Goal: Task Accomplishment & Management: Manage account settings

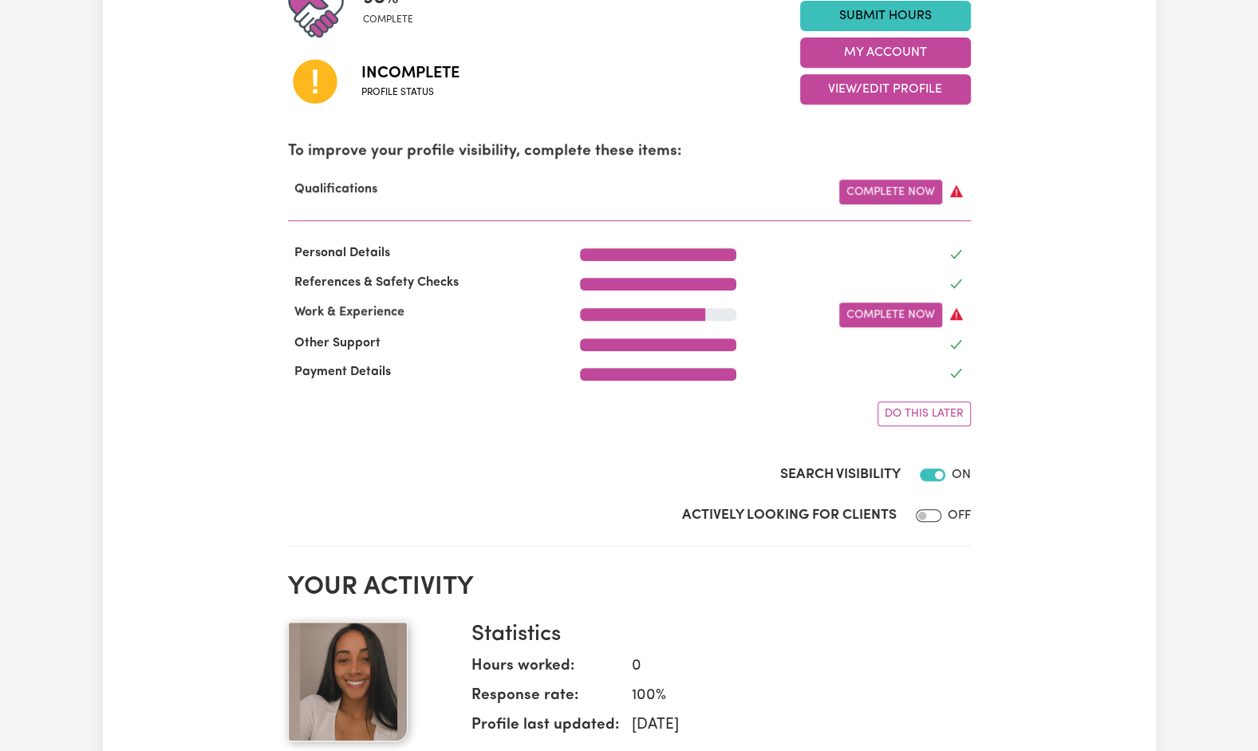
scroll to position [438, 0]
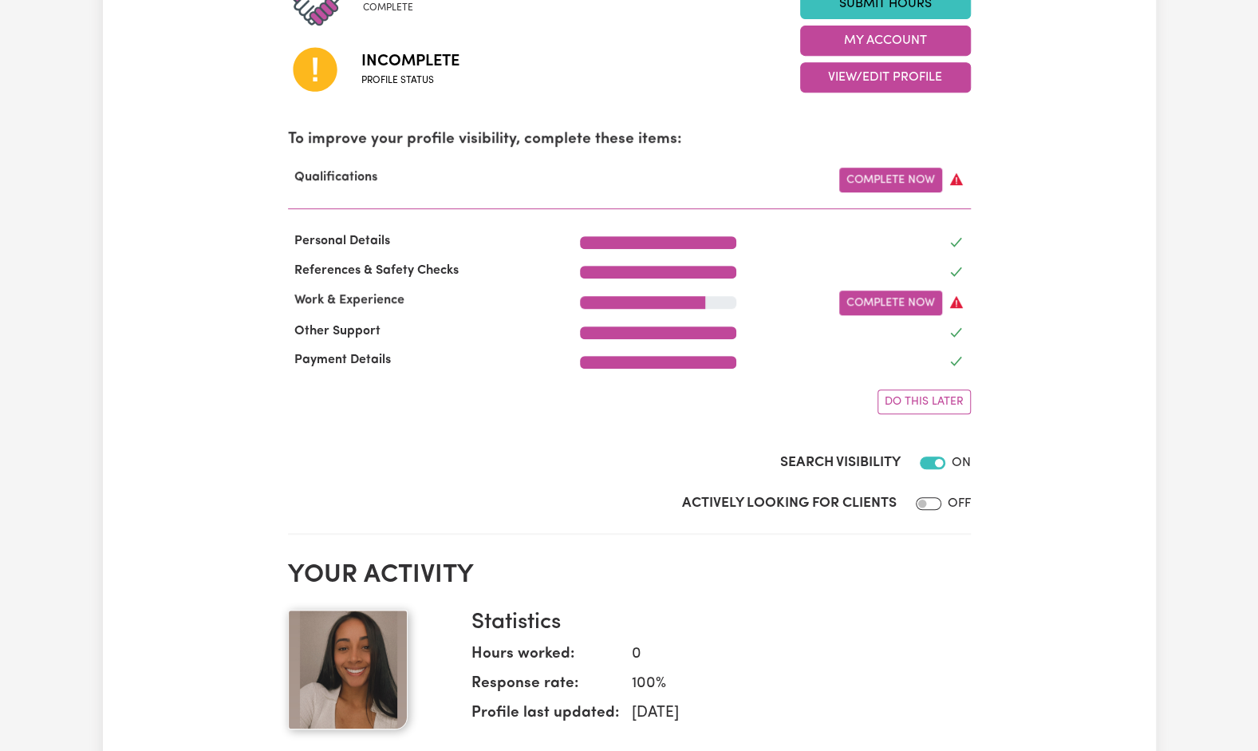
click at [921, 304] on link "Complete Now" at bounding box center [890, 302] width 103 height 25
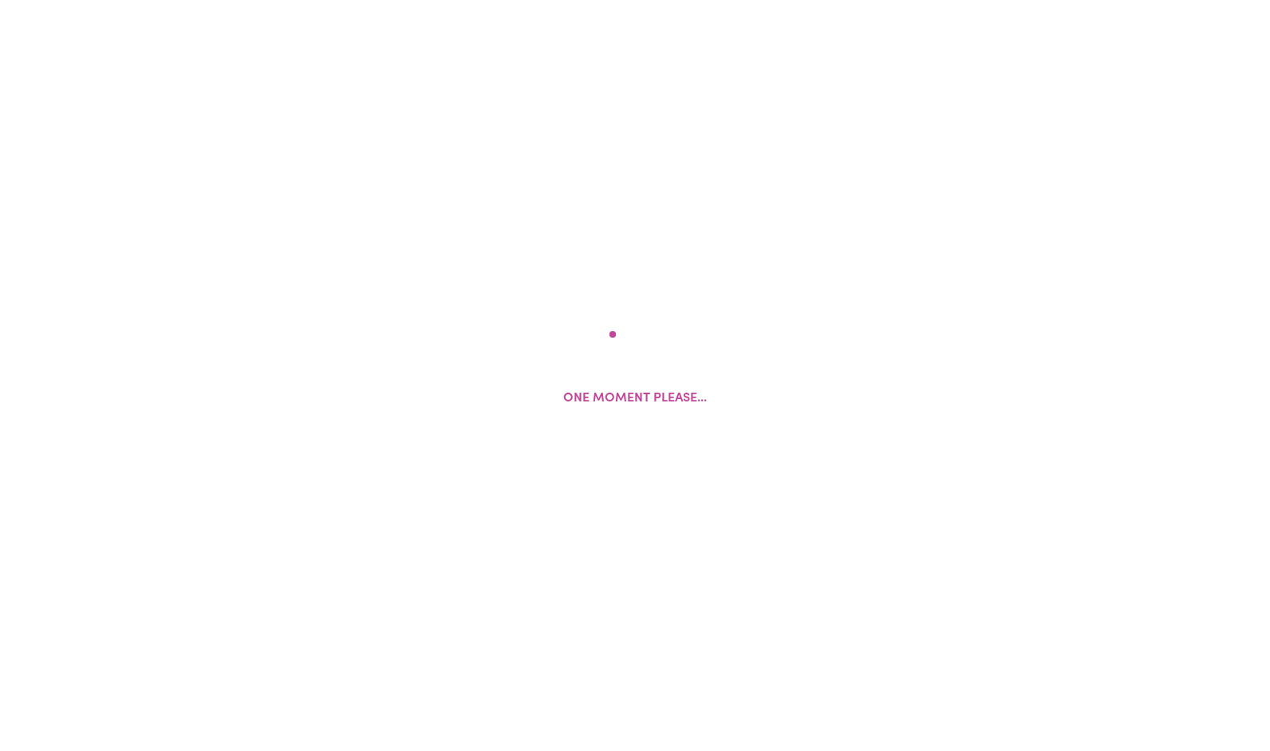
select select "2024"
select select "2023"
select select "2025"
select select "2023"
select select "2025"
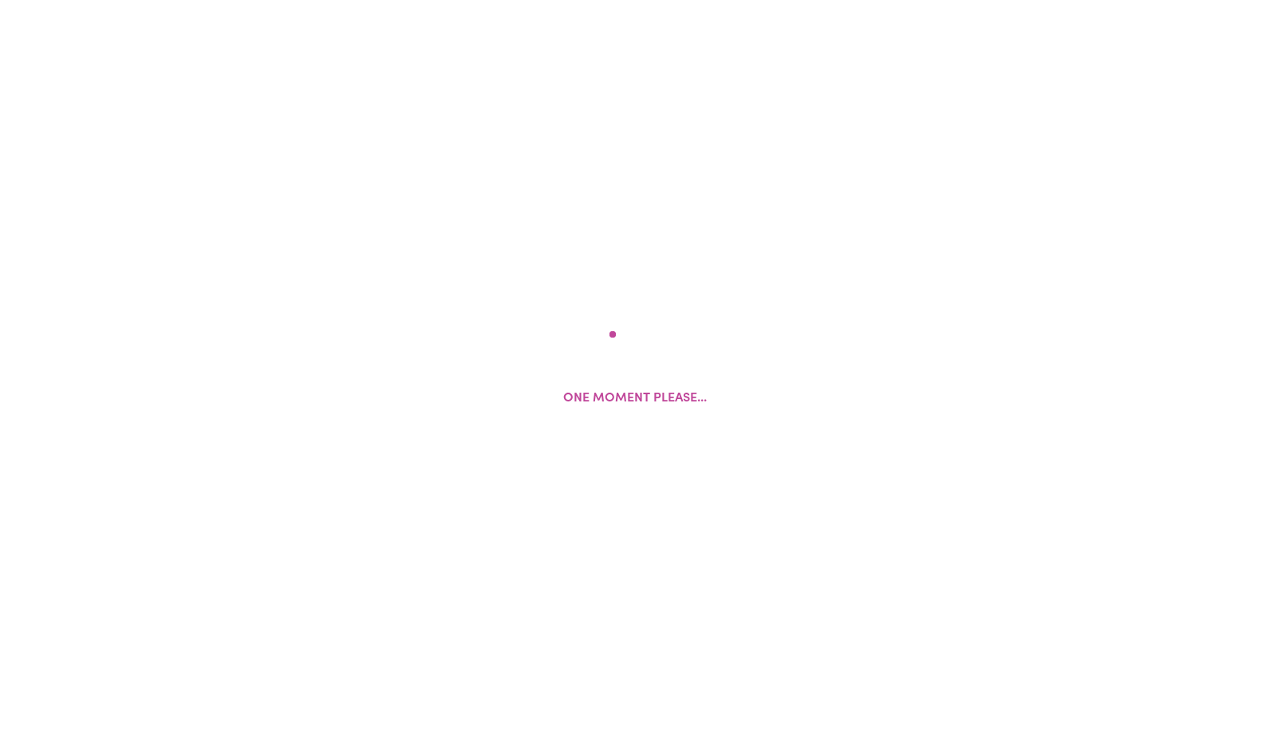
select select "Certificate III (Individual Support)"
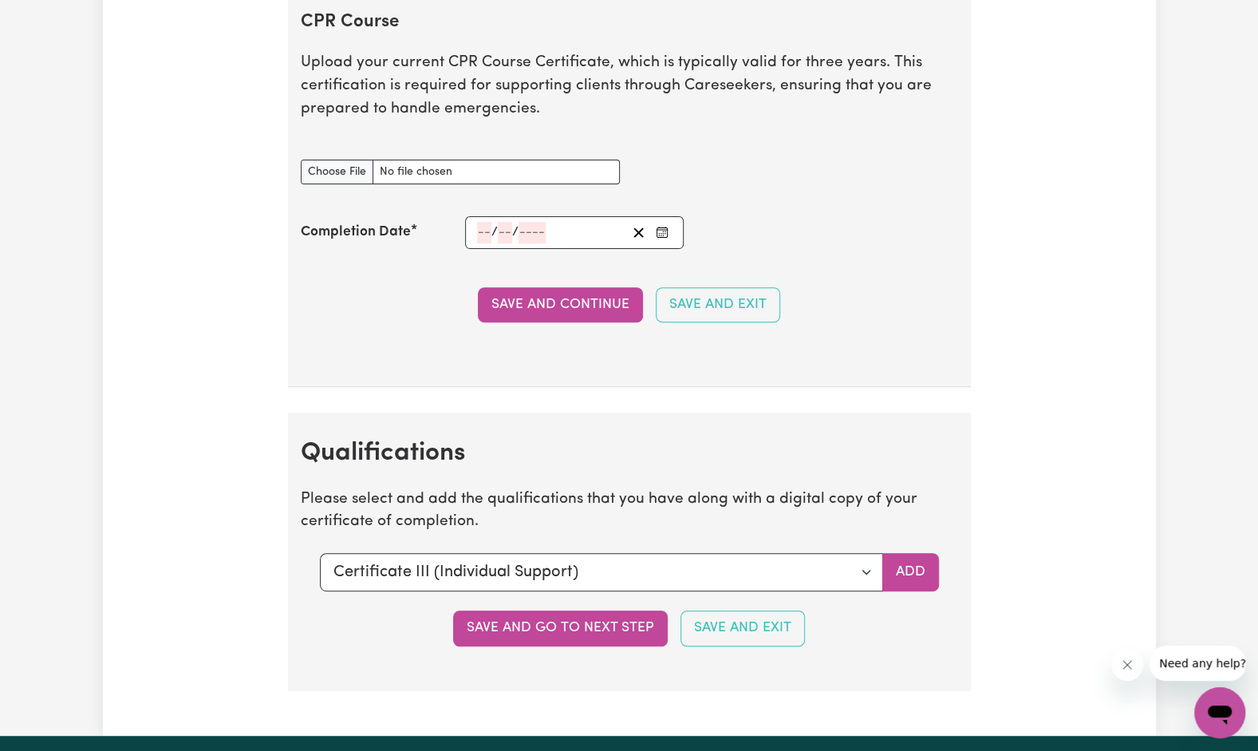
scroll to position [3994, 0]
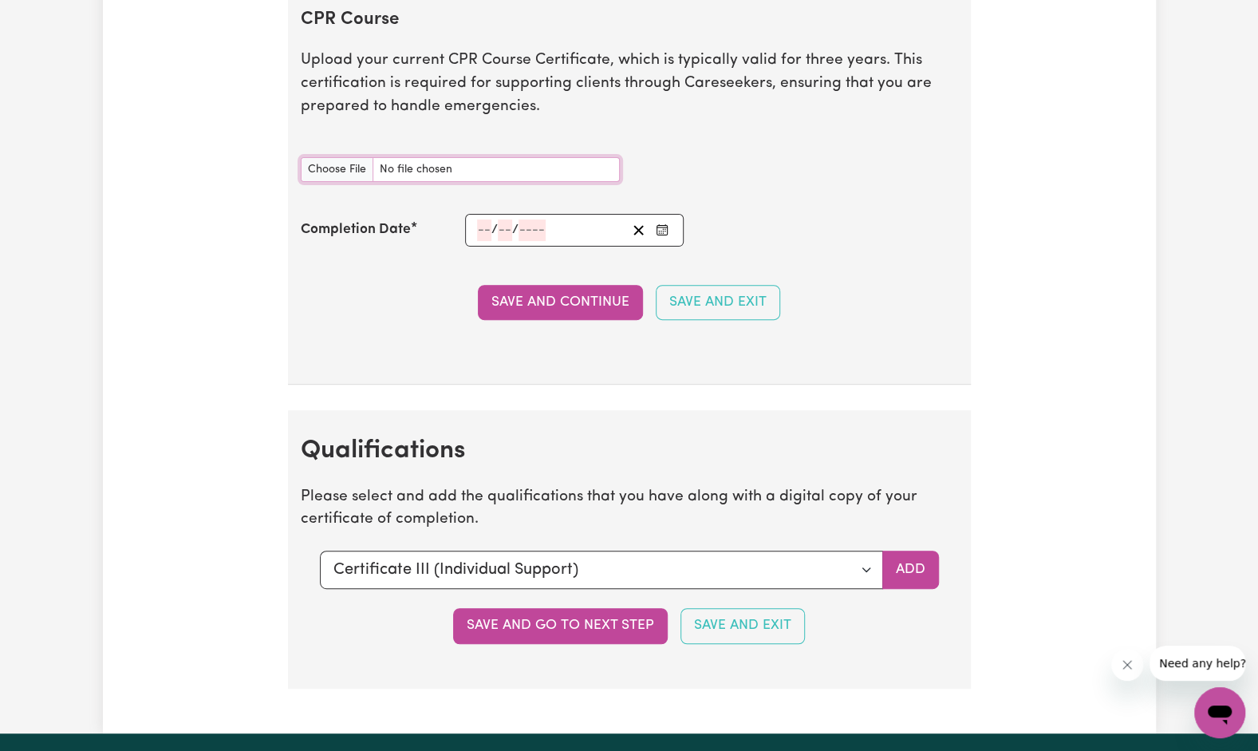
click at [343, 157] on input "CPR Course document" at bounding box center [460, 169] width 319 height 25
type input "C:\fakepath\Provide-First-AId.pdf"
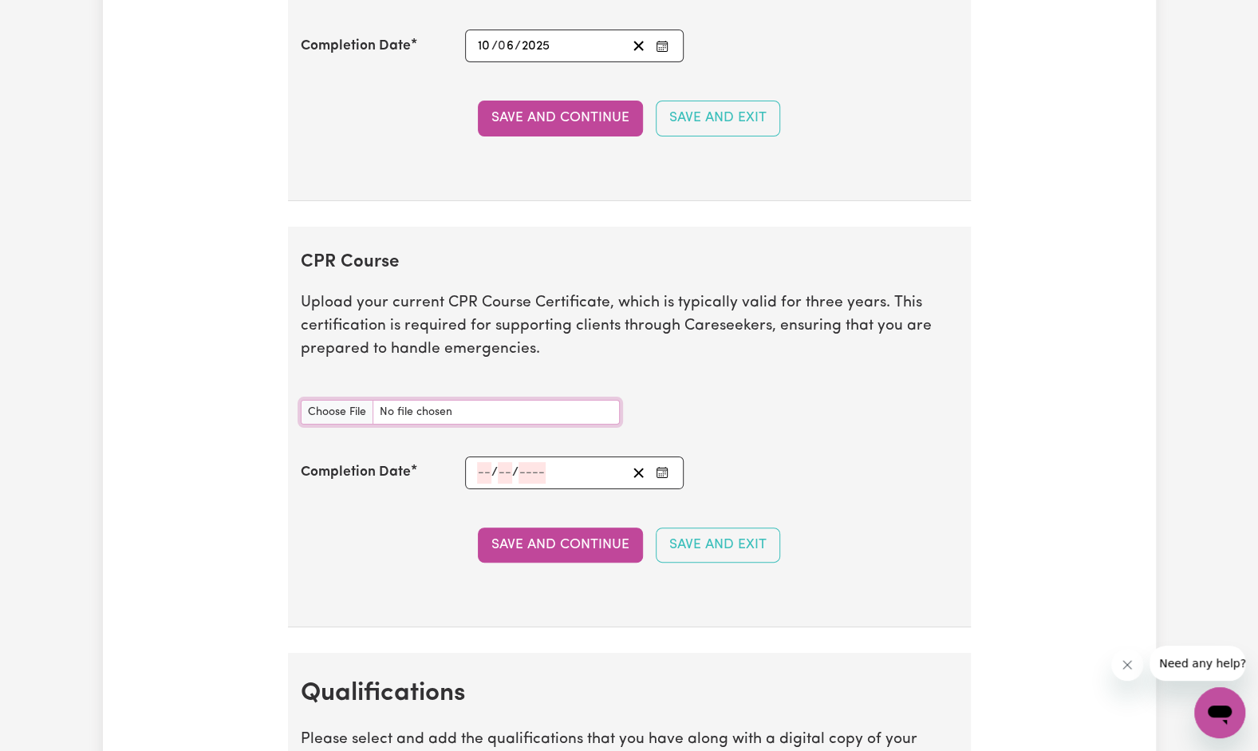
scroll to position [3748, 0]
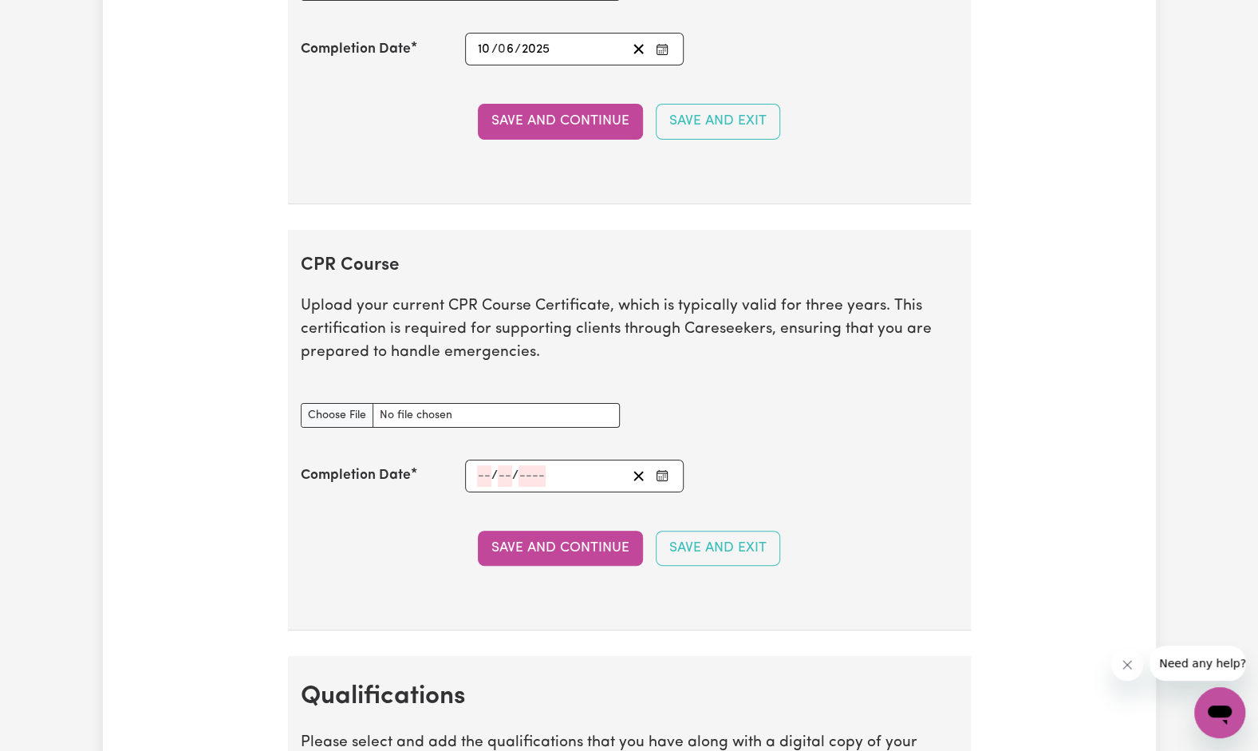
click at [482, 460] on div "/ /" at bounding box center [574, 476] width 219 height 33
click at [665, 469] on icon "Enter the Completion Date of your CPR Course" at bounding box center [662, 475] width 13 height 13
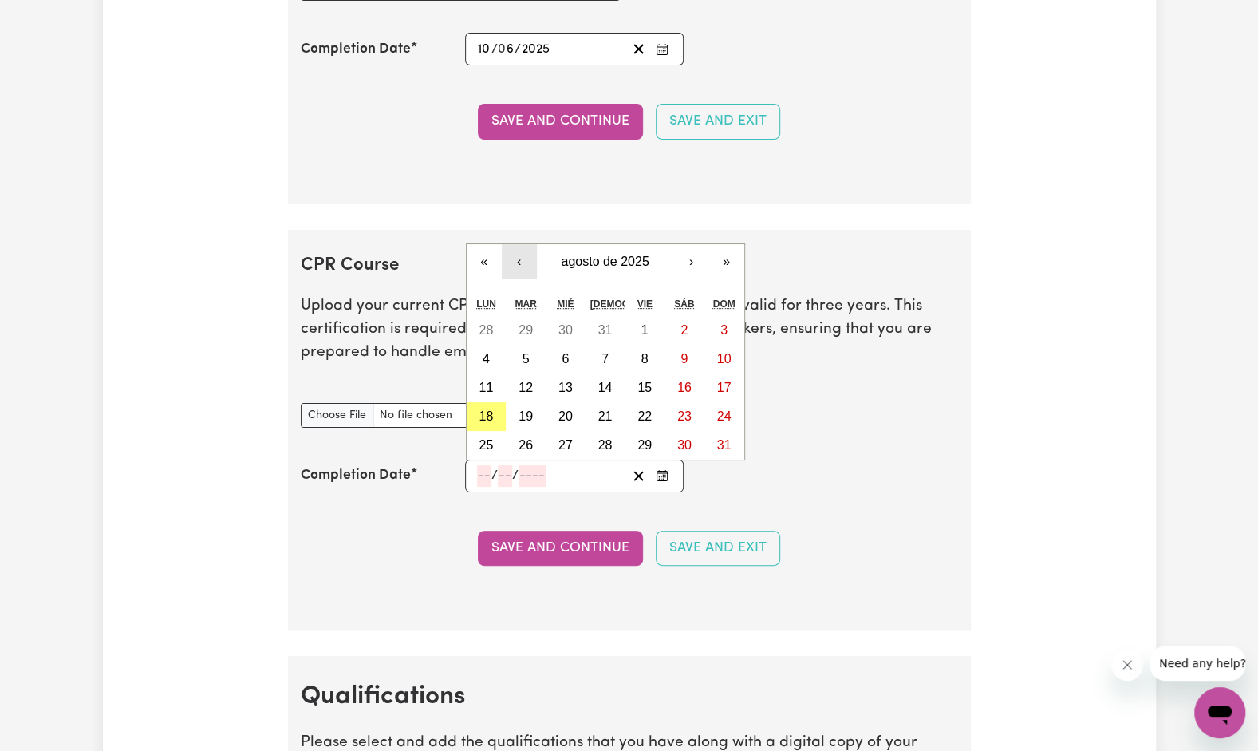
click at [516, 244] on button "‹" at bounding box center [519, 261] width 35 height 35
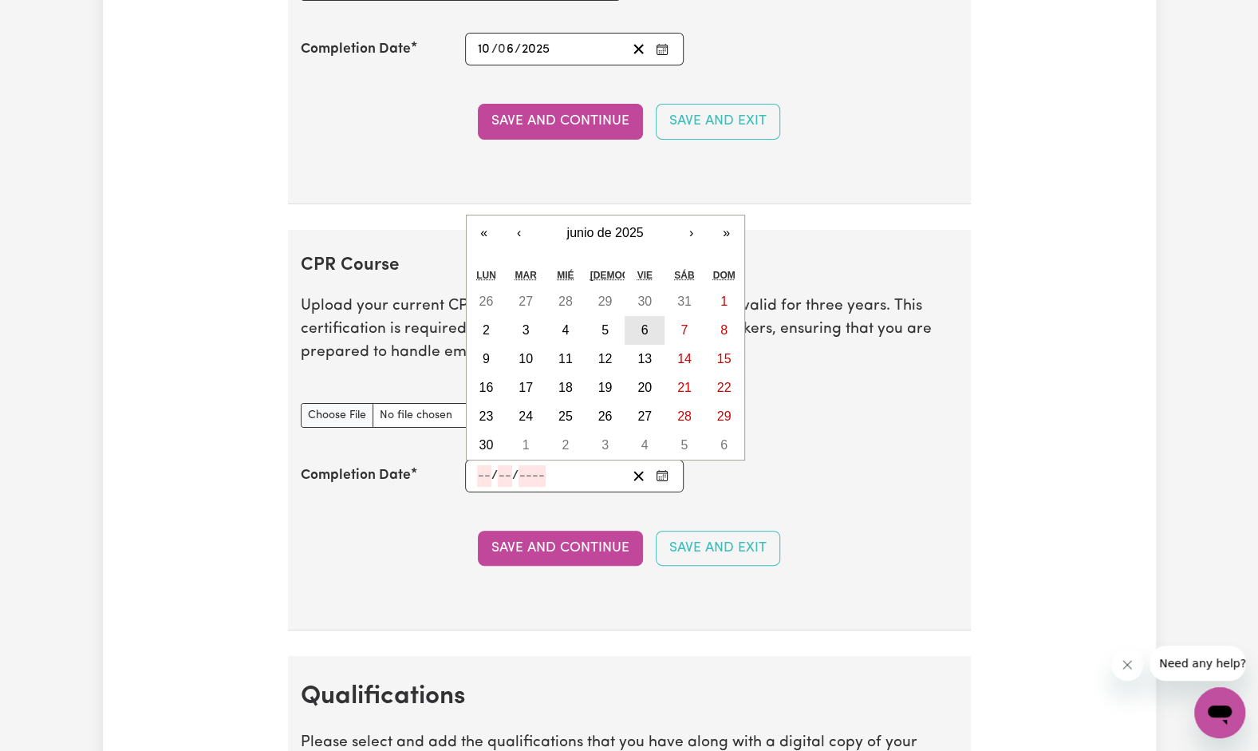
click at [638, 316] on button "6" at bounding box center [645, 330] width 40 height 29
type input "2025-06-06"
type input "6"
type input "2025"
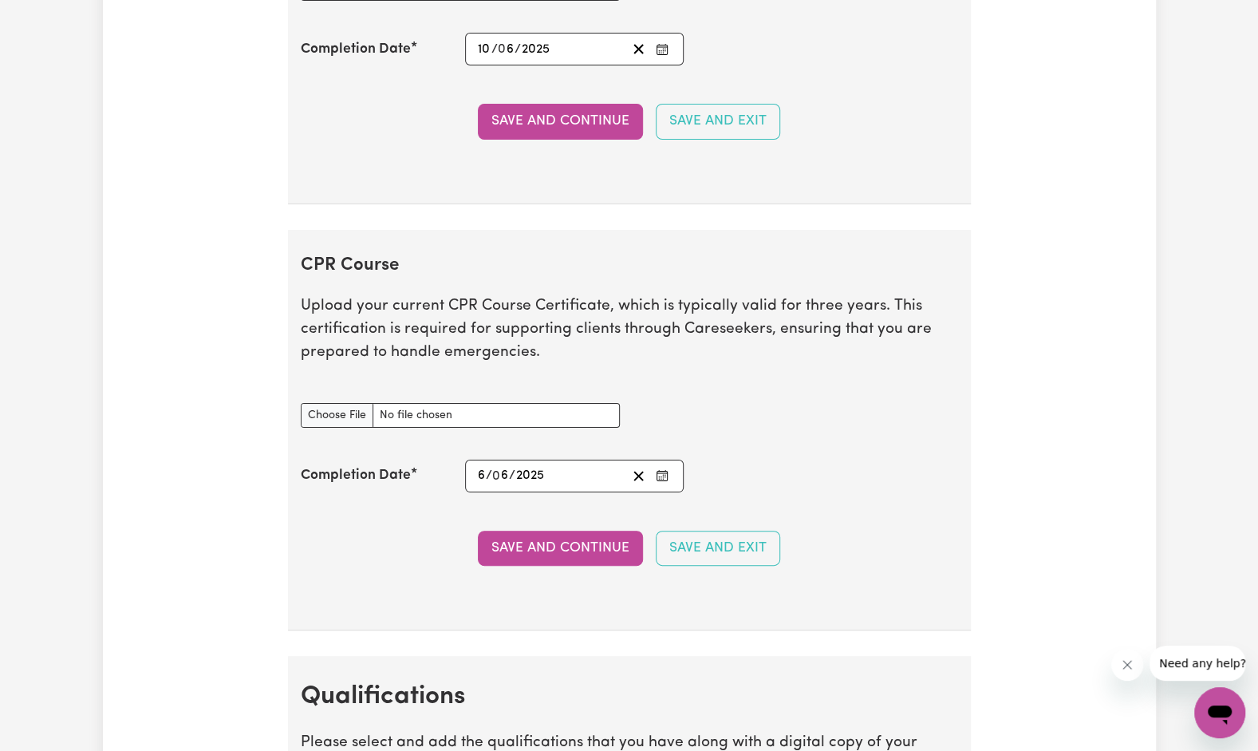
click at [602, 531] on button "Save and Continue" at bounding box center [560, 548] width 165 height 35
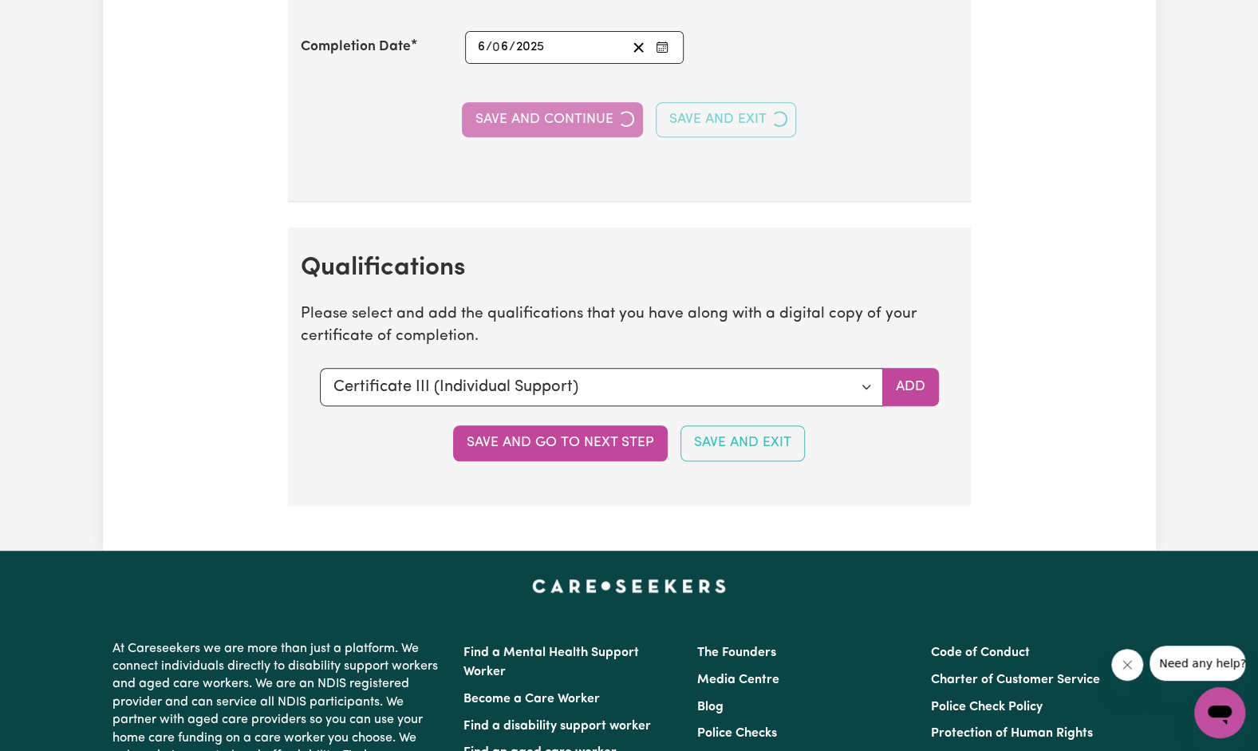
scroll to position [4190, 0]
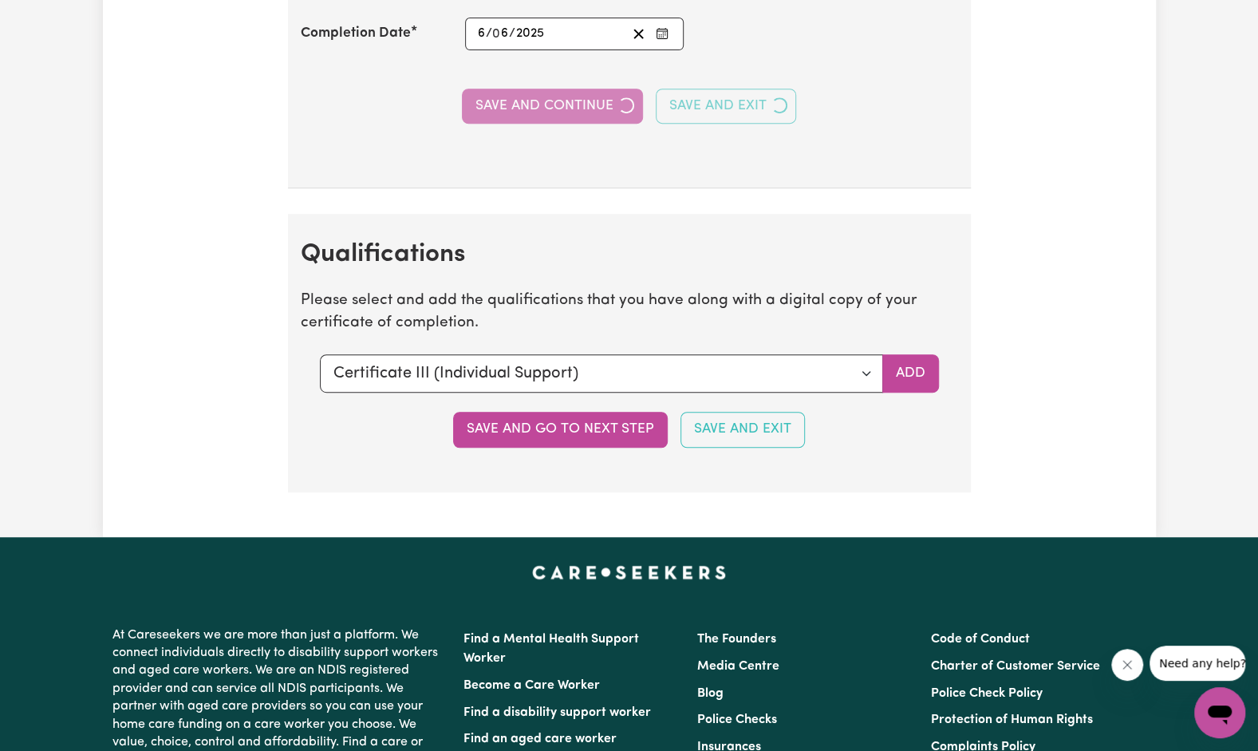
click at [554, 420] on button "Save and go to next step" at bounding box center [560, 429] width 215 height 35
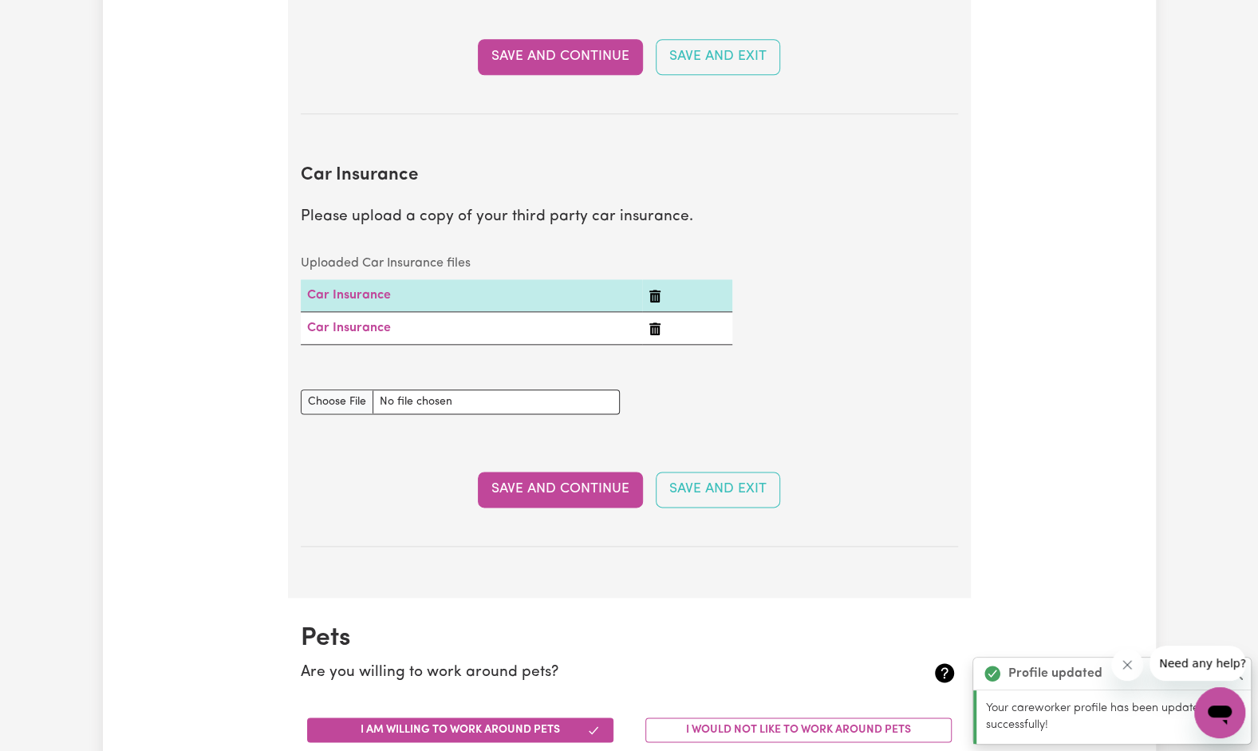
scroll to position [1016, 0]
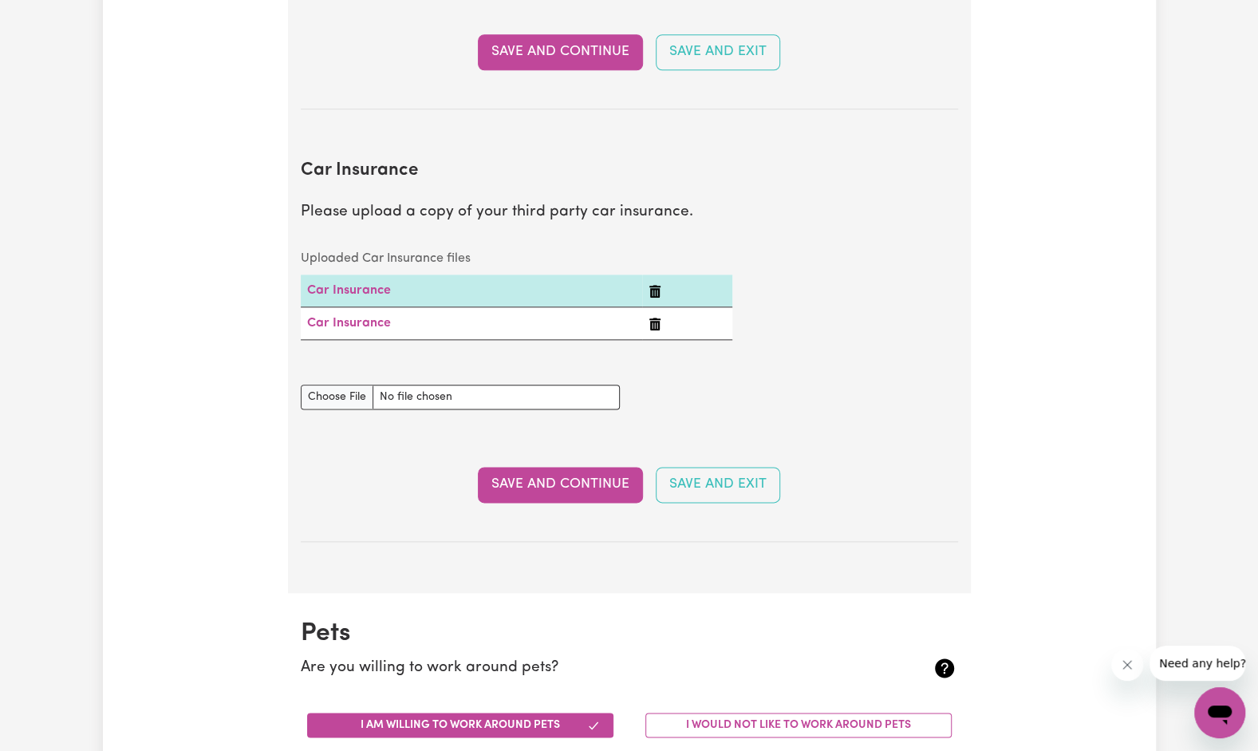
click at [654, 328] on icon "Delete Car Insurance" at bounding box center [654, 324] width 11 height 13
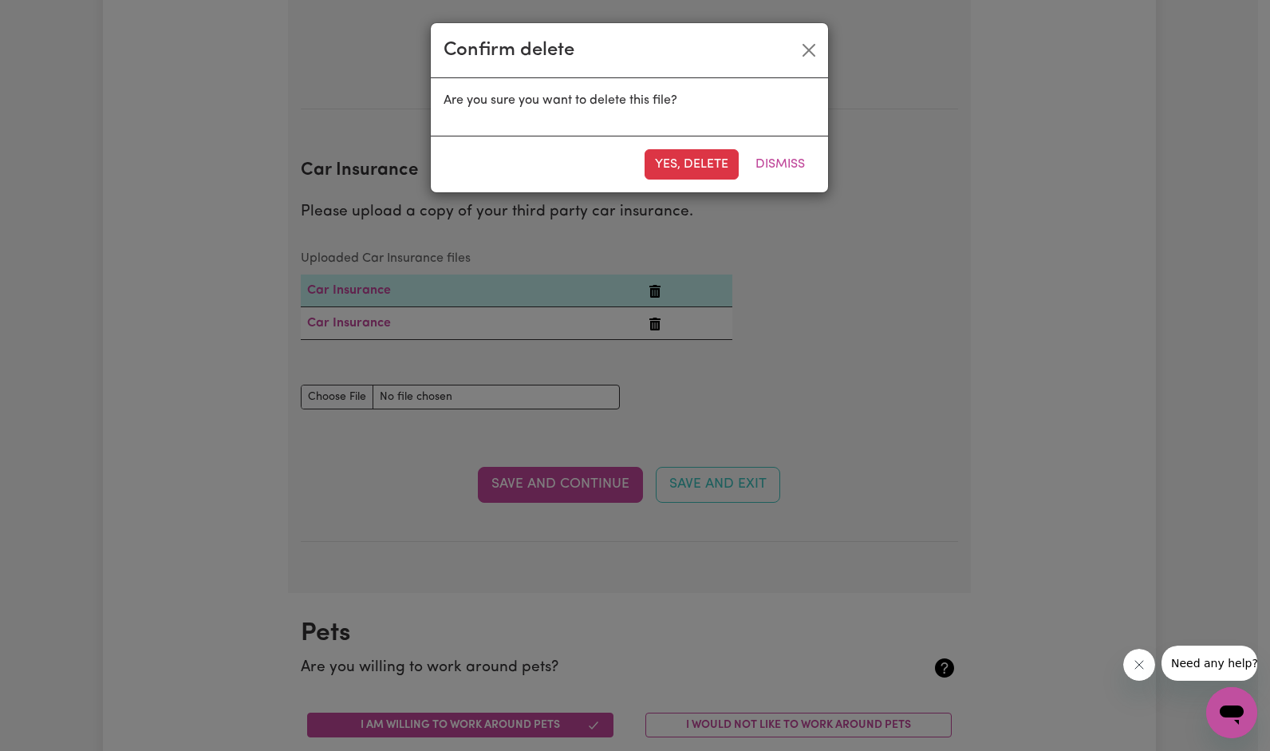
click at [705, 165] on button "Yes, delete" at bounding box center [692, 164] width 94 height 30
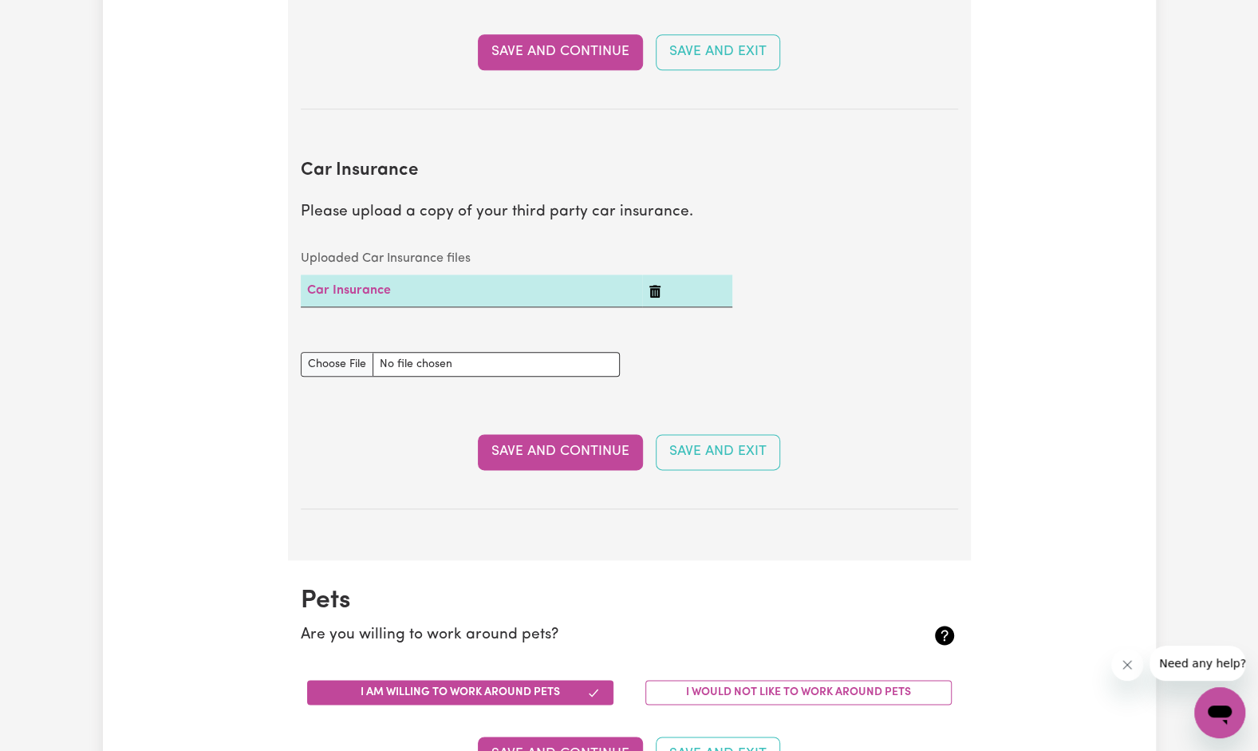
click at [375, 287] on link "Car Insurance" at bounding box center [349, 290] width 84 height 13
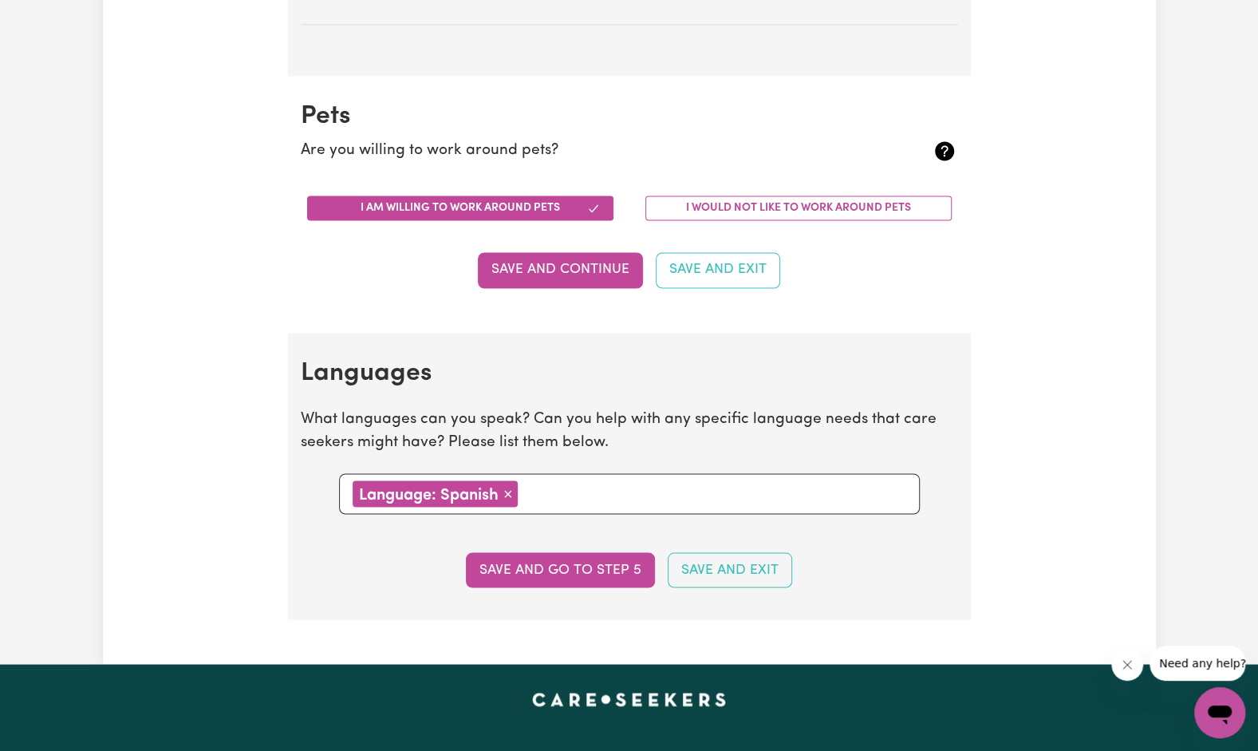
scroll to position [1501, 0]
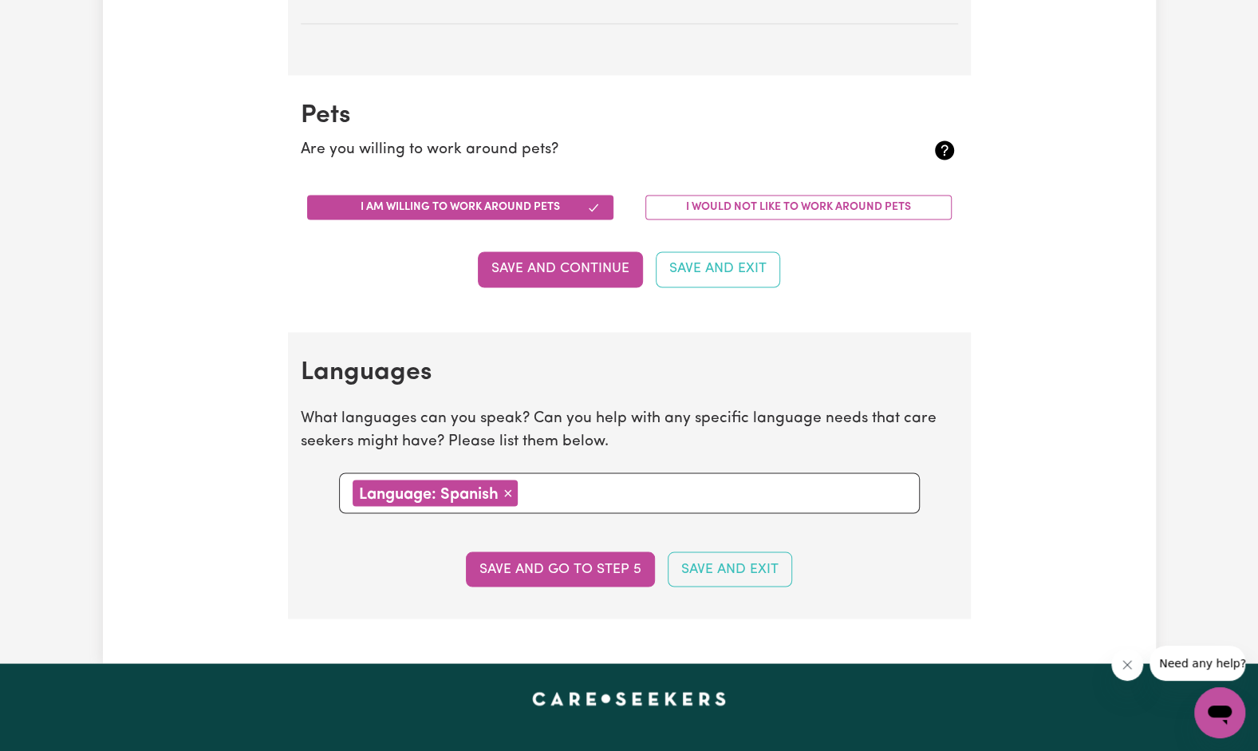
click at [556, 567] on button "Save and go to step 5" at bounding box center [560, 568] width 189 height 35
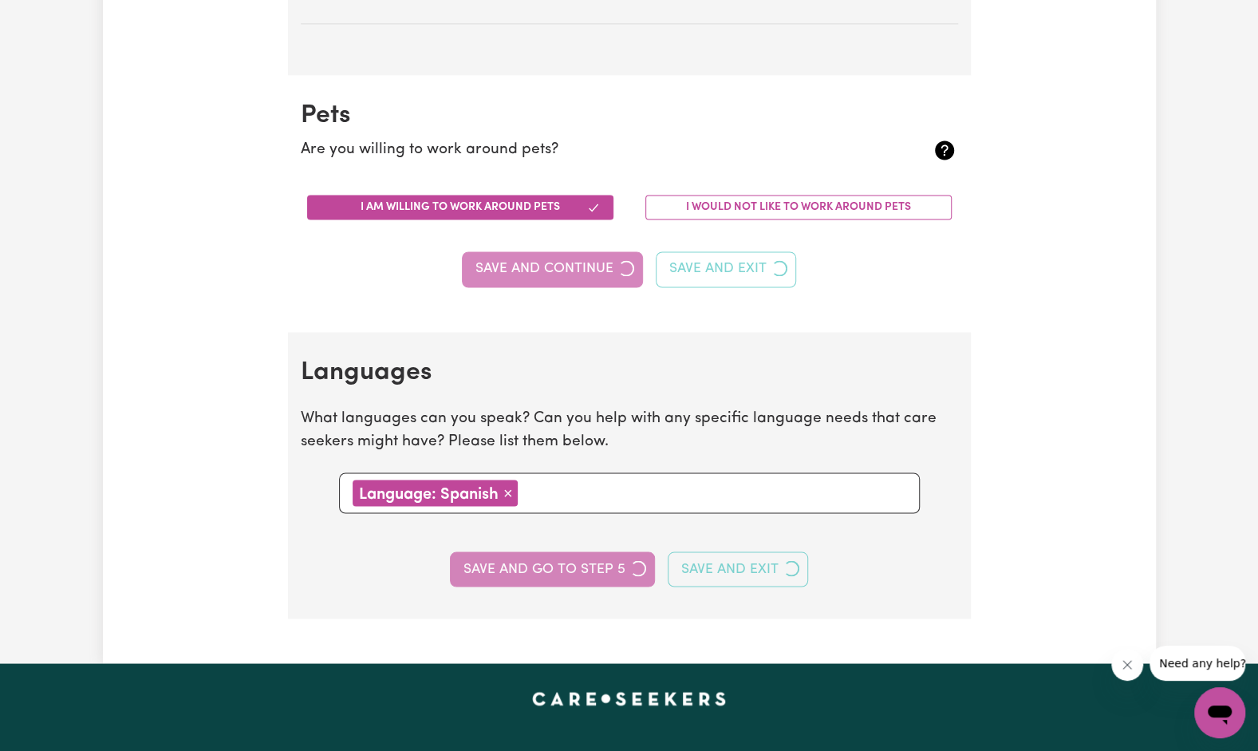
select select "I am providing services through another platform"
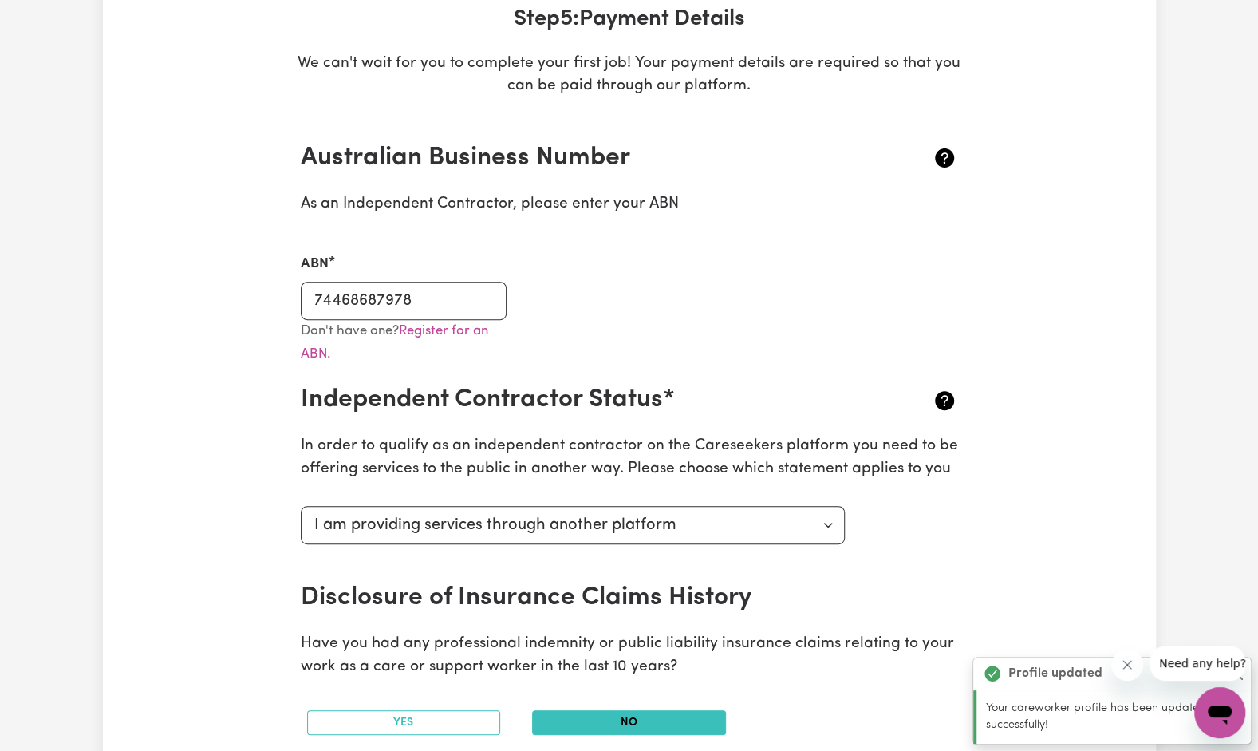
scroll to position [260, 0]
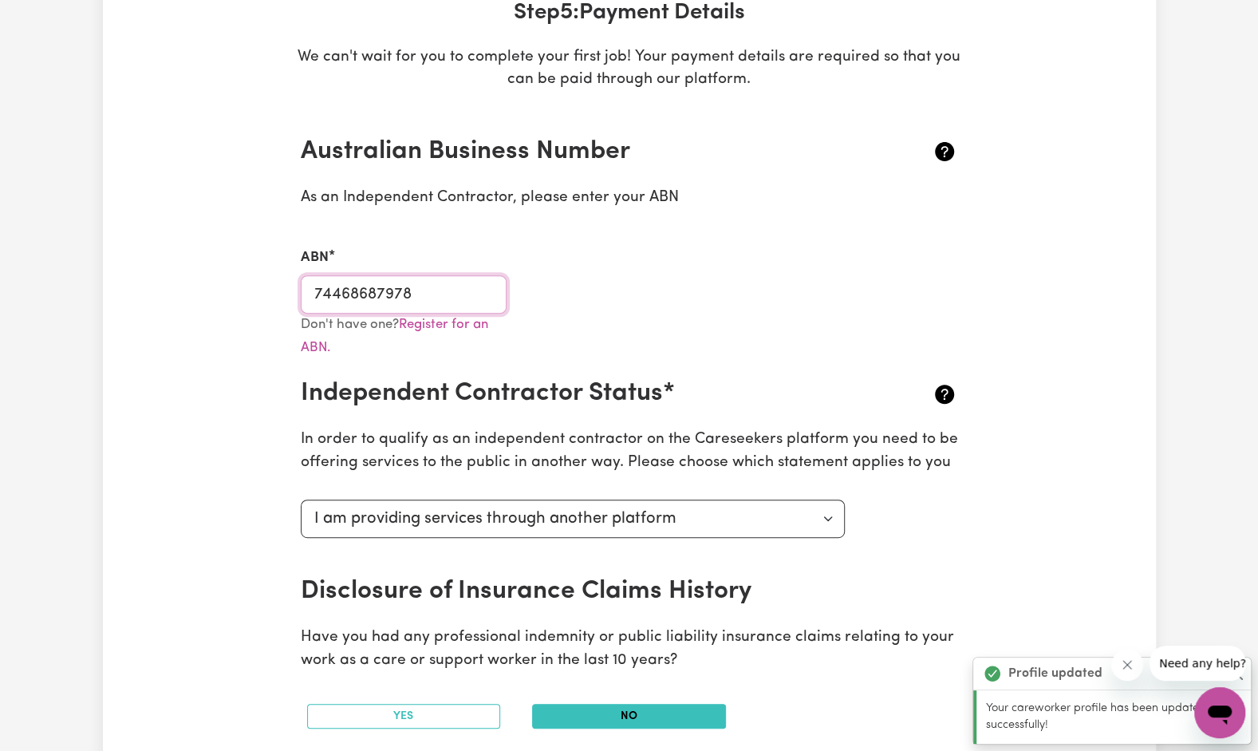
click at [443, 310] on input "74468687978" at bounding box center [404, 294] width 207 height 38
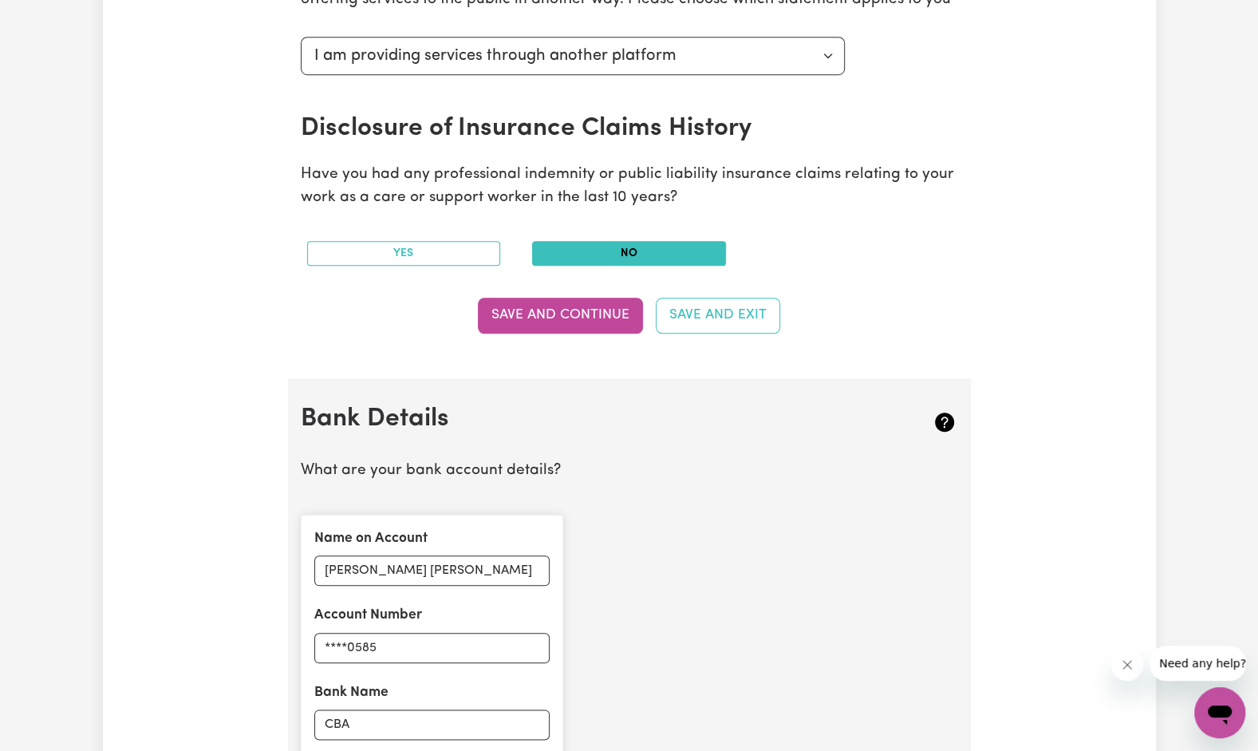
scroll to position [724, 0]
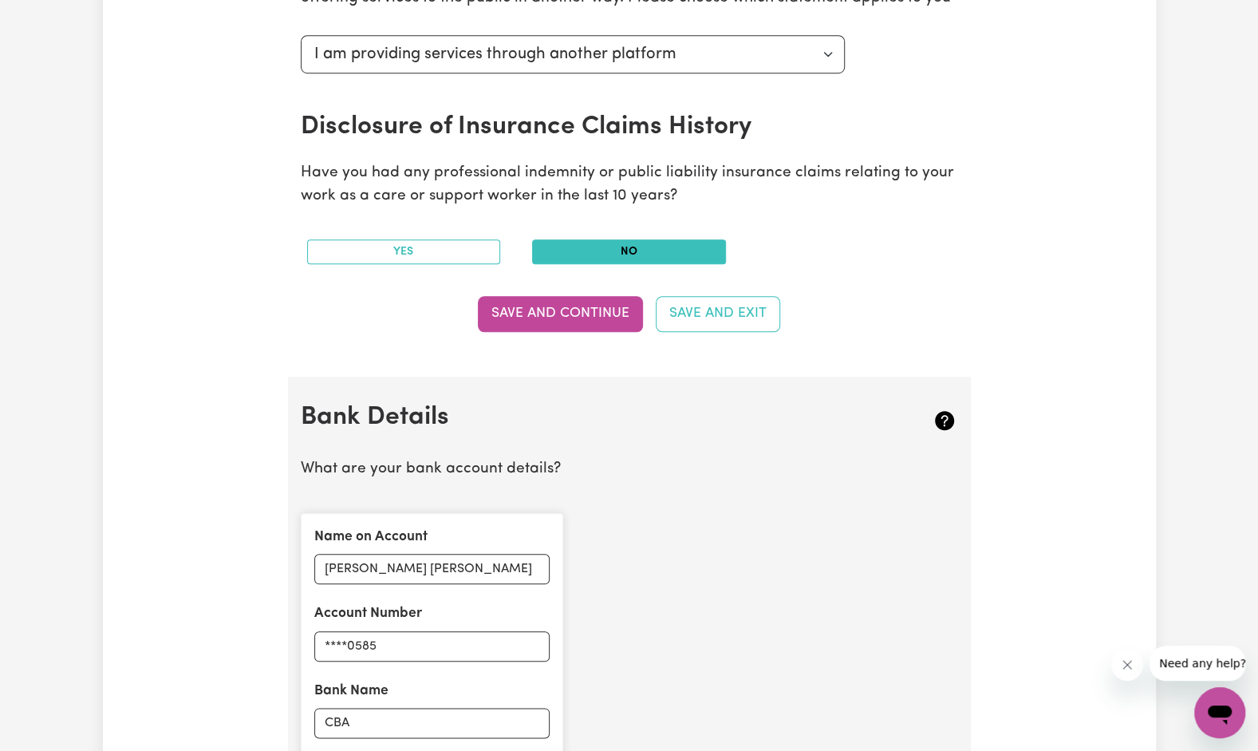
click at [576, 306] on button "Save and Continue" at bounding box center [560, 313] width 165 height 35
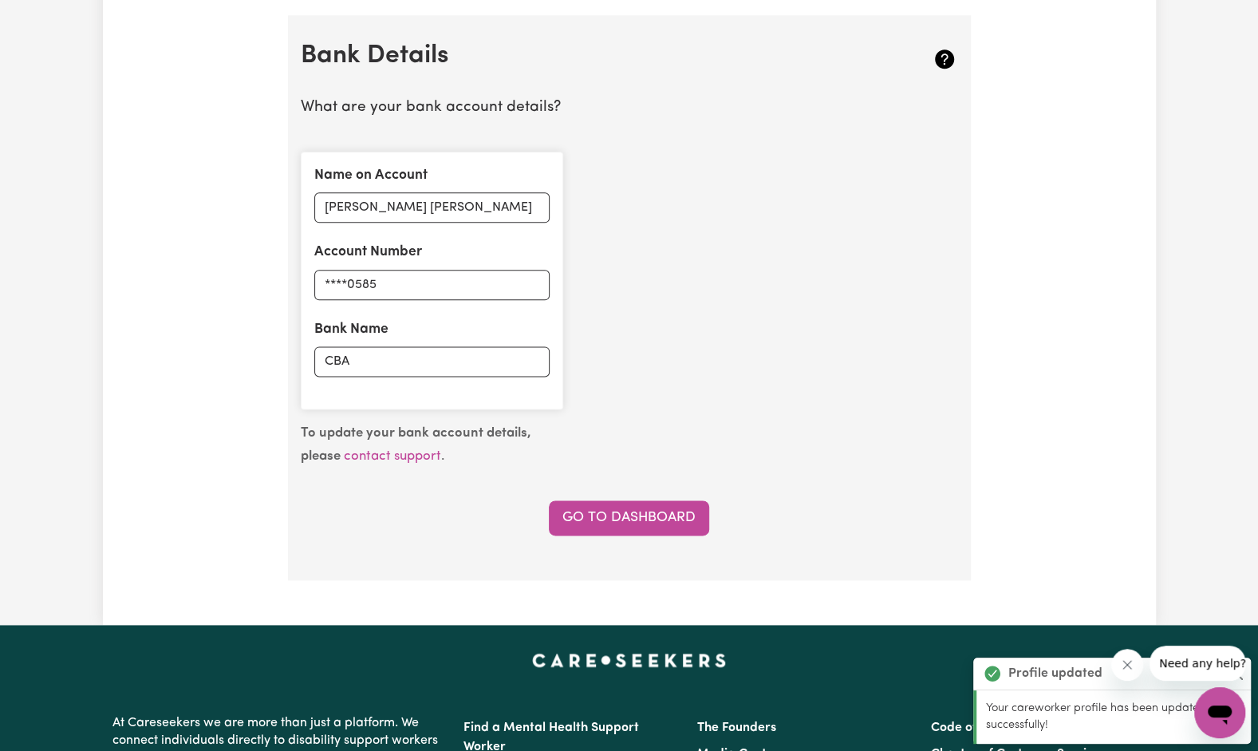
scroll to position [1099, 0]
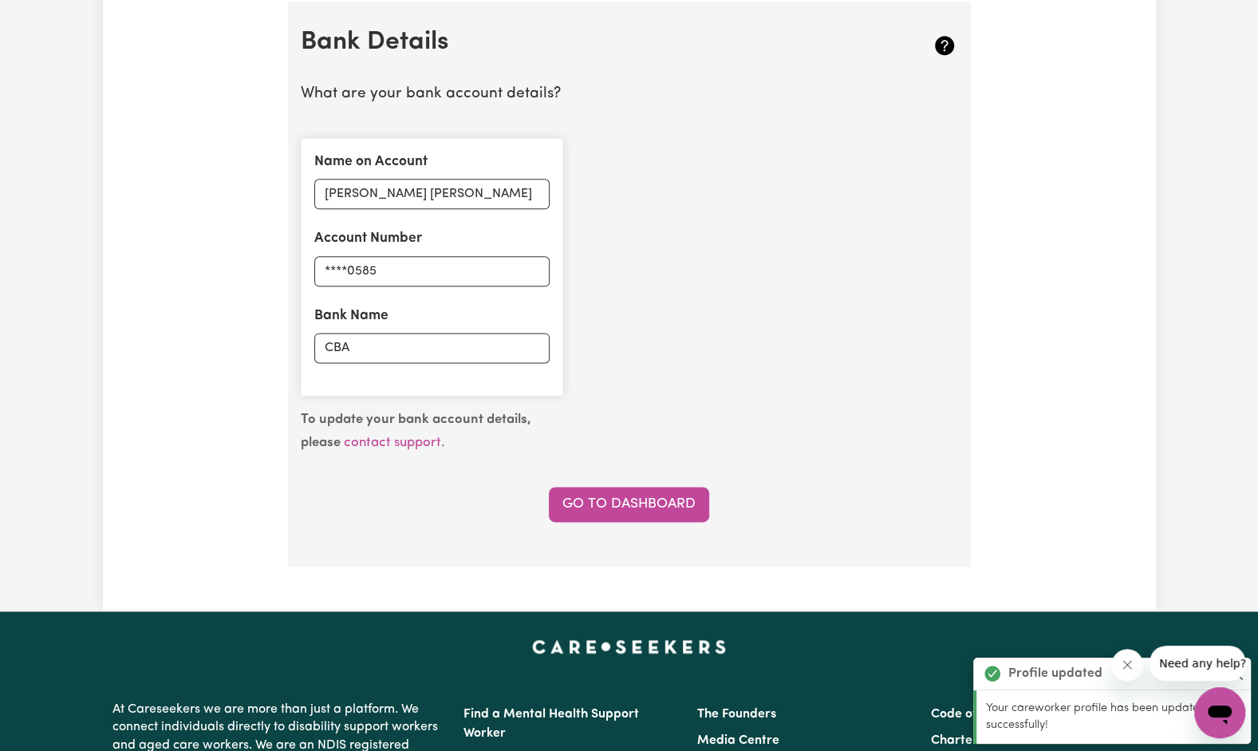
click at [641, 436] on div "To update your bank account details, please contact support . Go to Dashboard" at bounding box center [629, 464] width 677 height 113
click at [442, 346] on input "CBA" at bounding box center [431, 348] width 235 height 30
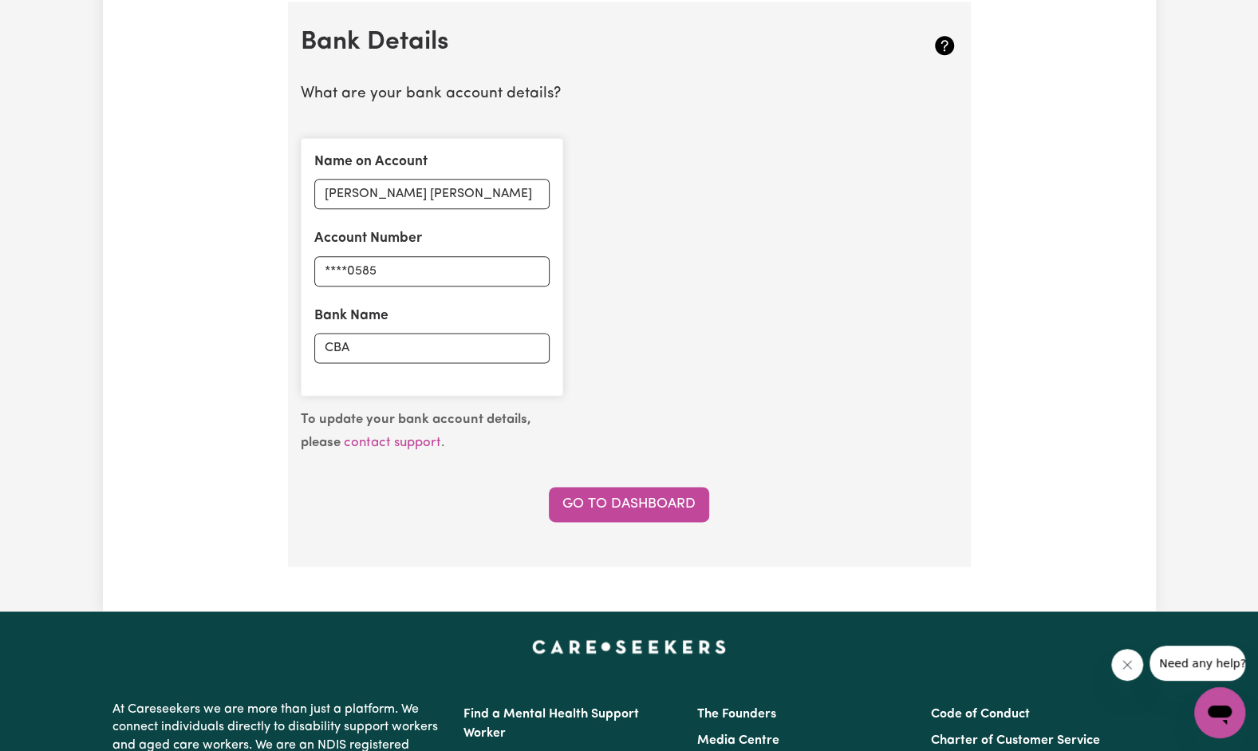
click at [590, 495] on link "Go to Dashboard" at bounding box center [629, 504] width 160 height 35
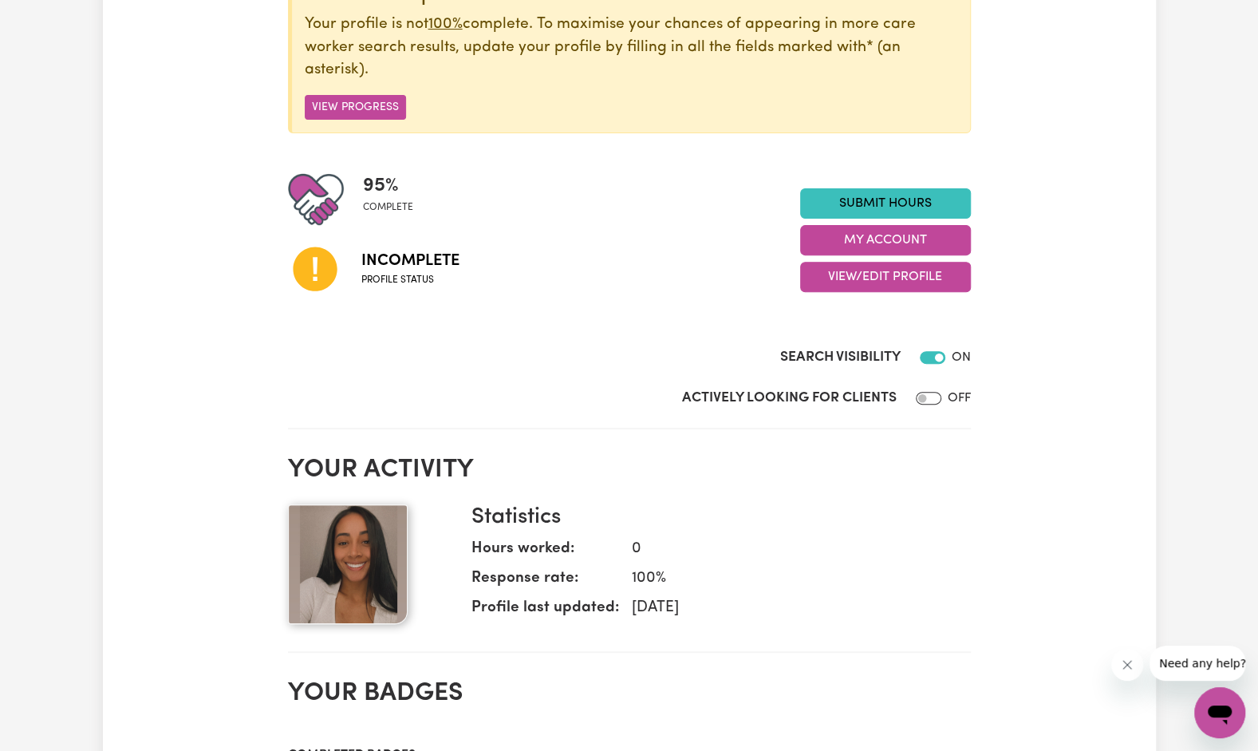
scroll to position [236, 0]
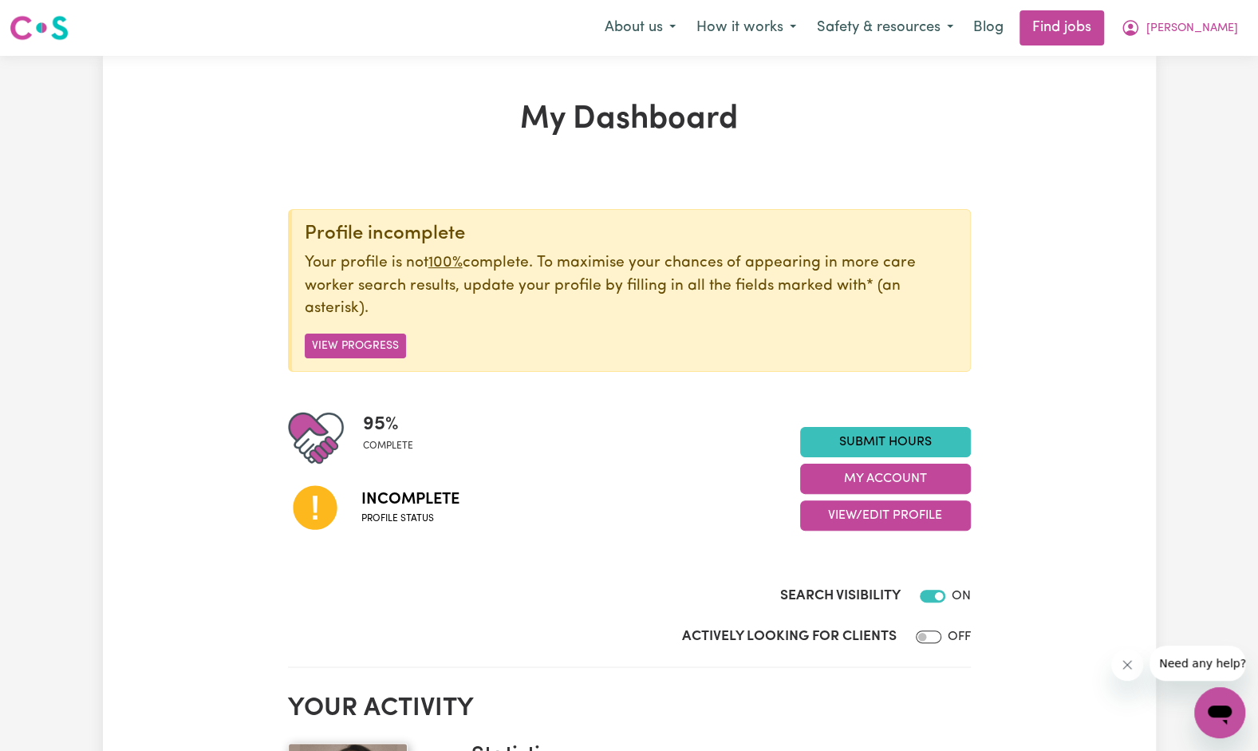
click at [365, 344] on button "View Progress" at bounding box center [355, 345] width 101 height 25
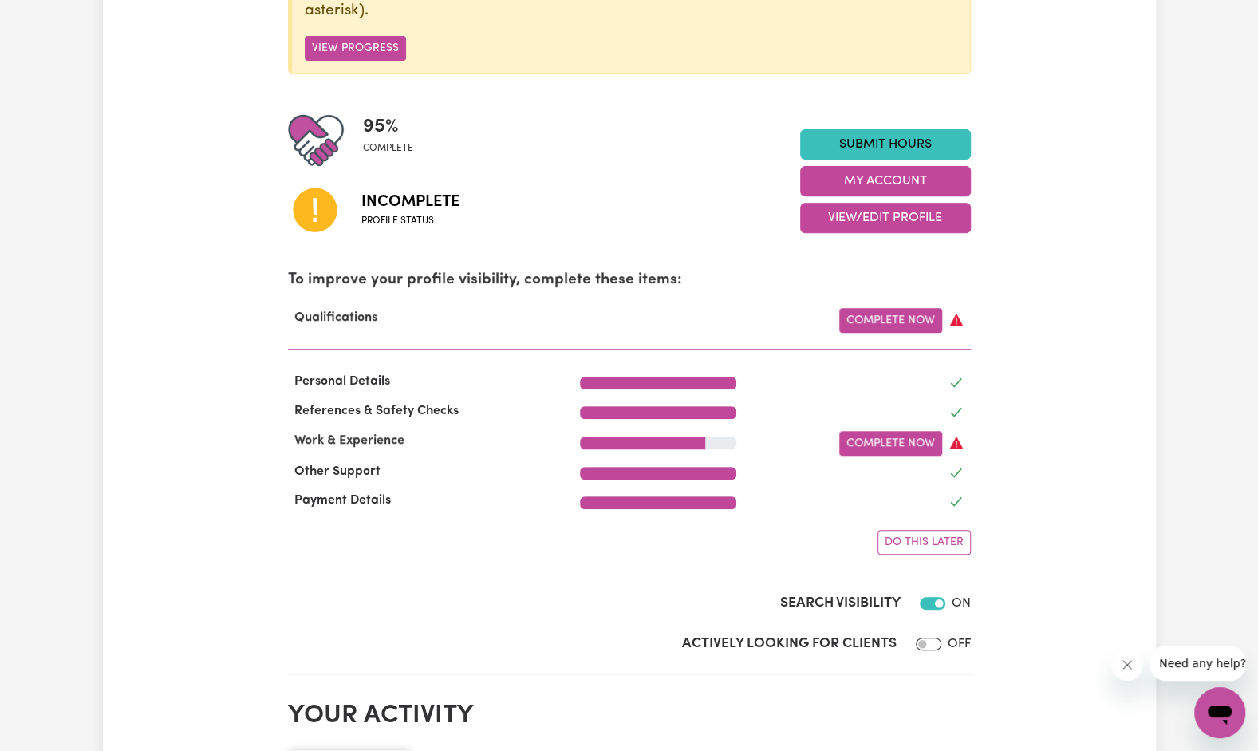
scroll to position [309, 0]
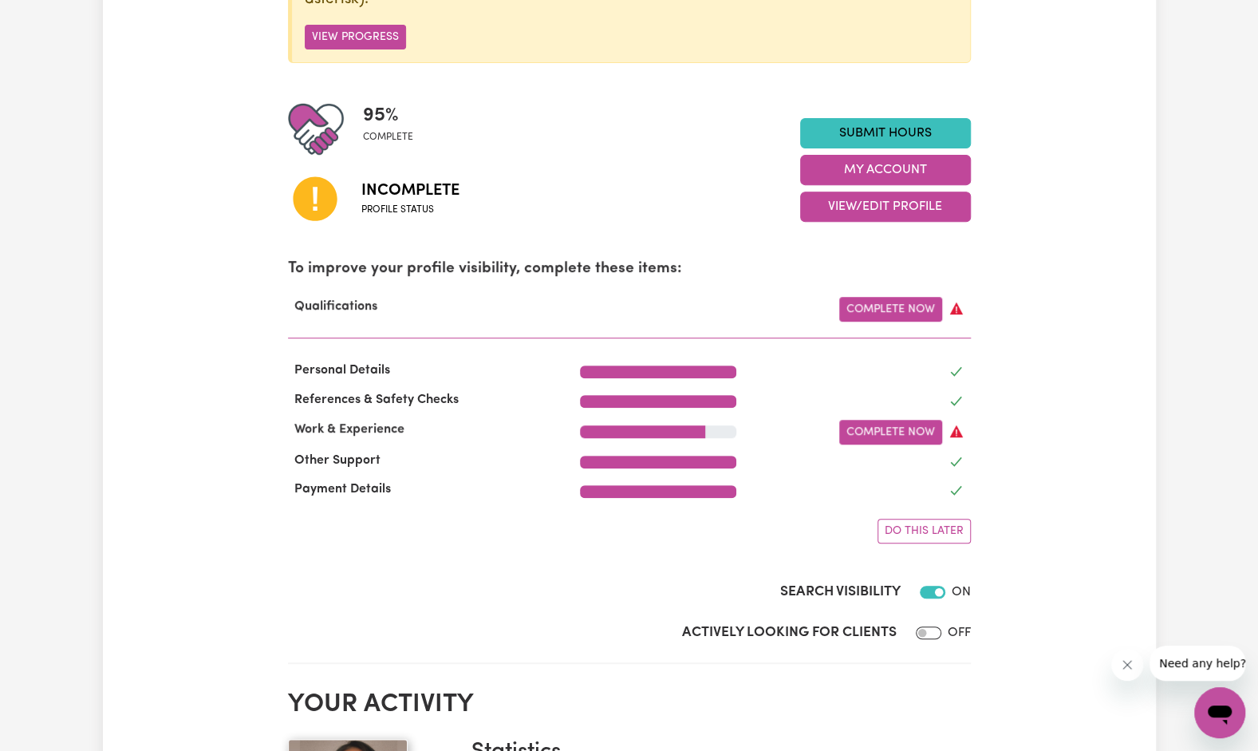
click at [900, 306] on link "Complete Now" at bounding box center [890, 309] width 103 height 25
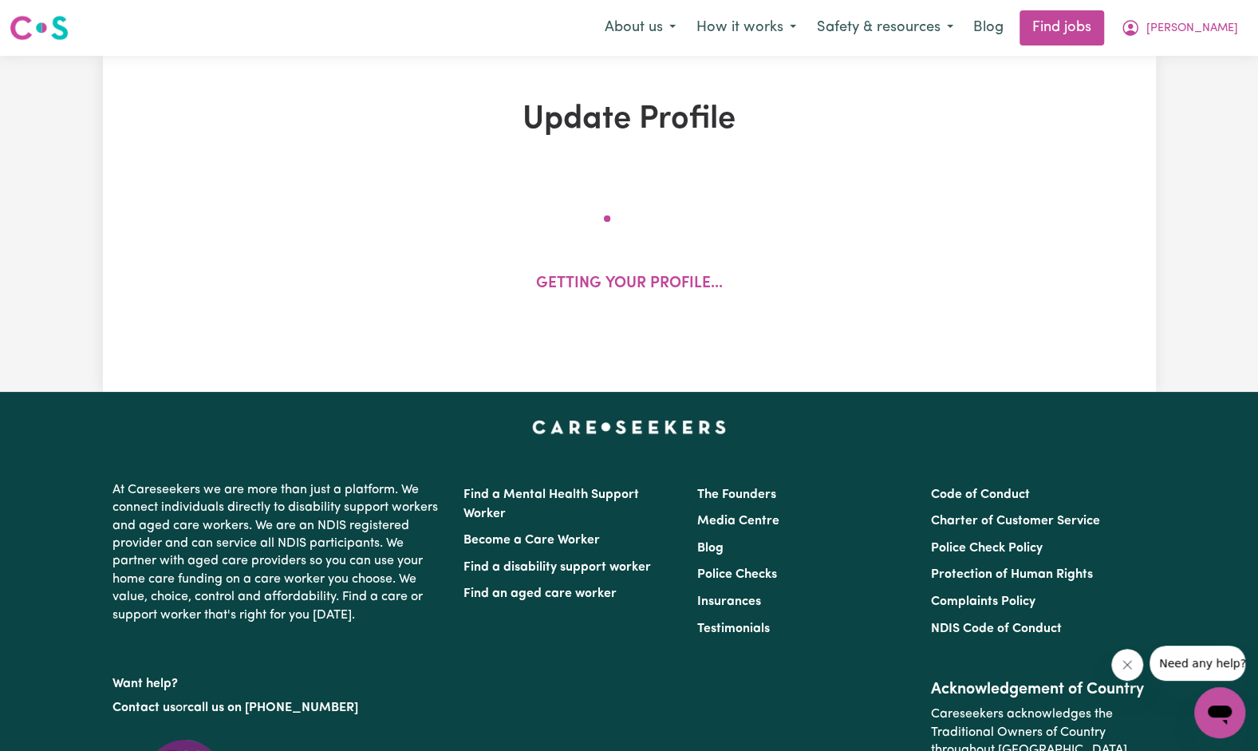
select select "2024"
select select "2023"
select select "2025"
select select "2023"
select select "2025"
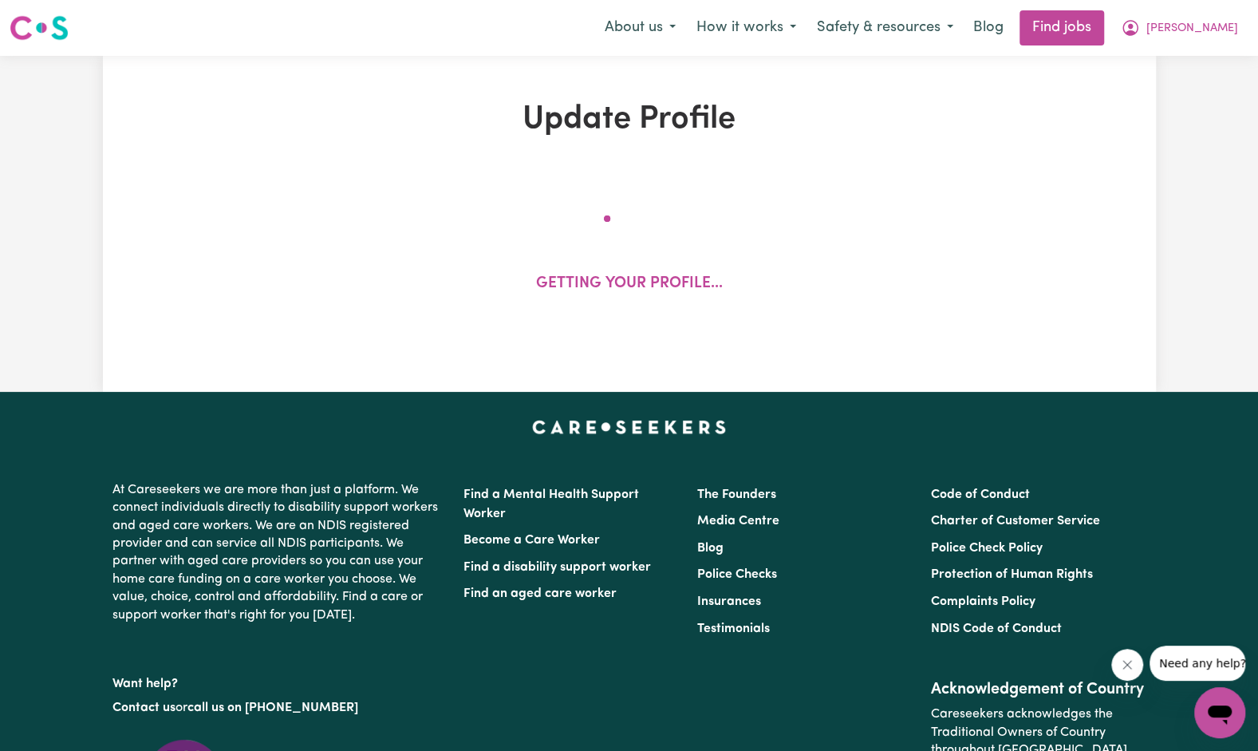
select select "Certificate III (Individual Support)"
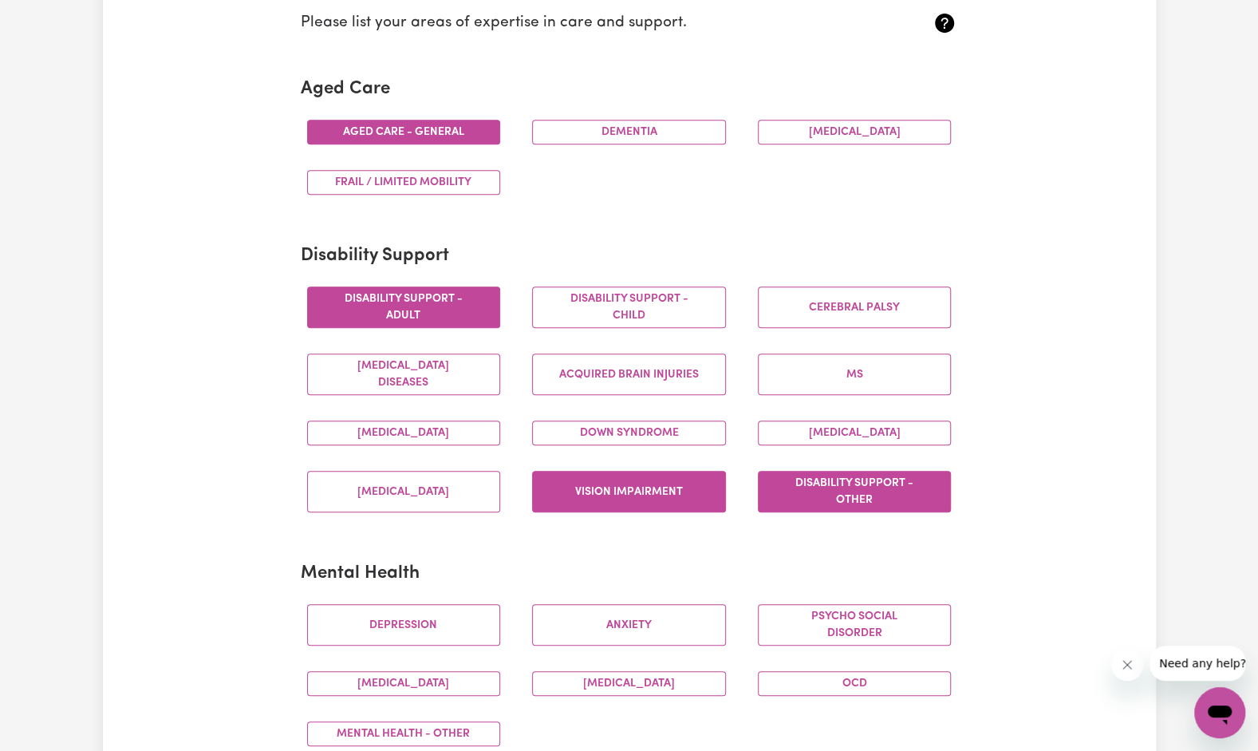
scroll to position [442, 0]
click at [464, 185] on button "Frail / limited mobility" at bounding box center [404, 181] width 194 height 25
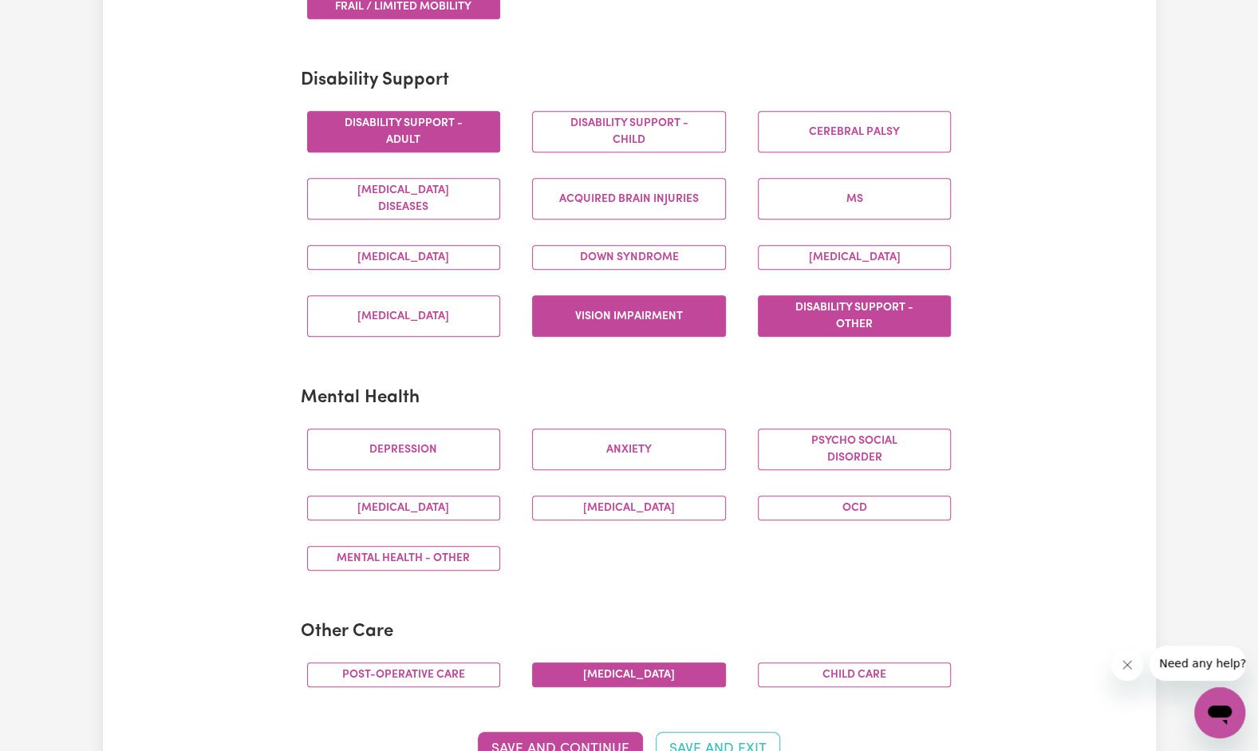
scroll to position [622, 0]
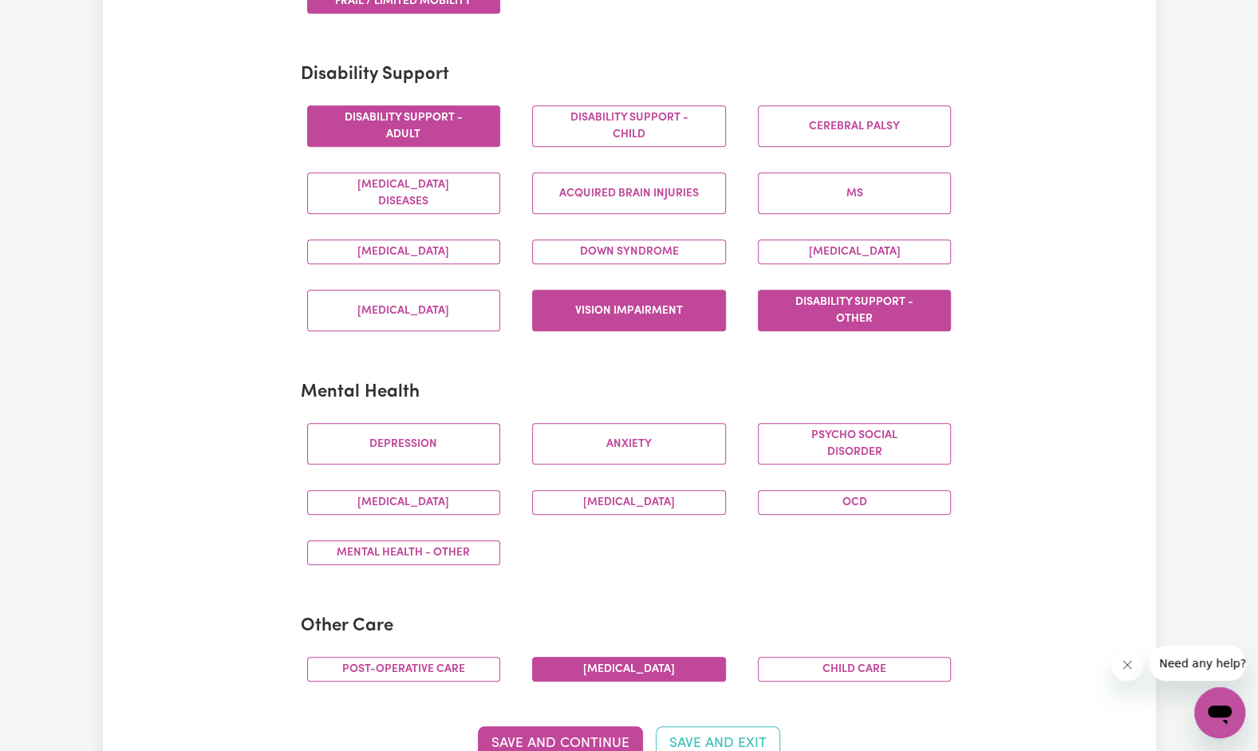
click at [407, 444] on button "Depression" at bounding box center [404, 443] width 194 height 41
click at [400, 550] on button "Mental Health - Other" at bounding box center [404, 552] width 194 height 25
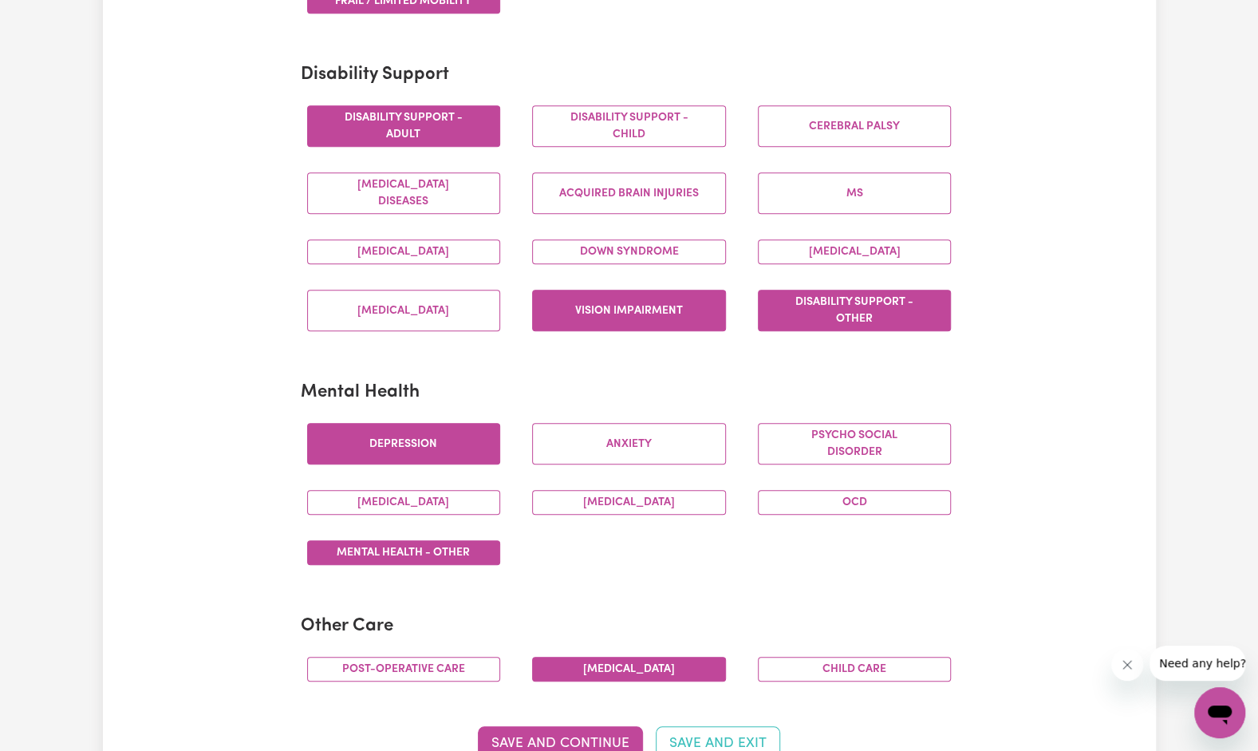
click at [609, 444] on button "Anxiety" at bounding box center [629, 443] width 194 height 41
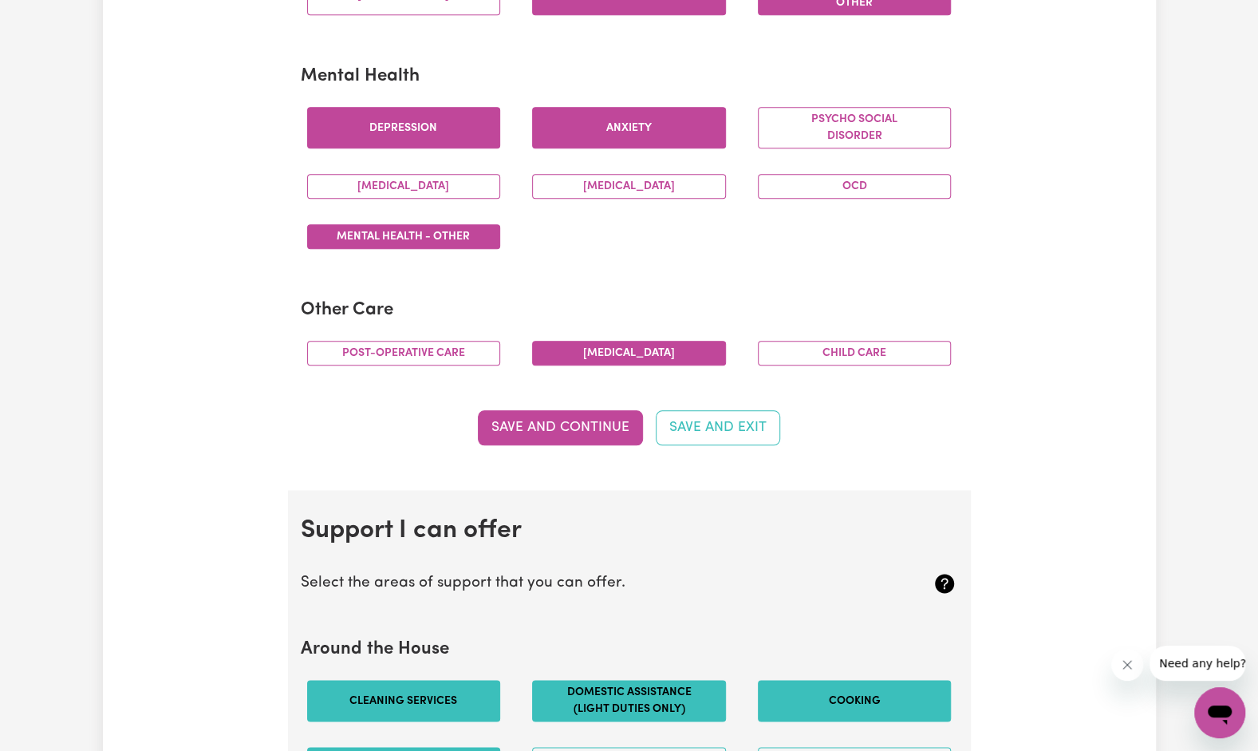
scroll to position [951, 0]
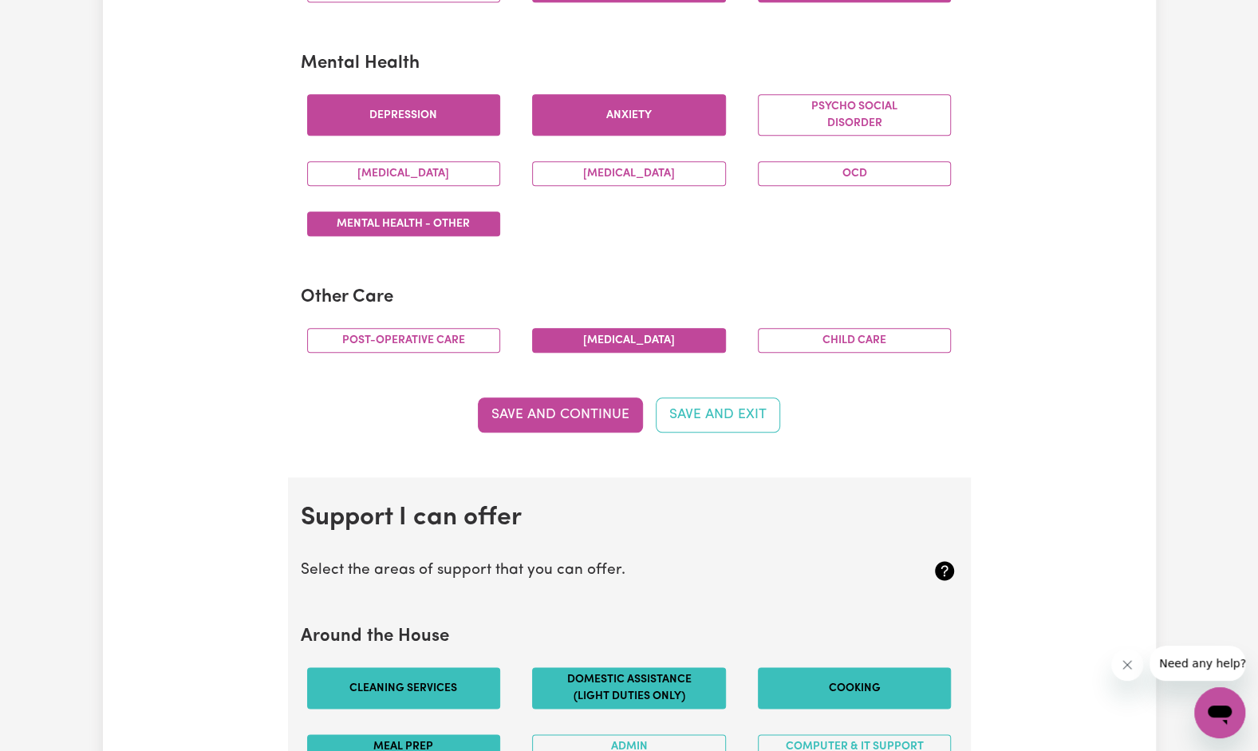
click at [877, 331] on button "Child care" at bounding box center [855, 340] width 194 height 25
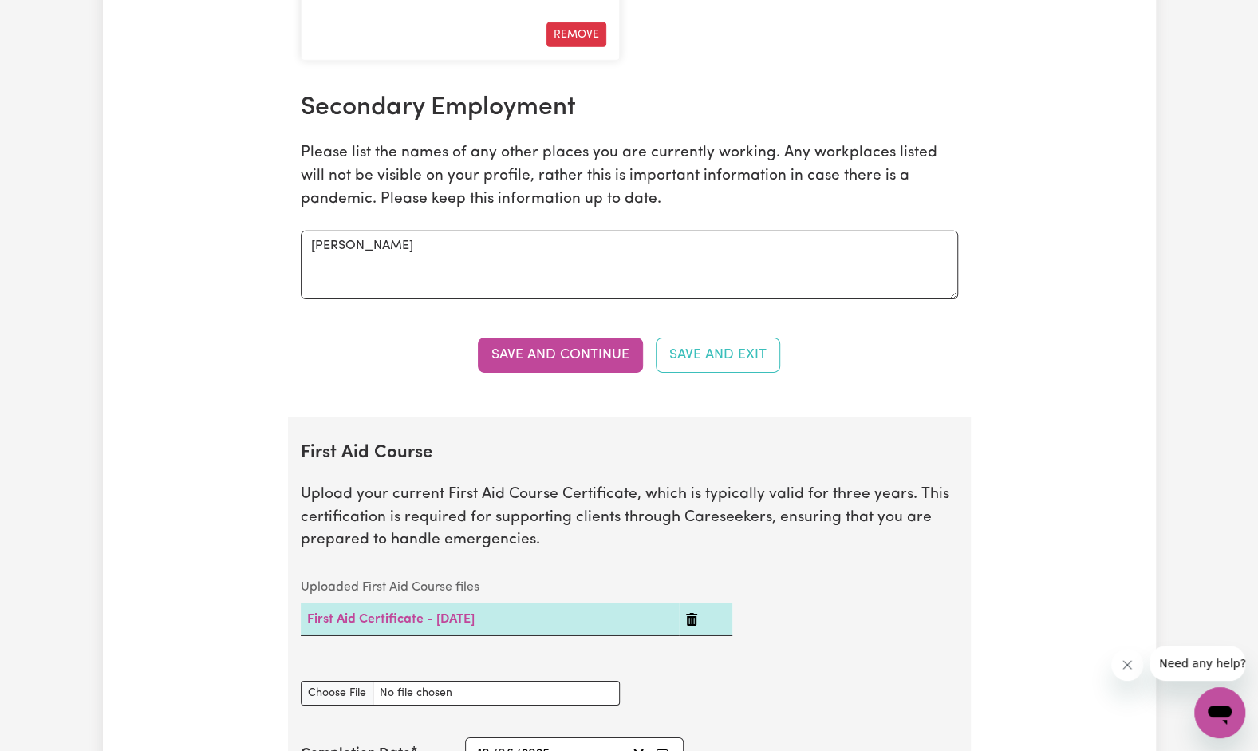
scroll to position [3068, 0]
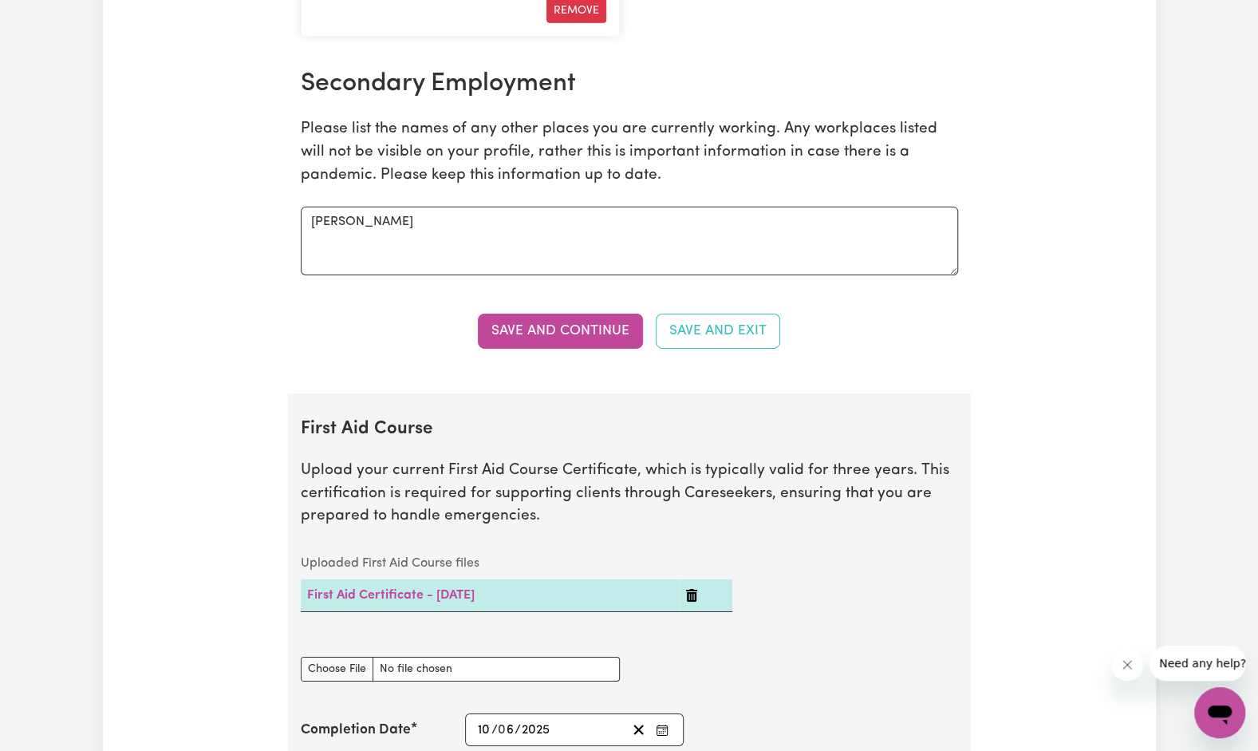
click at [534, 318] on button "Save and Continue" at bounding box center [560, 331] width 165 height 35
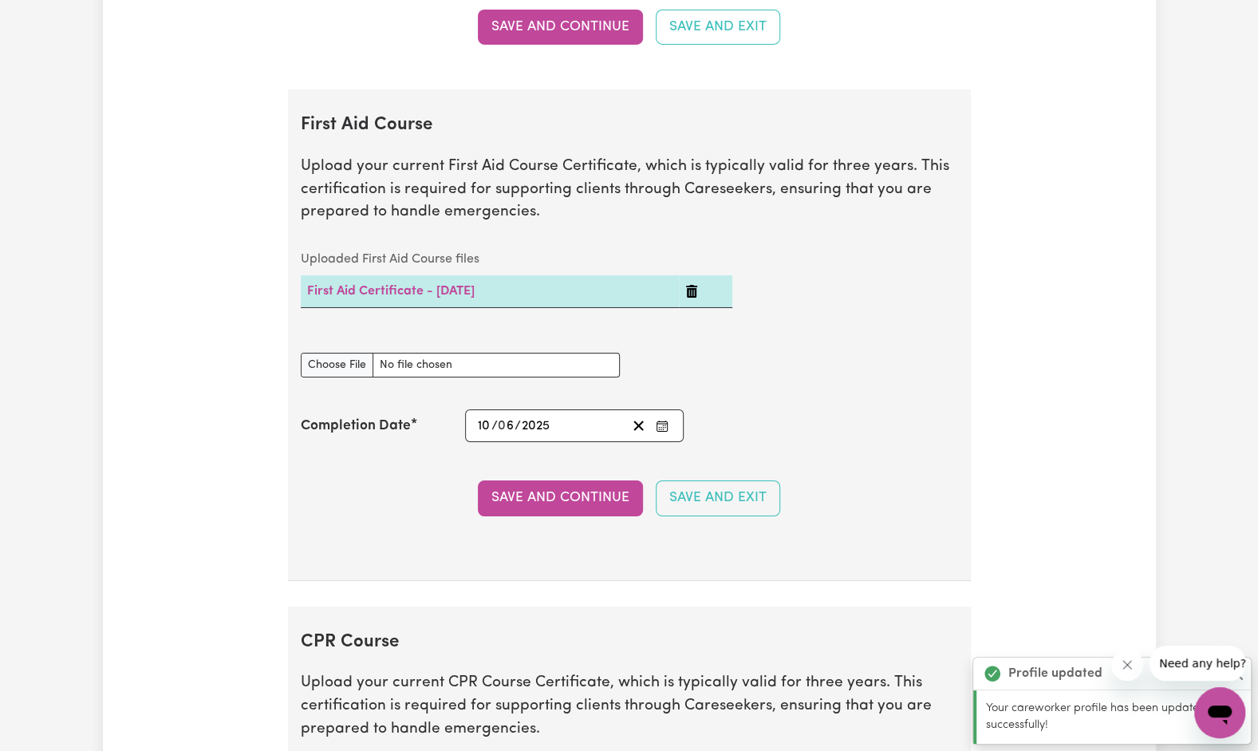
scroll to position [3444, 0]
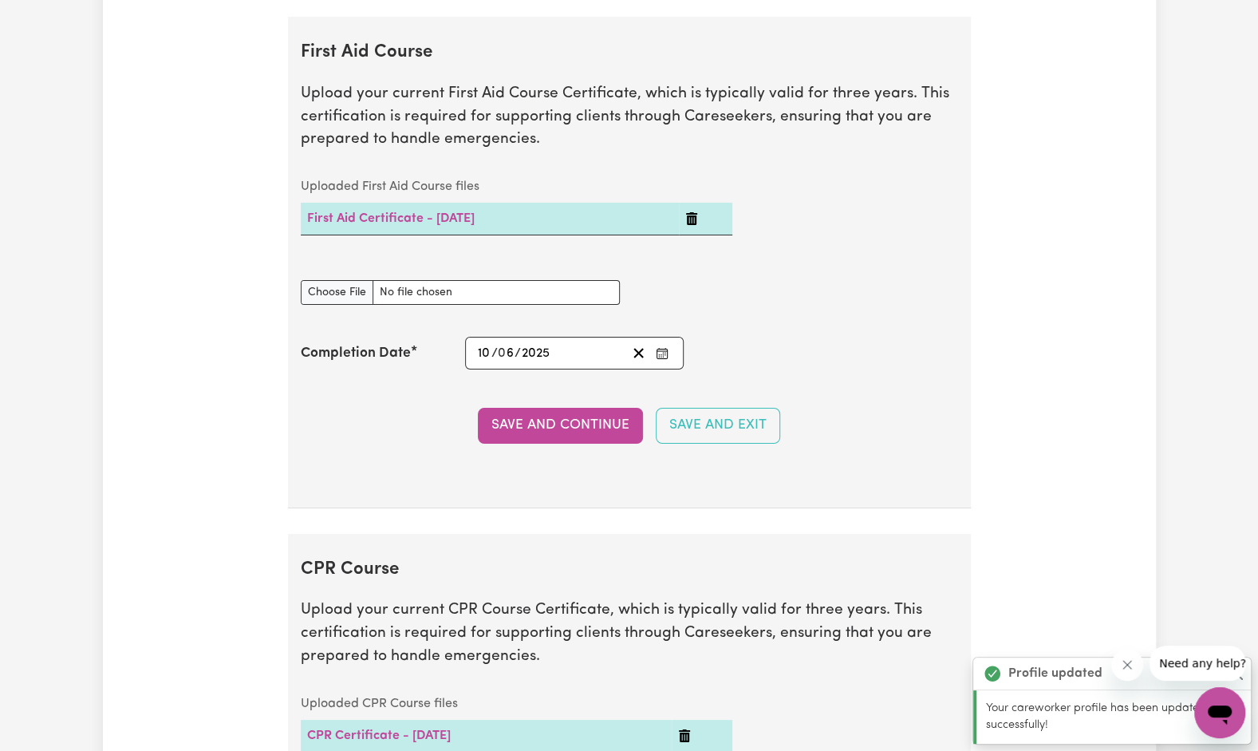
click at [526, 408] on button "Save and Continue" at bounding box center [560, 425] width 165 height 35
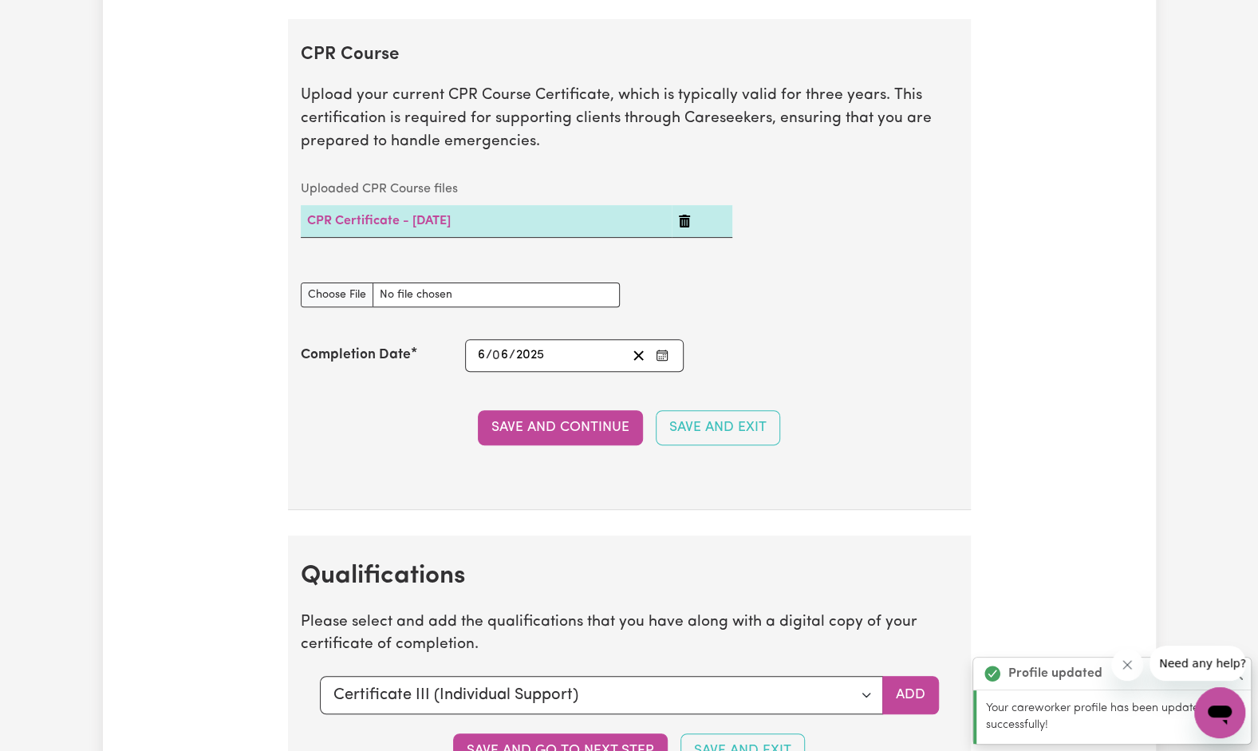
scroll to position [3960, 0]
click at [526, 409] on button "Save and Continue" at bounding box center [560, 426] width 165 height 35
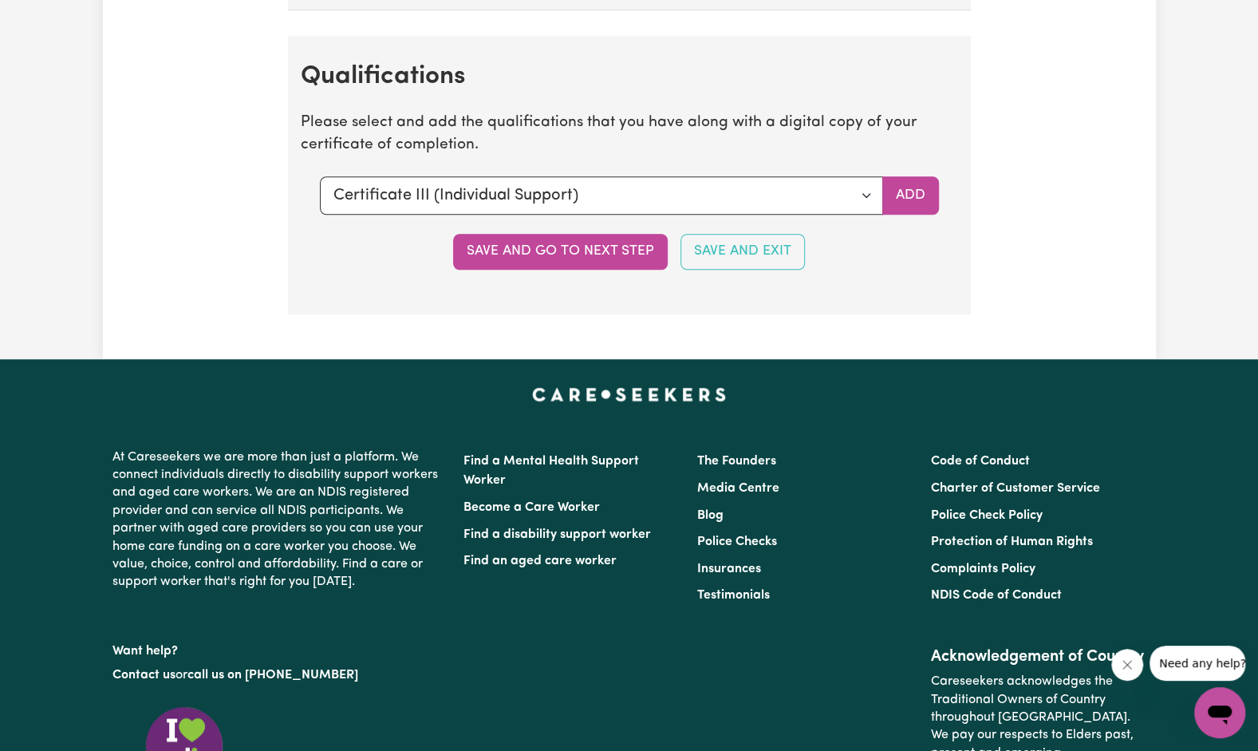
scroll to position [4476, 0]
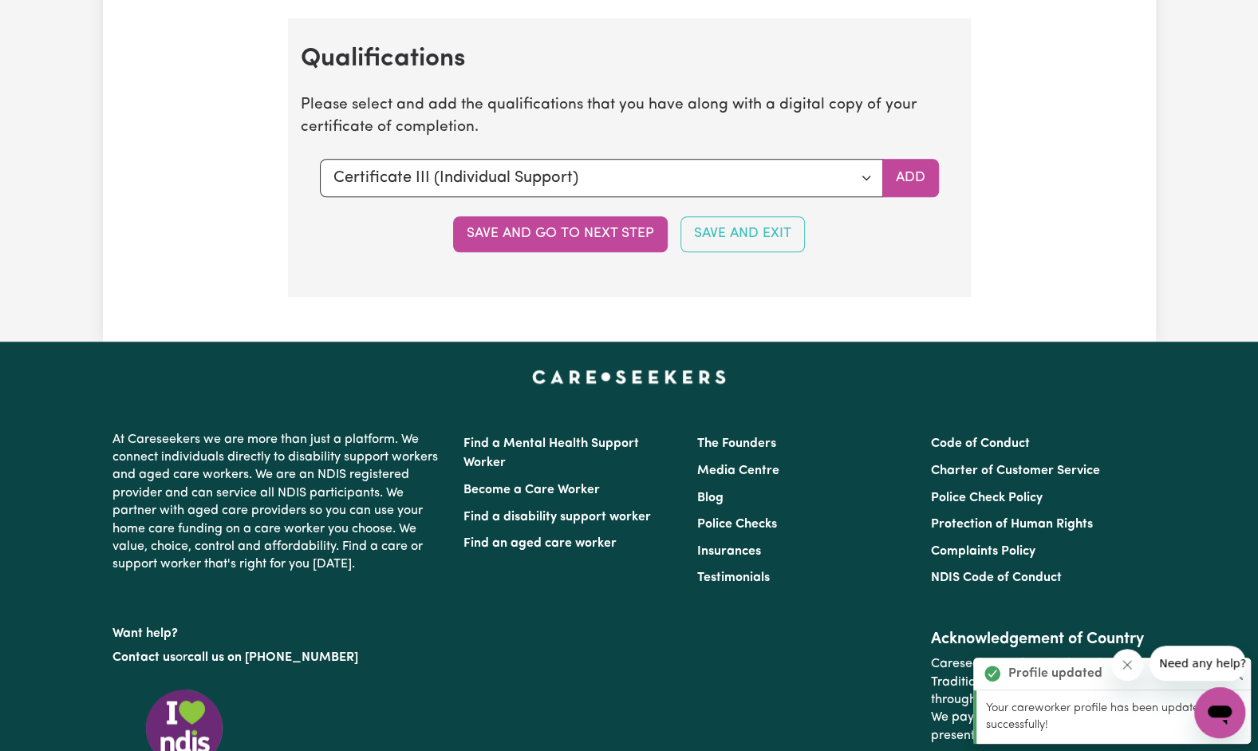
click at [570, 221] on button "Save and go to next step" at bounding box center [560, 233] width 215 height 35
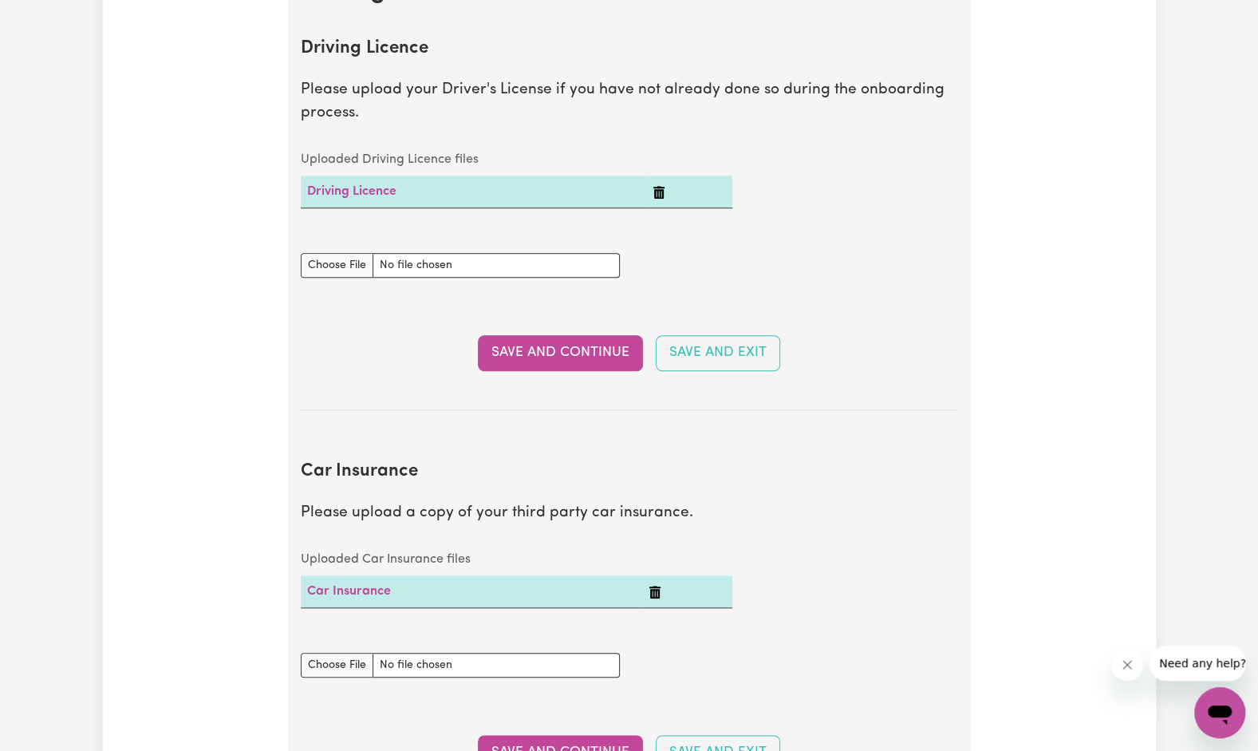
scroll to position [716, 0]
click at [545, 341] on button "Save and Continue" at bounding box center [560, 351] width 165 height 35
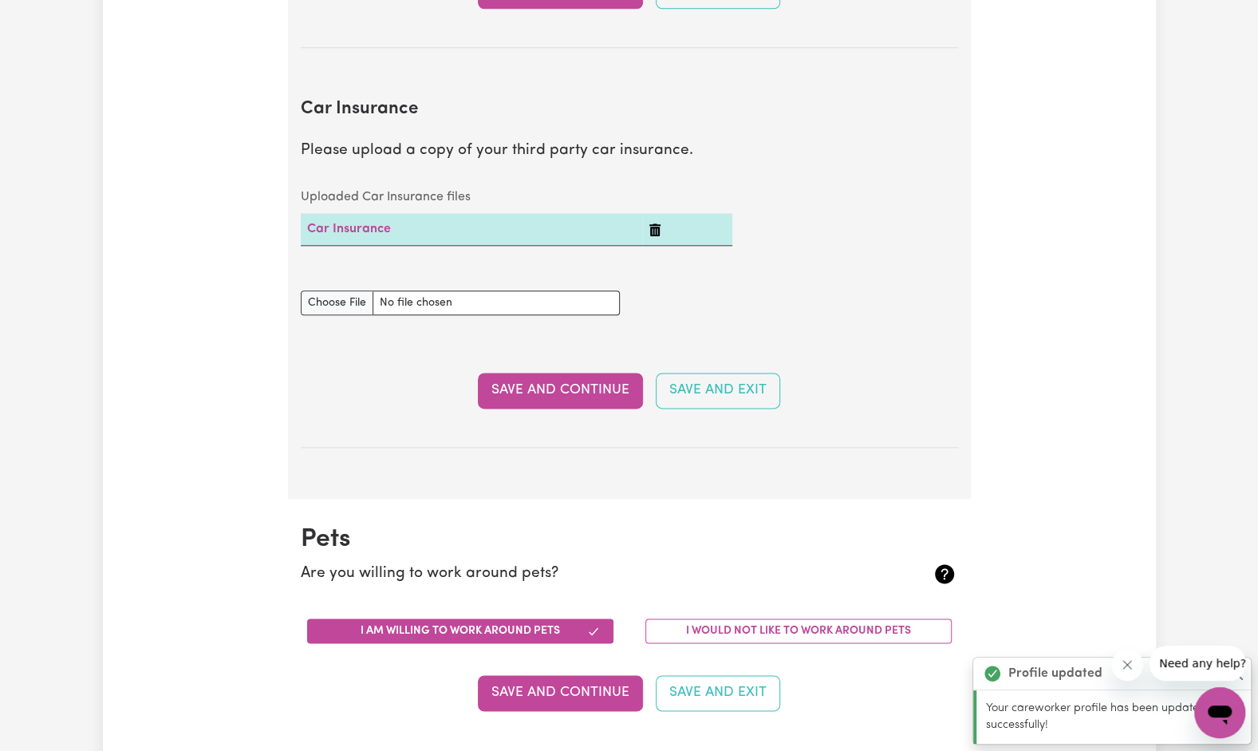
scroll to position [1148, 0]
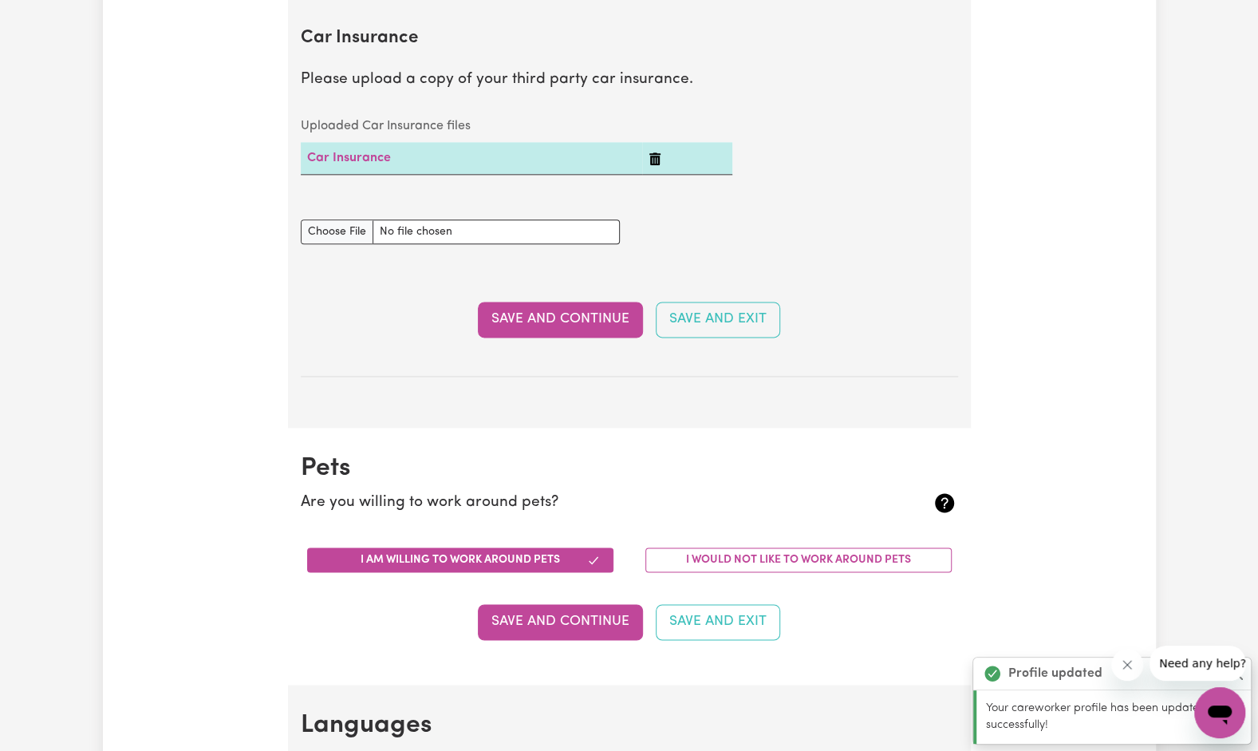
click at [543, 322] on button "Save and Continue" at bounding box center [560, 319] width 165 height 35
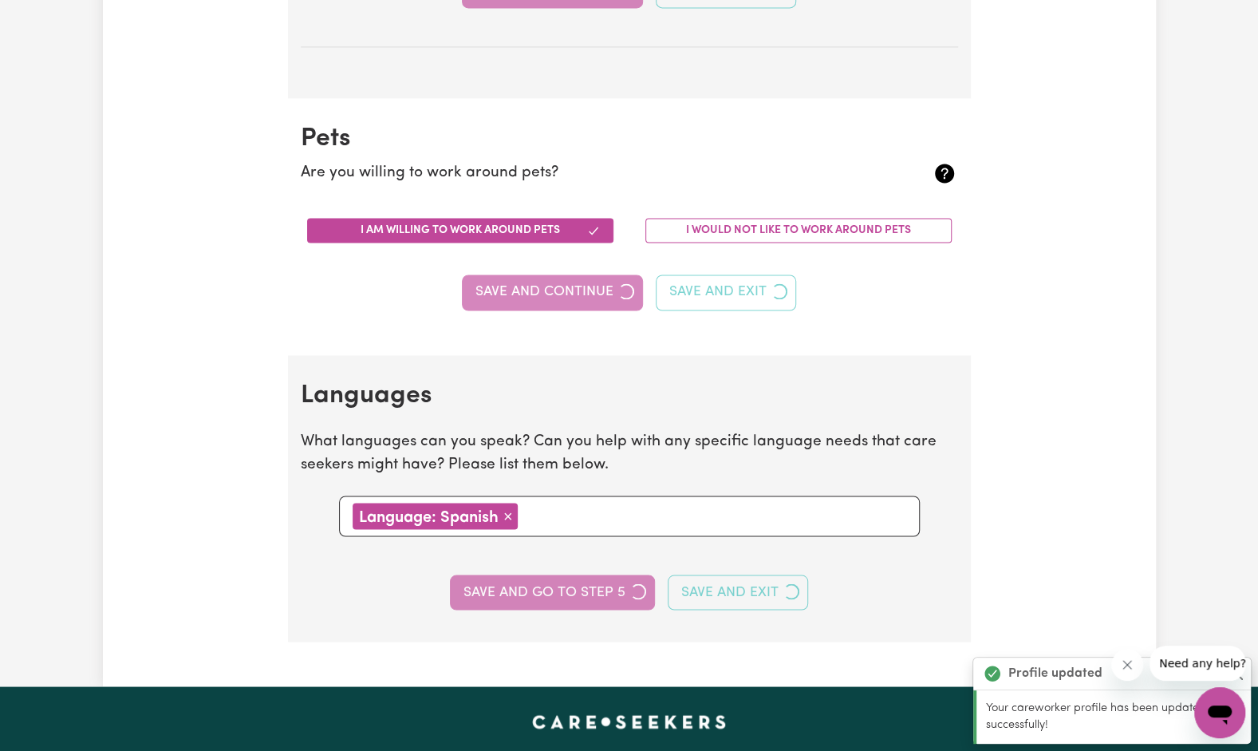
scroll to position [1573, 0]
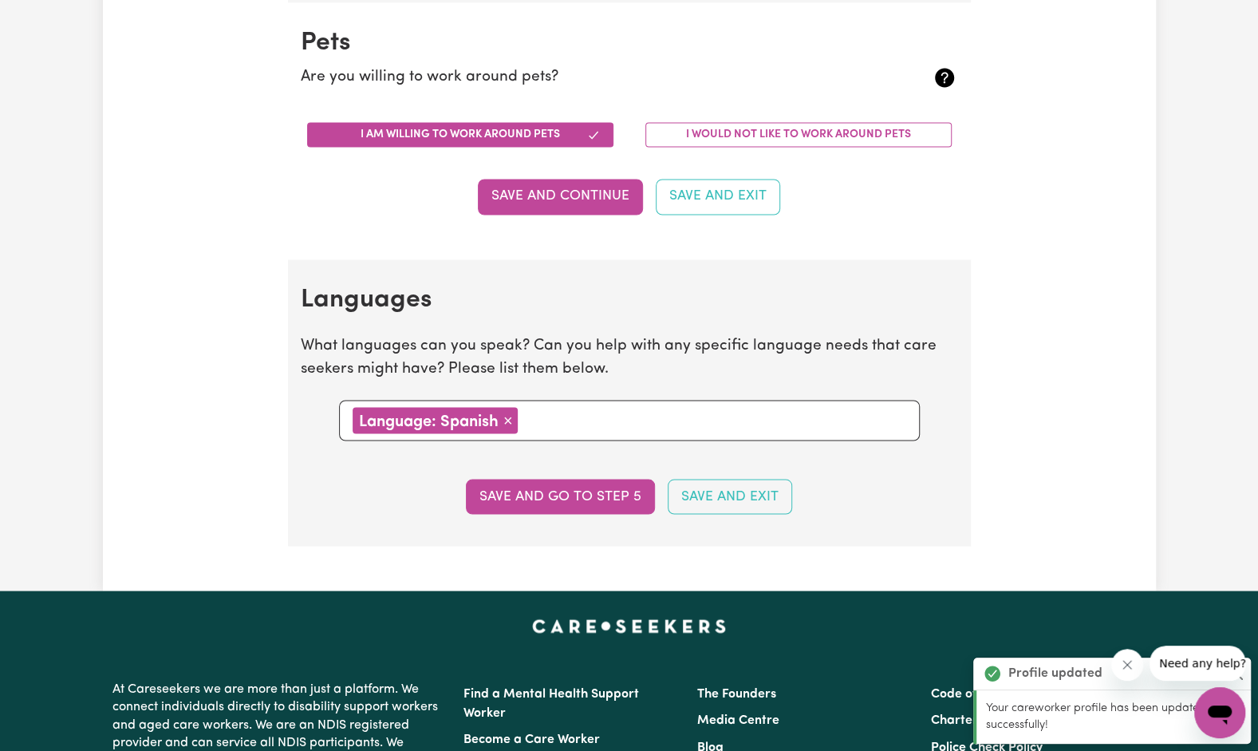
click at [550, 201] on button "Save and Continue" at bounding box center [560, 196] width 165 height 35
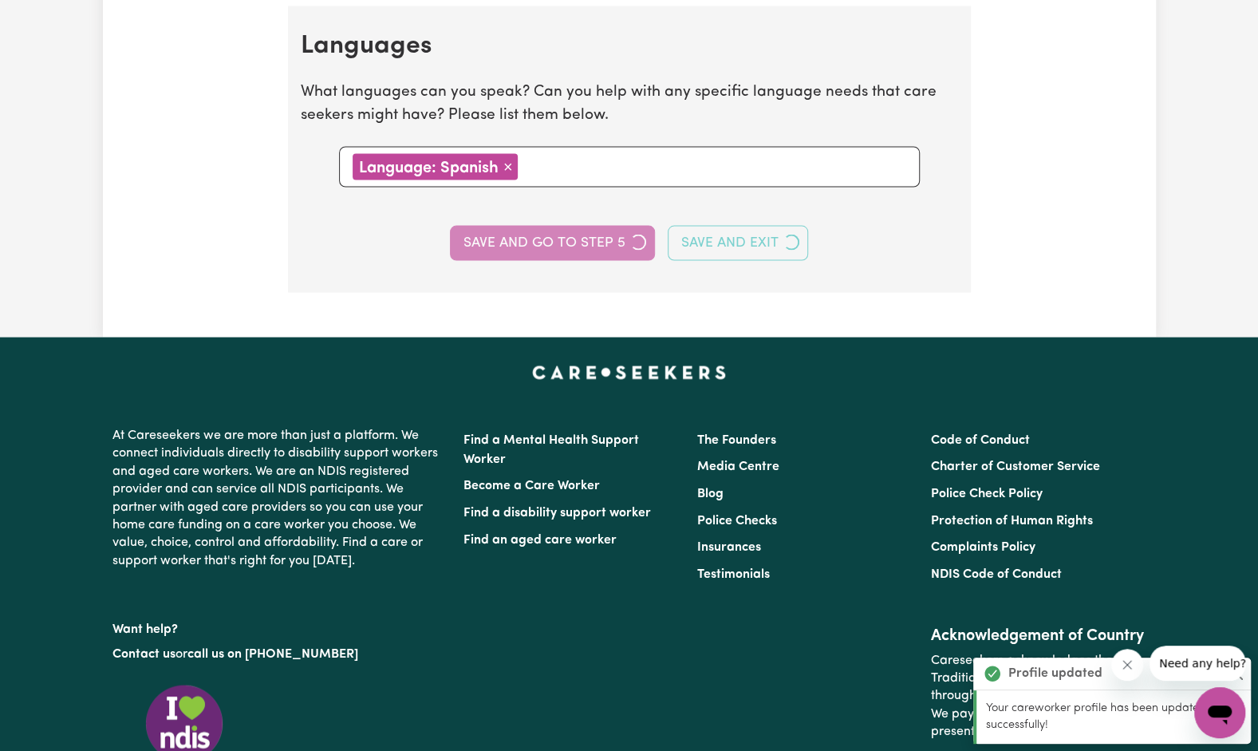
scroll to position [1829, 0]
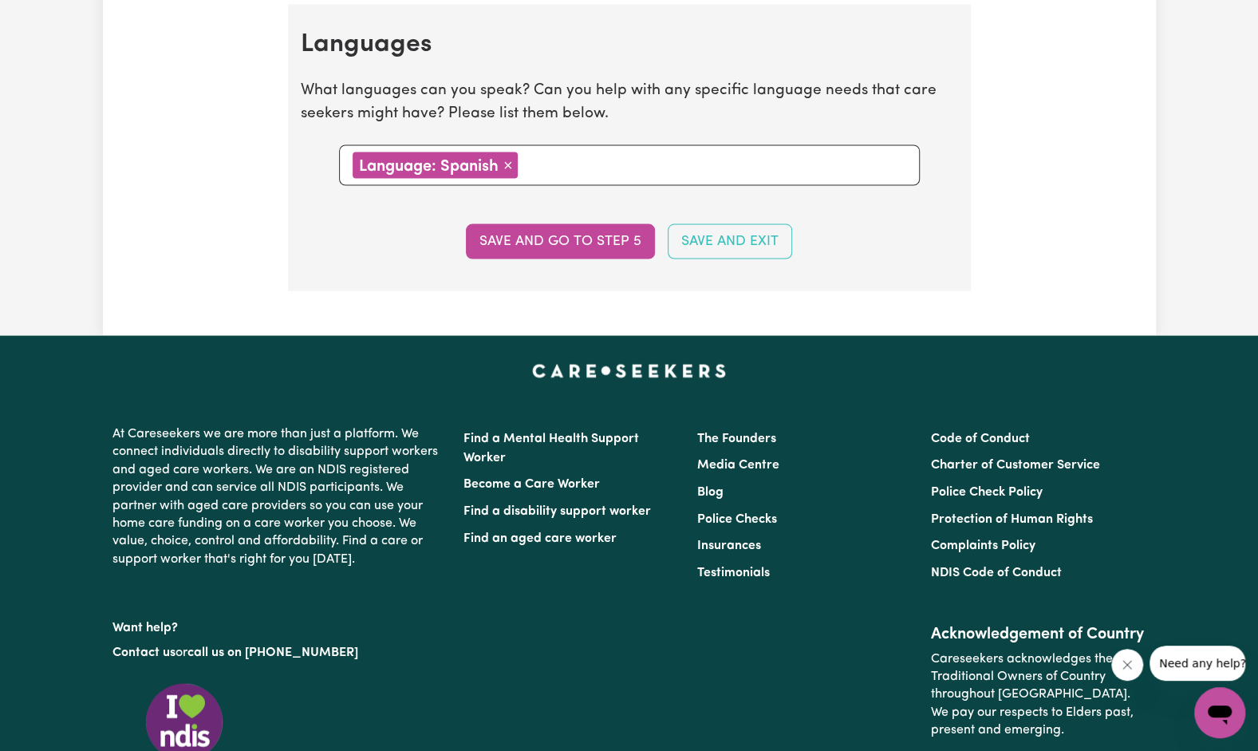
click at [535, 233] on button "Save and go to step 5" at bounding box center [560, 240] width 189 height 35
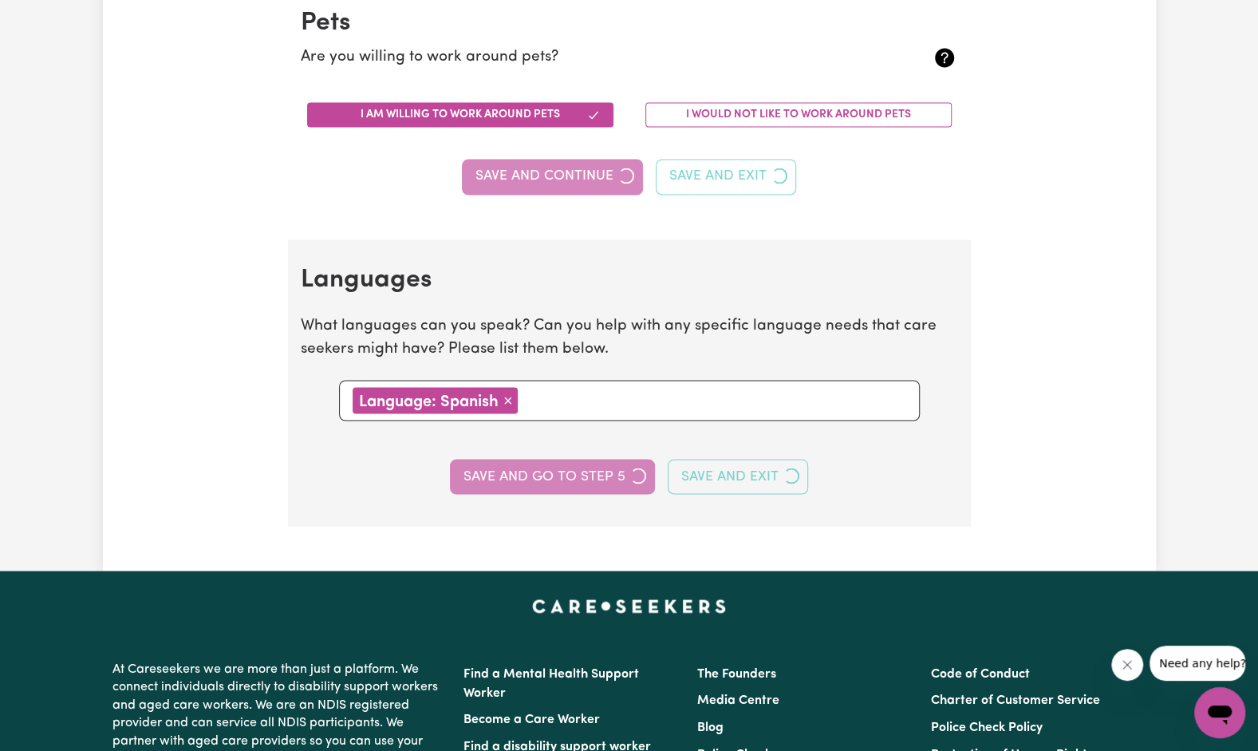
select select "I am providing services through another platform"
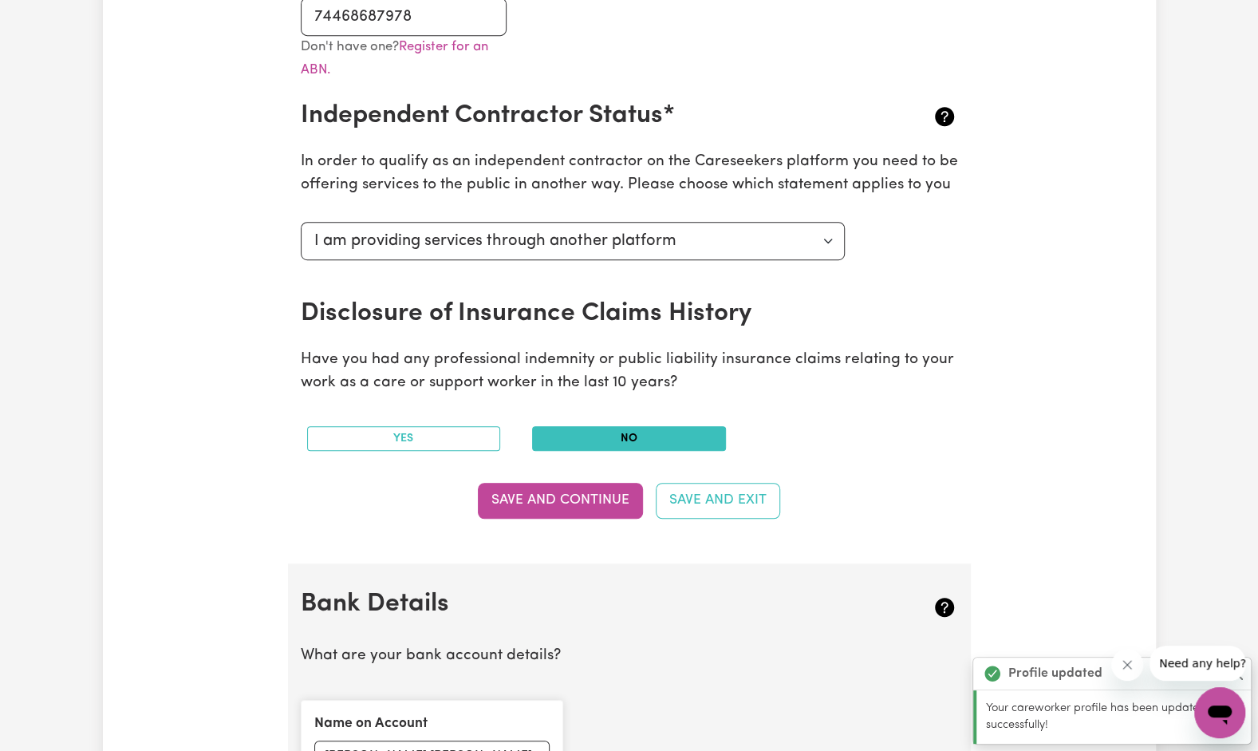
scroll to position [541, 0]
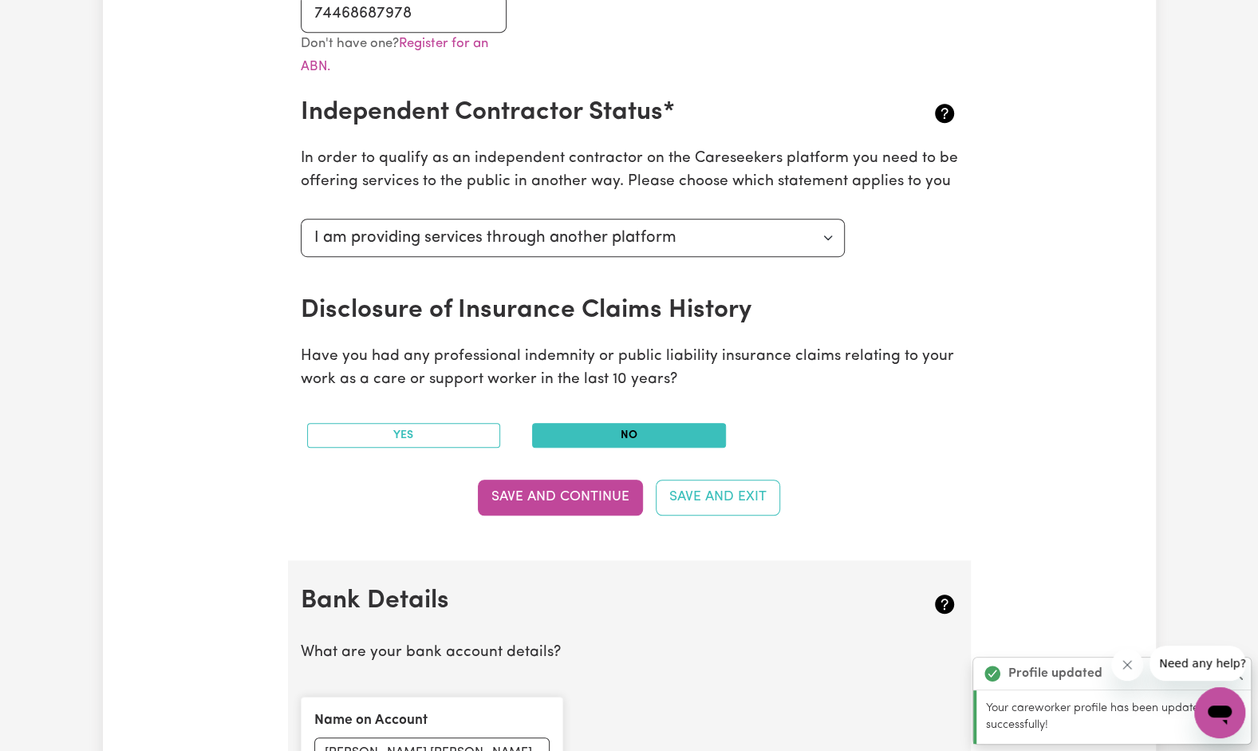
click at [503, 497] on button "Save and Continue" at bounding box center [560, 496] width 165 height 35
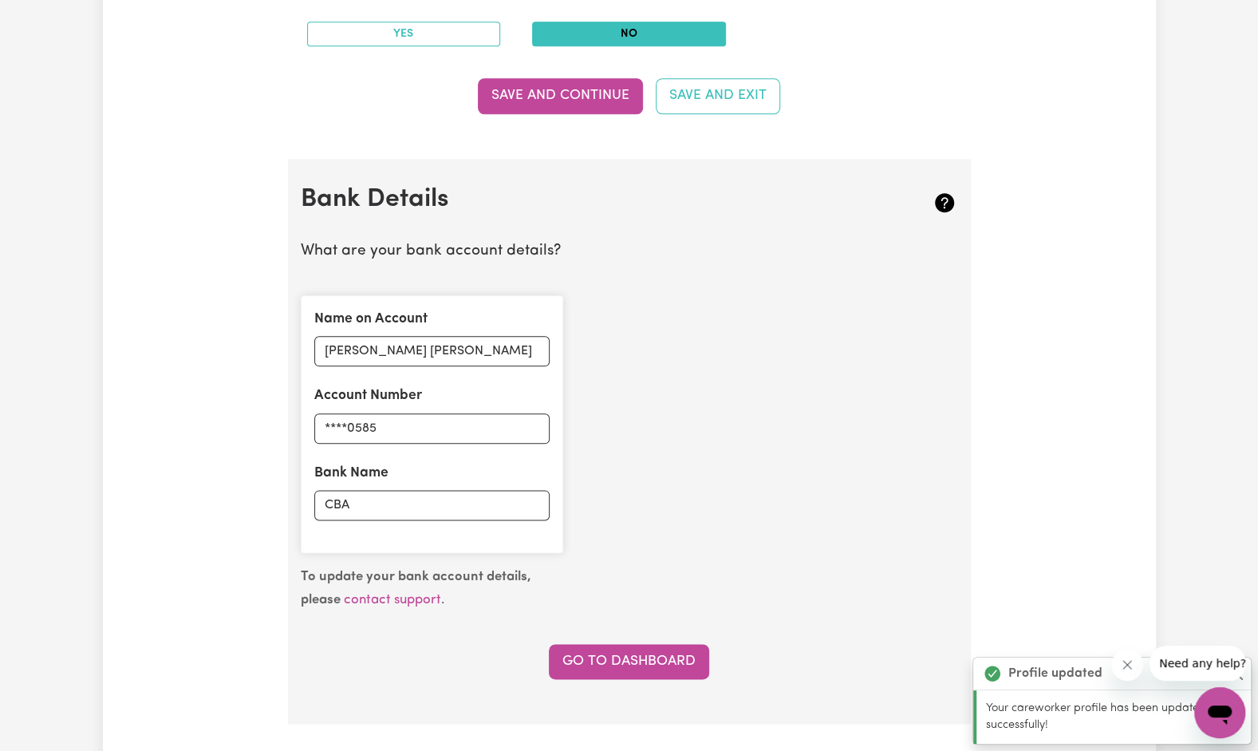
scroll to position [1099, 0]
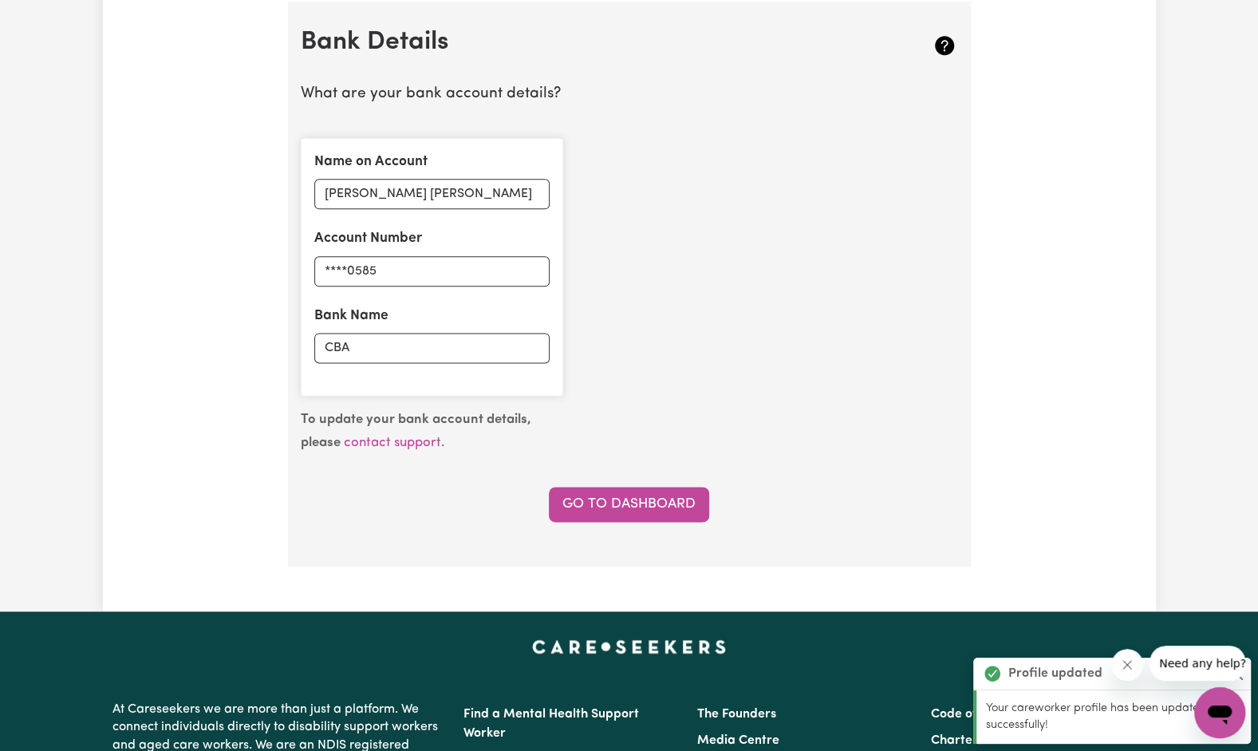
click at [578, 512] on link "Go to Dashboard" at bounding box center [629, 504] width 160 height 35
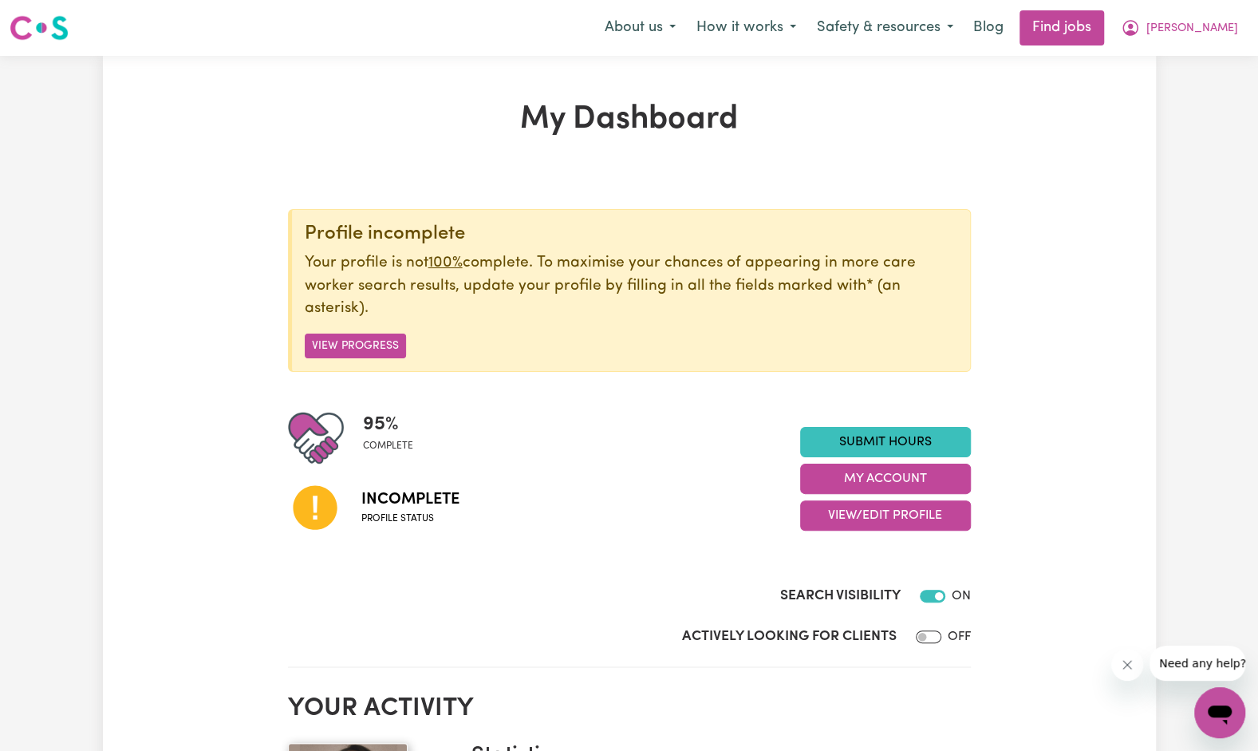
click at [843, 511] on button "View/Edit Profile" at bounding box center [885, 515] width 171 height 30
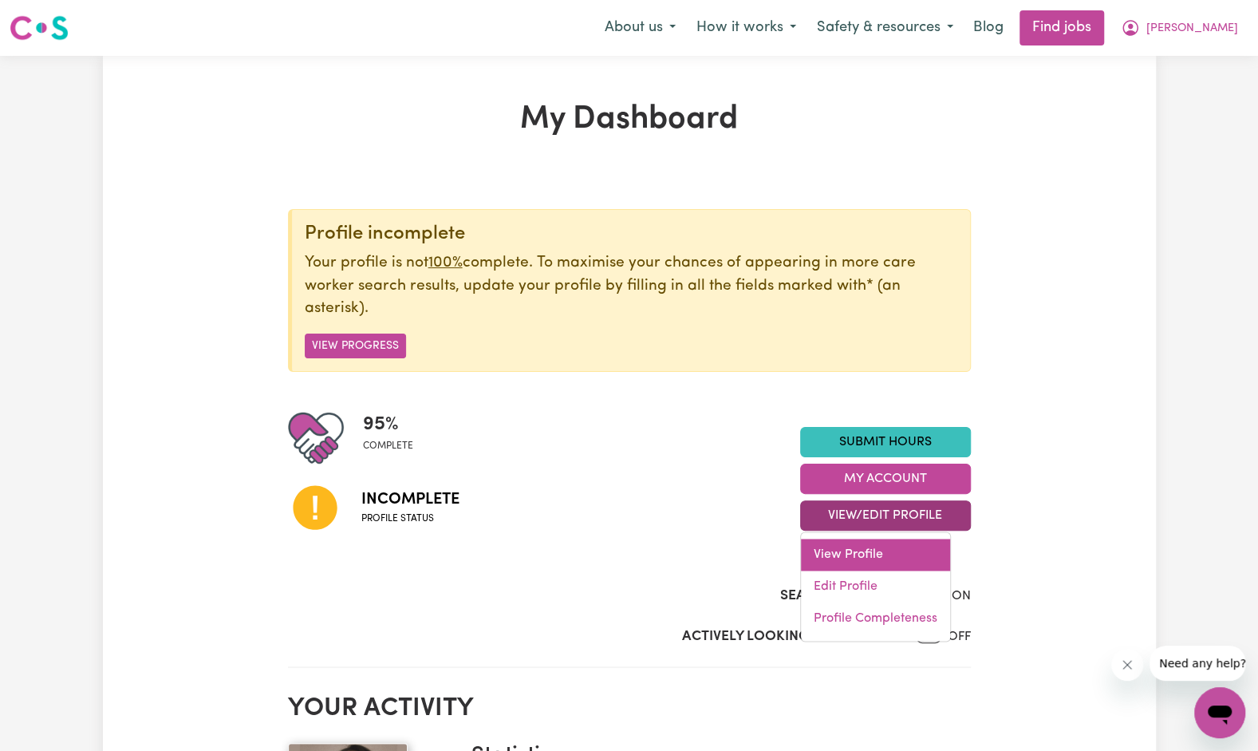
click at [841, 550] on link "View Profile" at bounding box center [875, 555] width 149 height 32
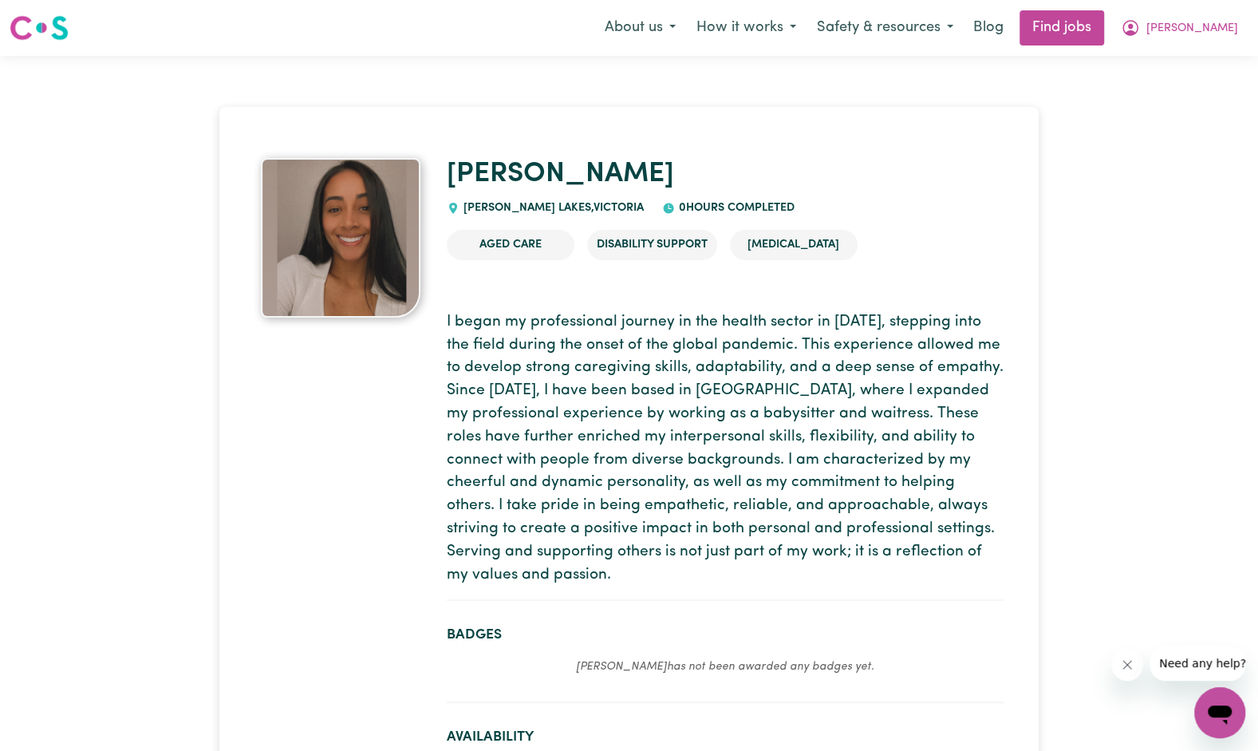
click at [1139, 24] on icon "My Account" at bounding box center [1131, 28] width 16 height 16
click at [49, 25] on img at bounding box center [39, 28] width 59 height 29
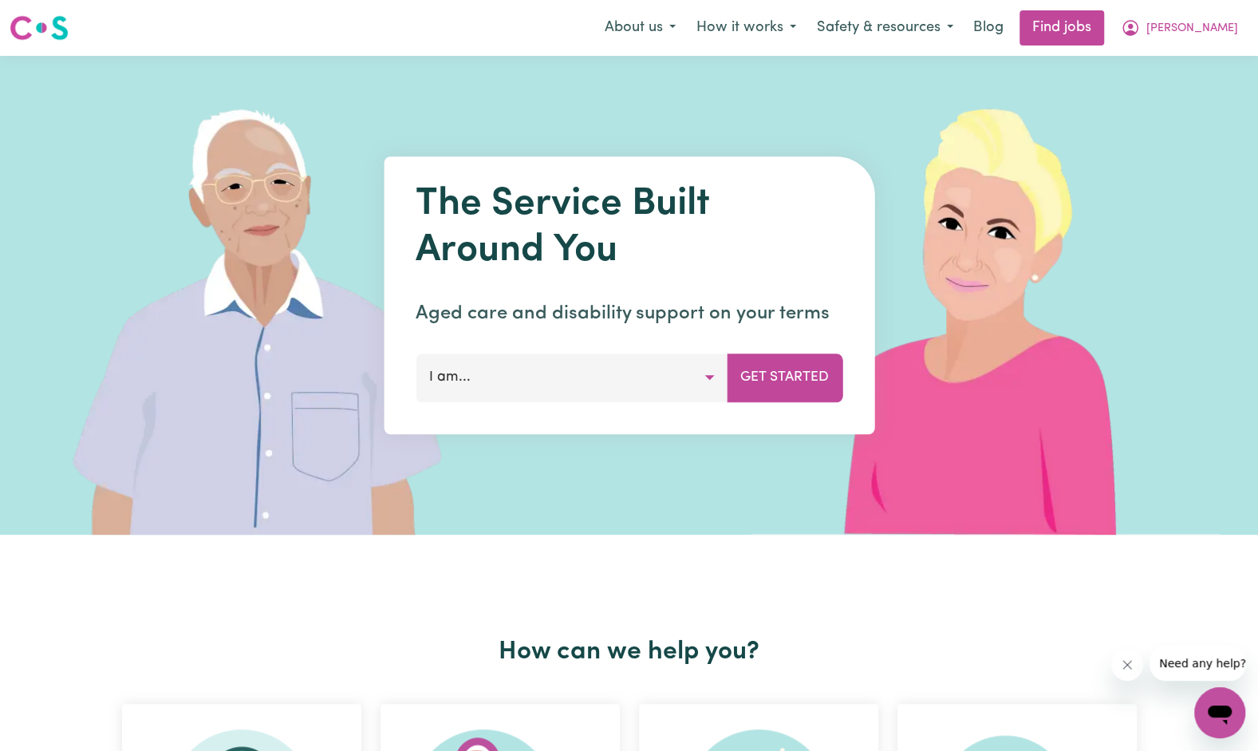
click at [1140, 34] on icon "My Account" at bounding box center [1130, 27] width 19 height 19
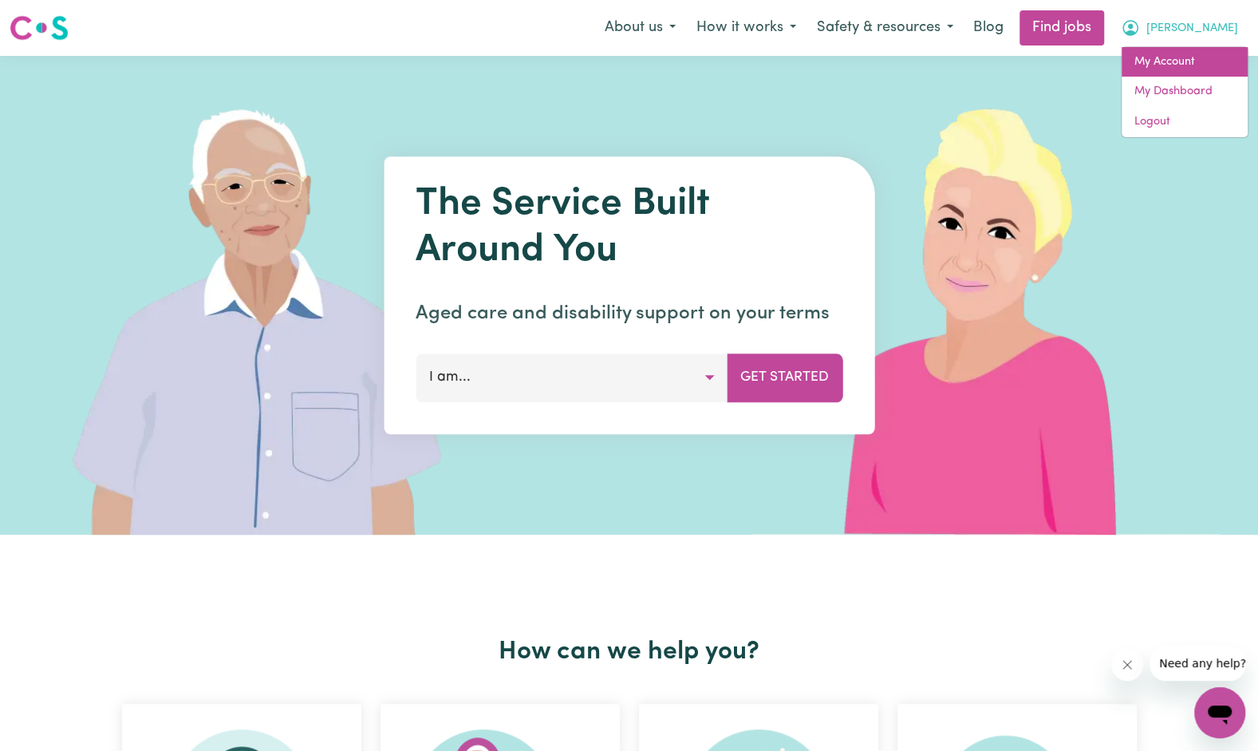
click at [1163, 74] on link "My Account" at bounding box center [1185, 62] width 126 height 30
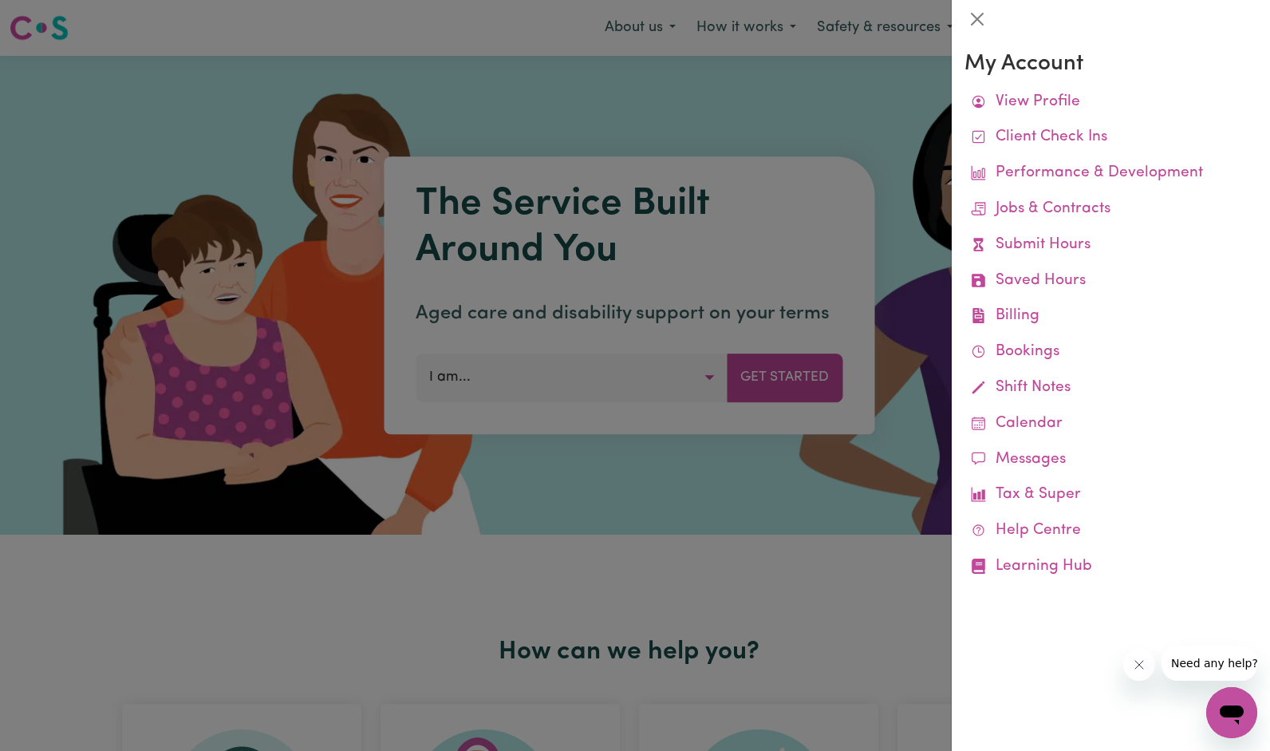
click at [1039, 110] on link "View Profile" at bounding box center [1111, 103] width 293 height 36
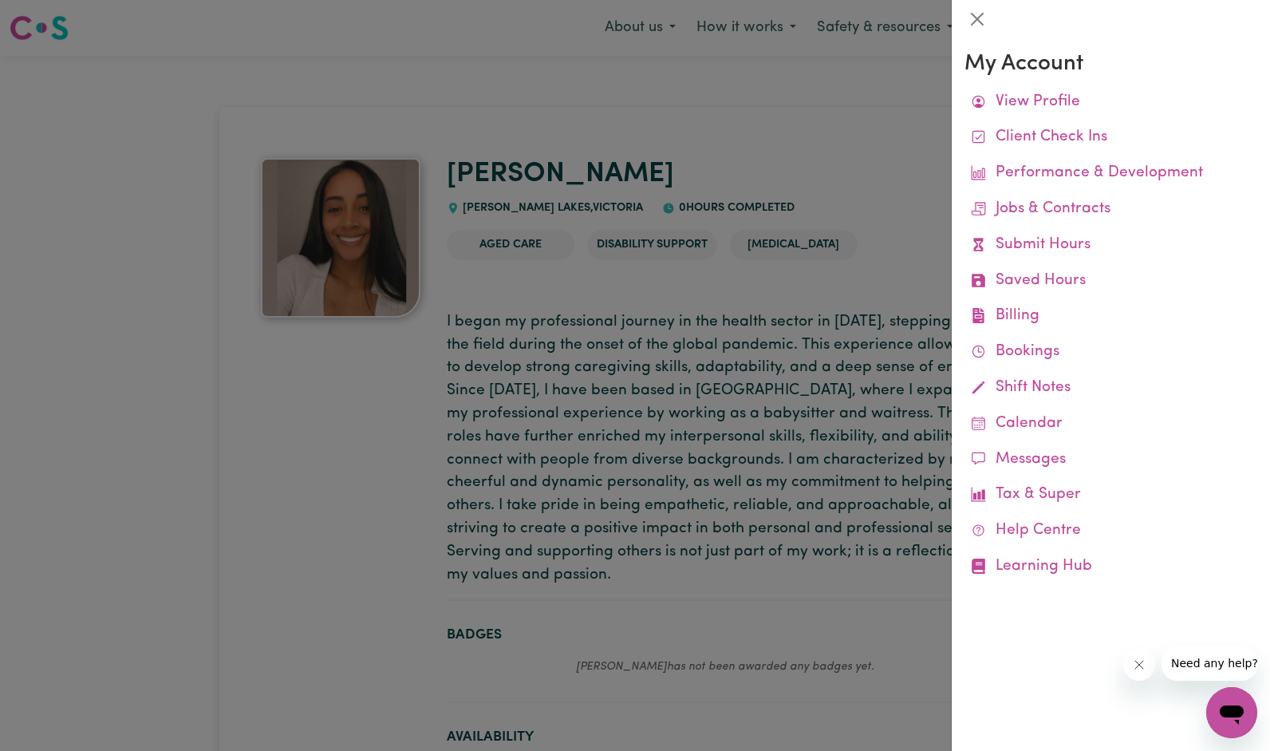
click at [1008, 99] on link "View Profile" at bounding box center [1111, 103] width 293 height 36
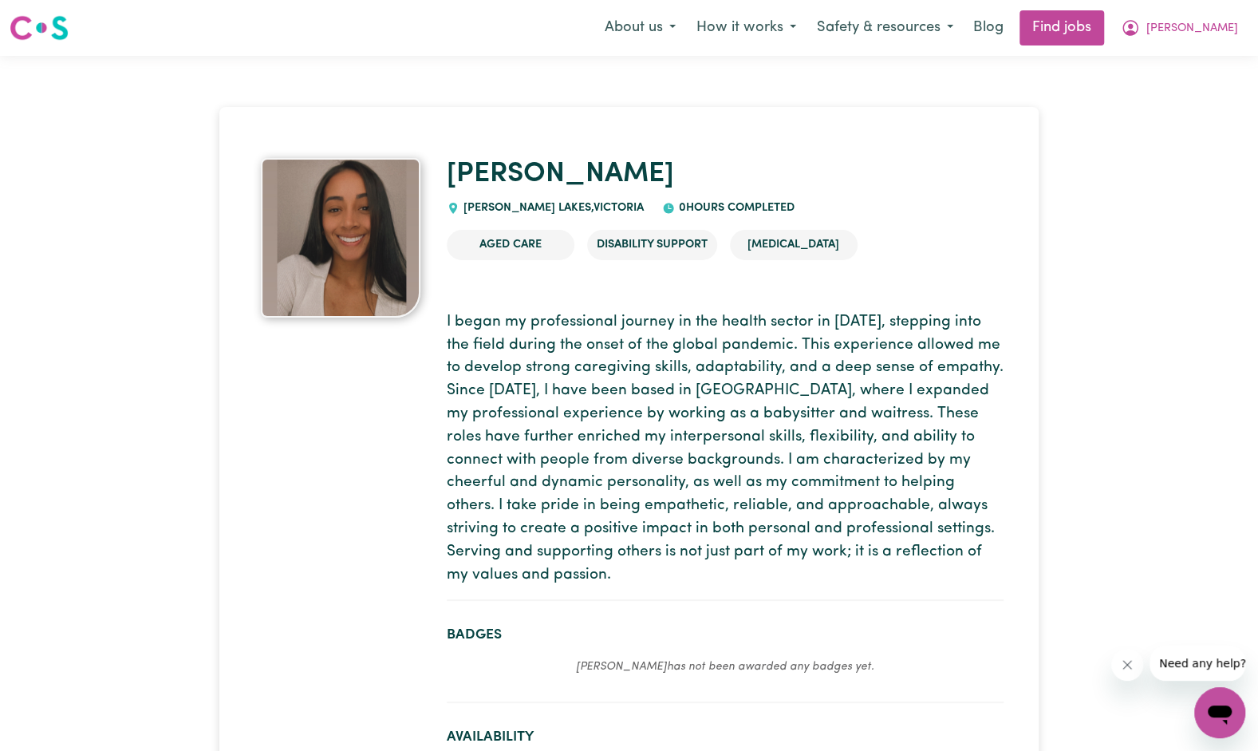
click at [362, 229] on img at bounding box center [341, 238] width 160 height 160
click at [1140, 32] on icon "My Account" at bounding box center [1130, 27] width 19 height 19
click at [677, 29] on button "About us" at bounding box center [640, 28] width 92 height 34
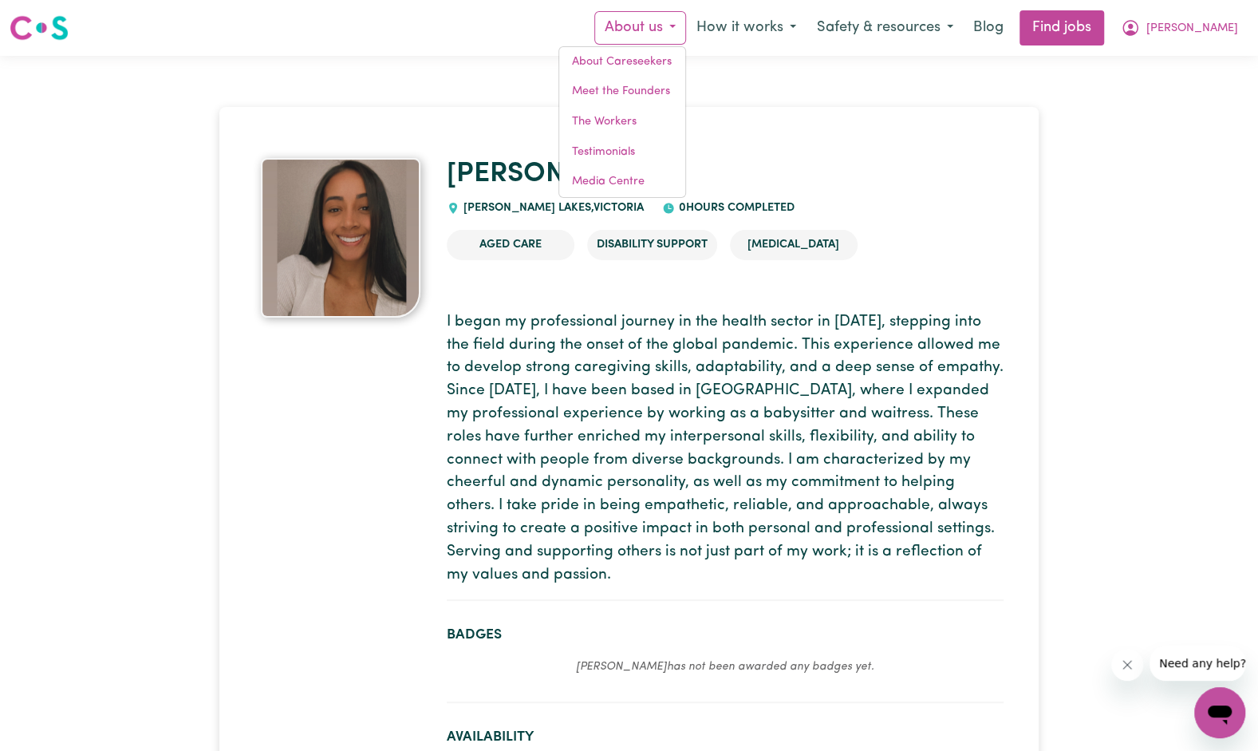
click at [804, 25] on button "How it works" at bounding box center [746, 28] width 120 height 34
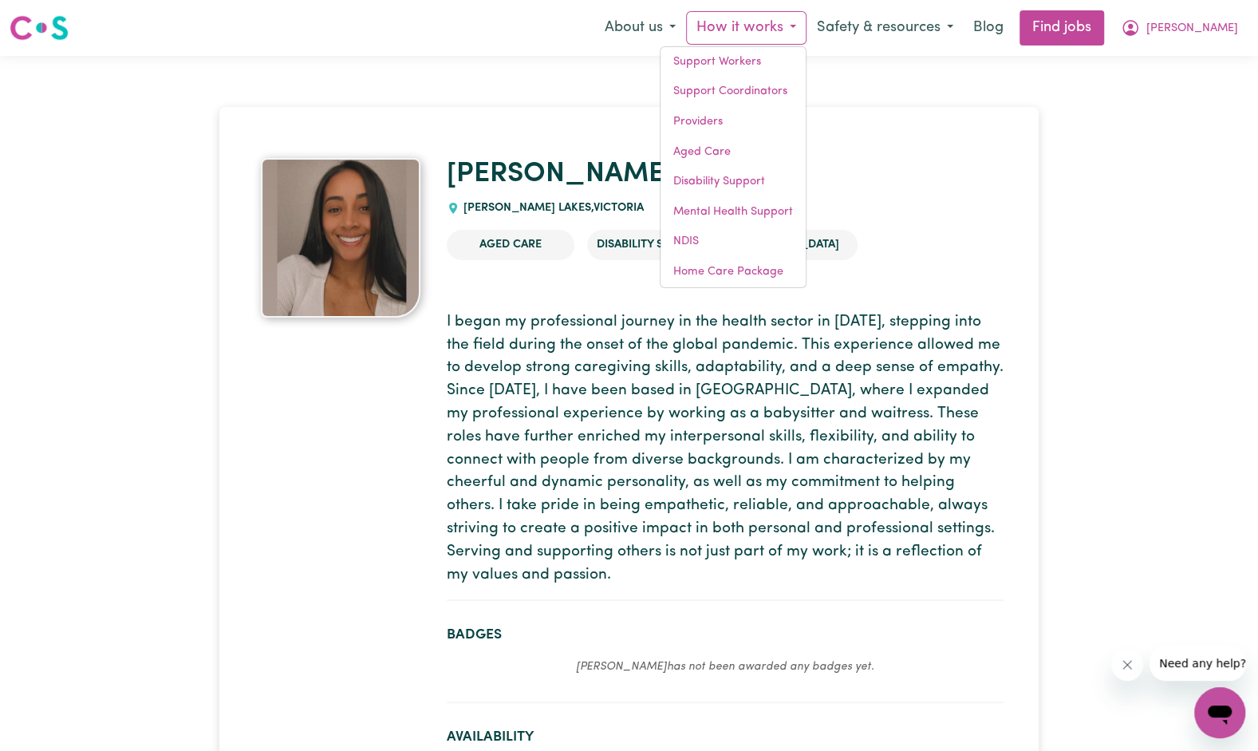
click at [964, 26] on button "Safety & resources" at bounding box center [885, 28] width 157 height 34
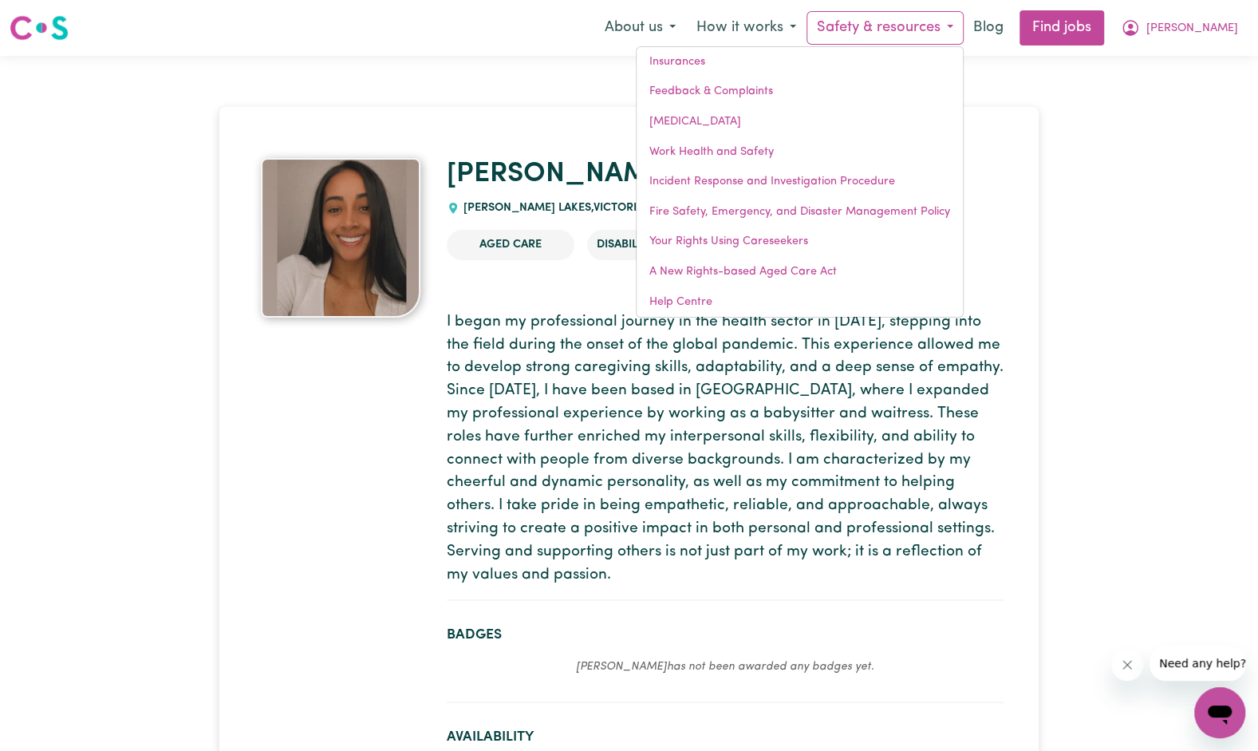
click at [1221, 25] on span "[PERSON_NAME]" at bounding box center [1192, 29] width 92 height 18
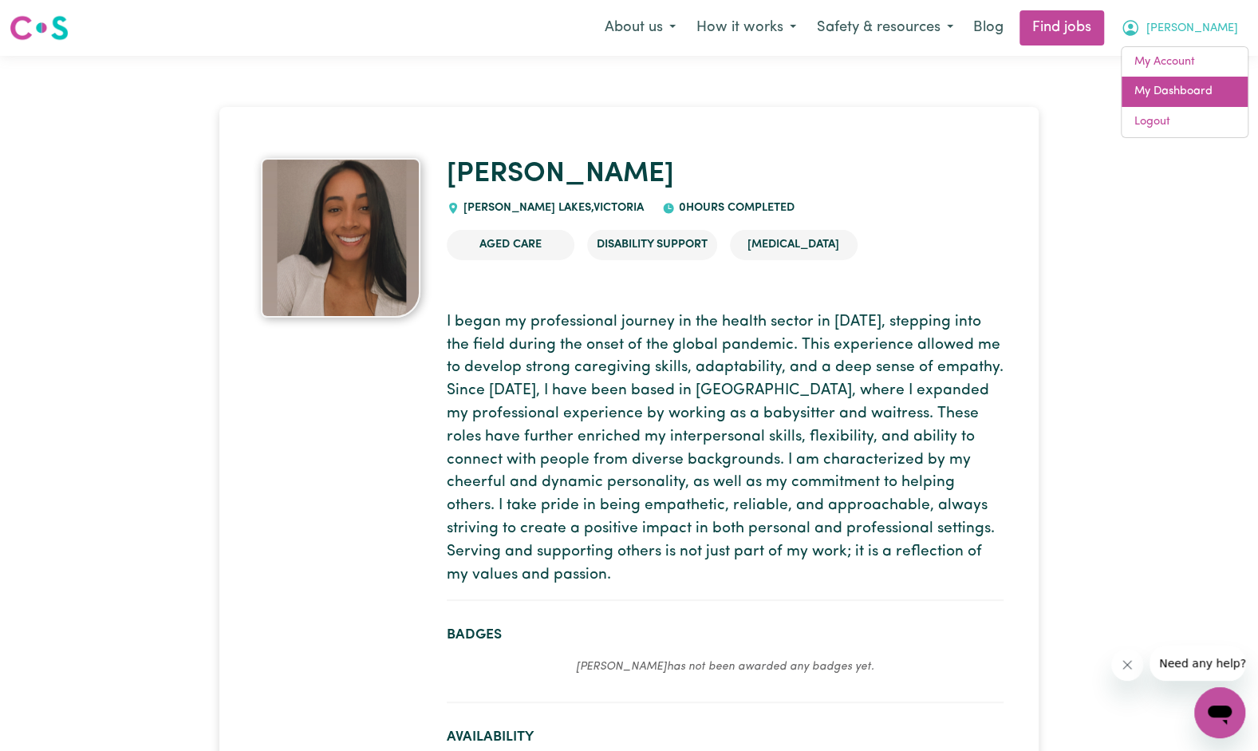
click at [1166, 83] on link "My Dashboard" at bounding box center [1185, 92] width 126 height 30
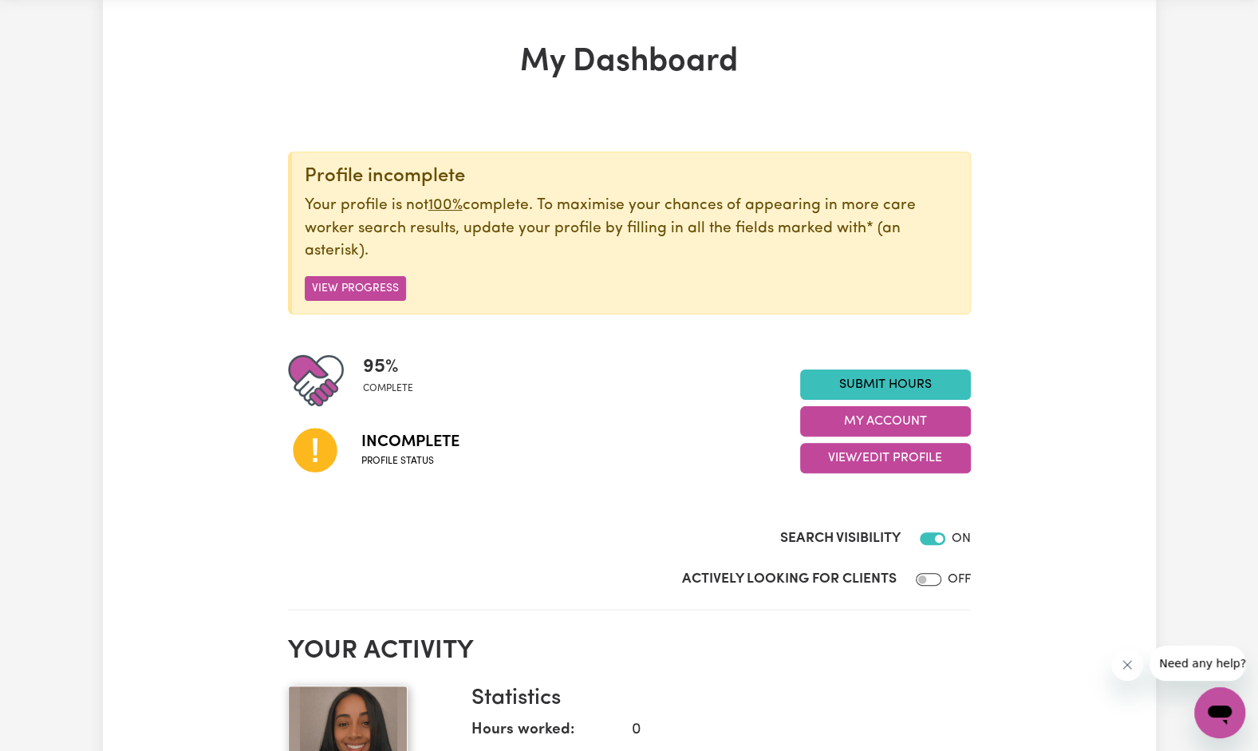
scroll to position [59, 0]
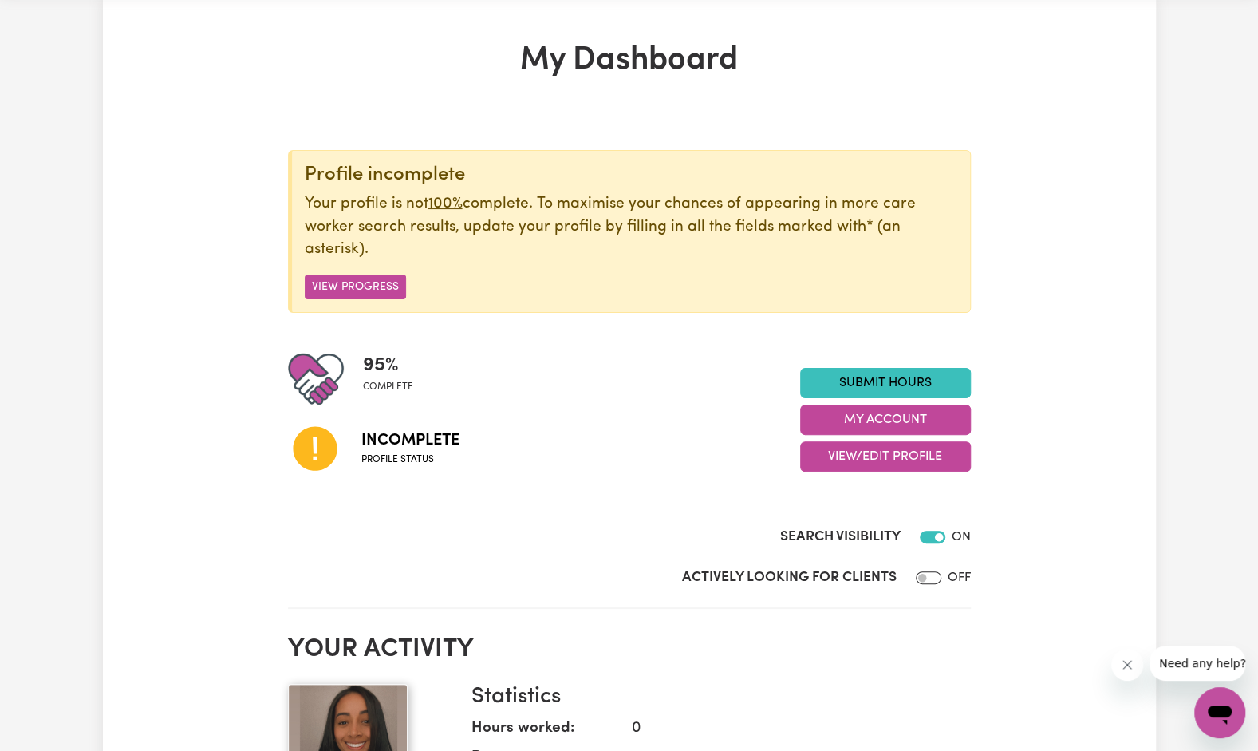
click at [862, 458] on button "View/Edit Profile" at bounding box center [885, 456] width 171 height 30
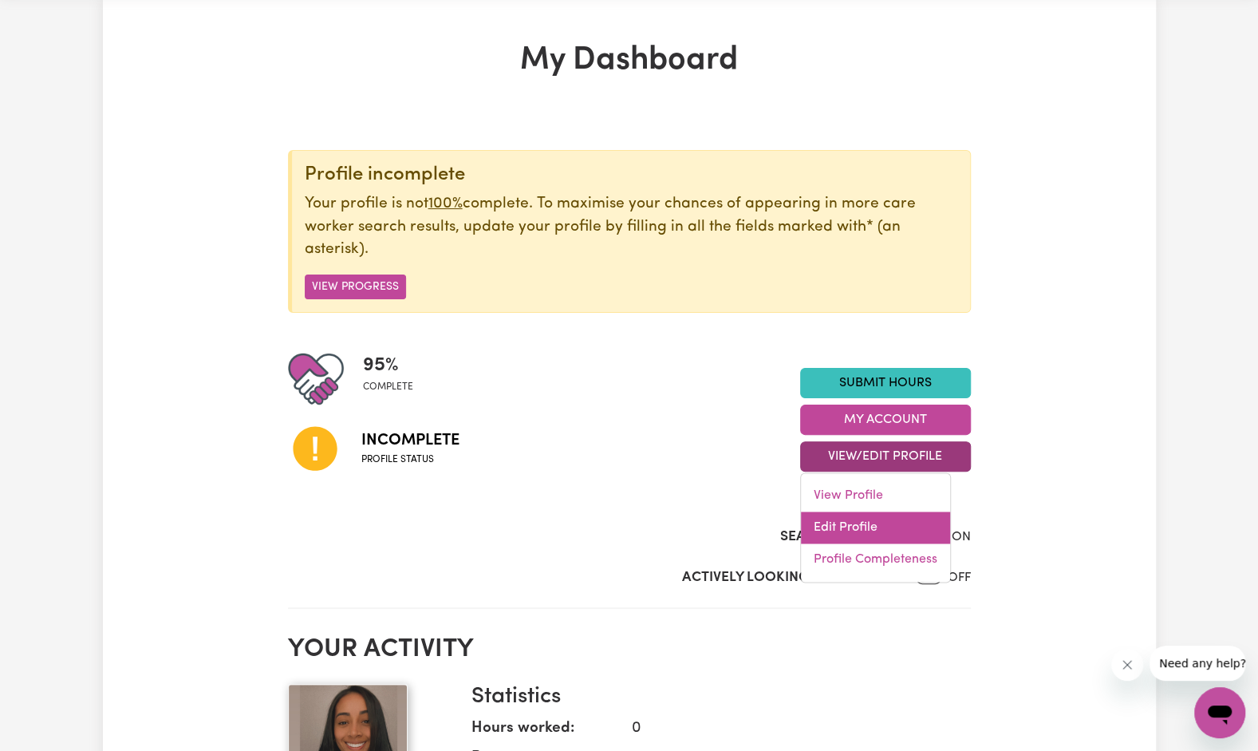
click at [843, 519] on link "Edit Profile" at bounding box center [875, 528] width 149 height 32
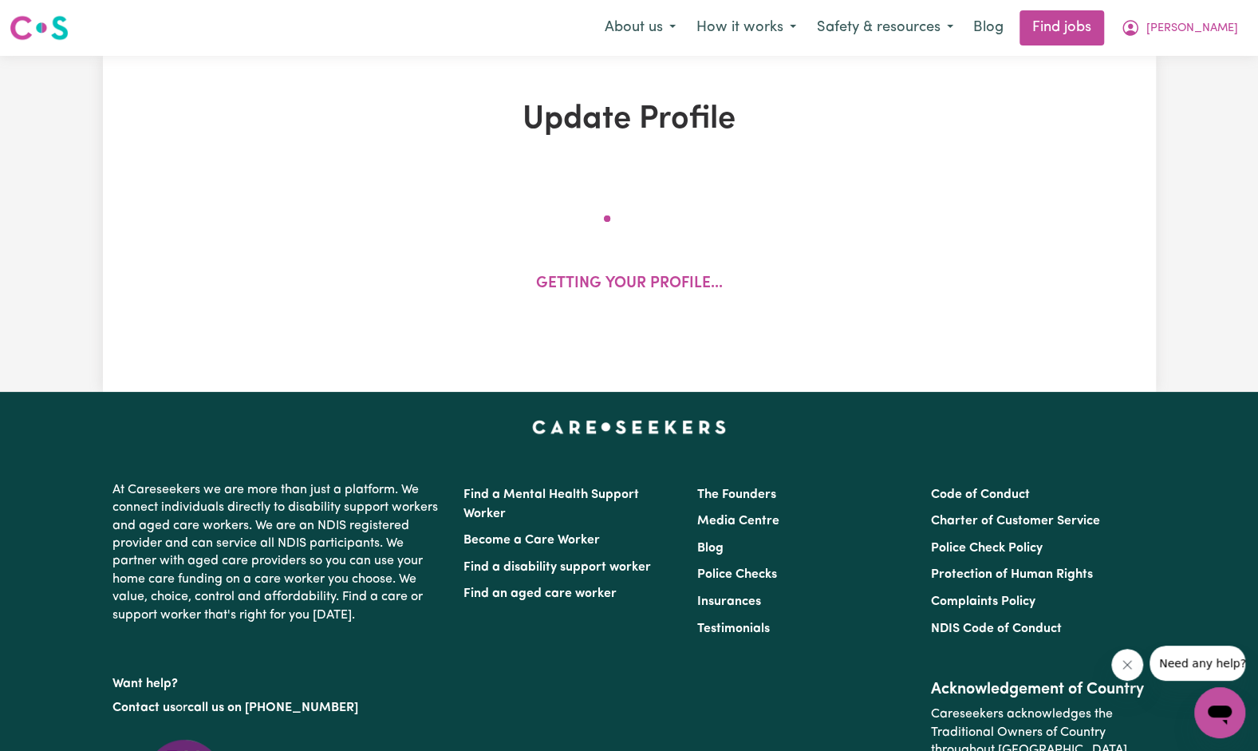
select select "female"
select select "Student Visa"
select select "Studying a healthcare related degree or qualification"
select select "60"
select select "70"
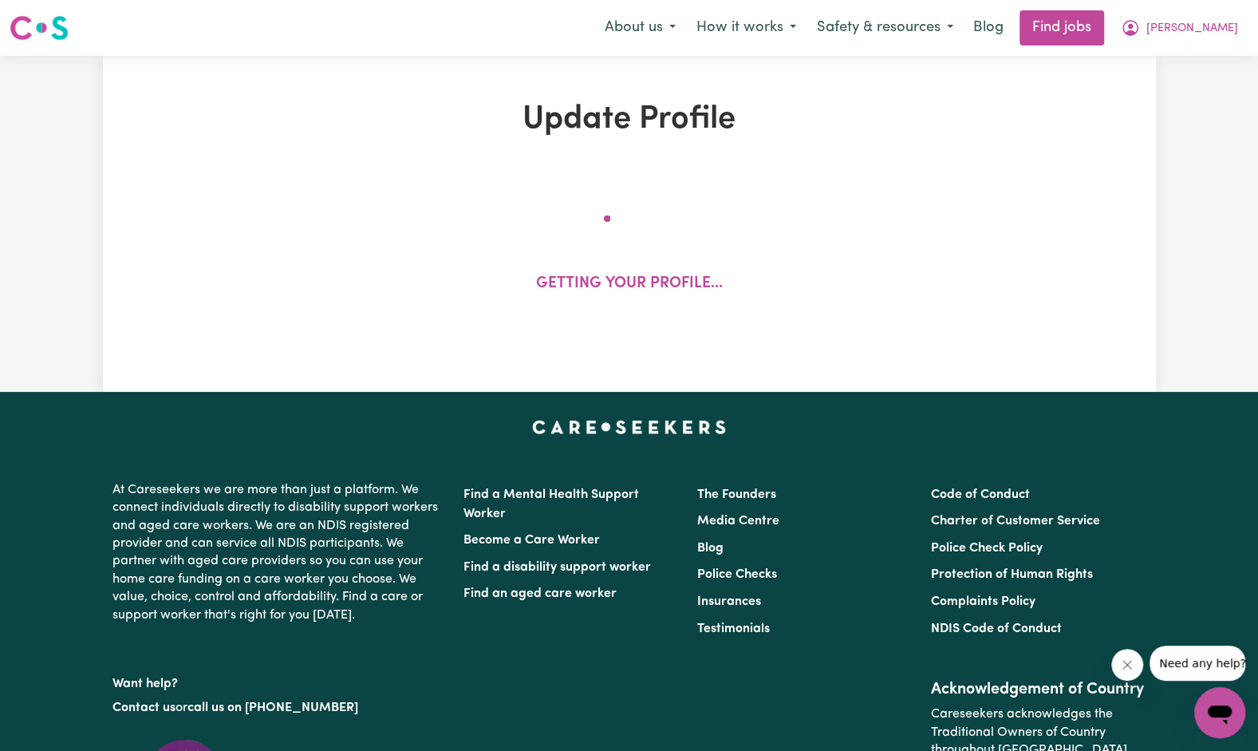
select select "90"
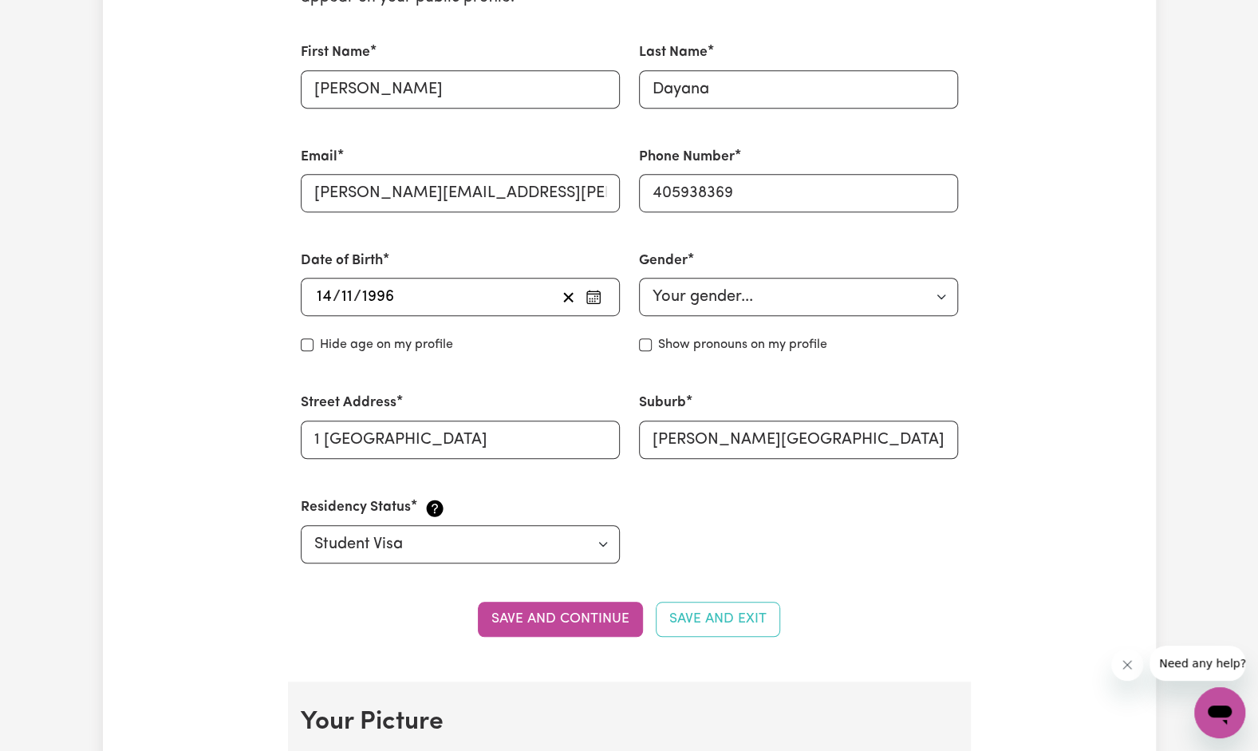
scroll to position [539, 0]
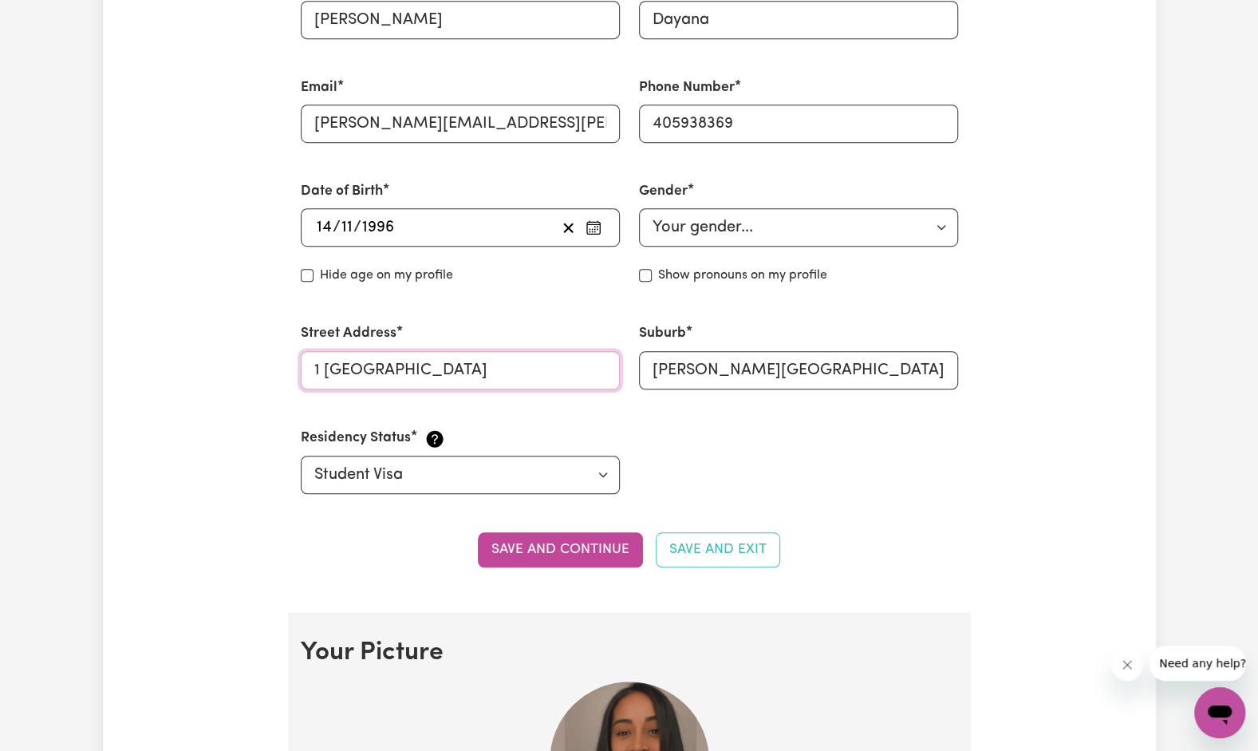
drag, startPoint x: 495, startPoint y: 359, endPoint x: 118, endPoint y: 375, distance: 376.9
type input "1/201 Dandenong Road"
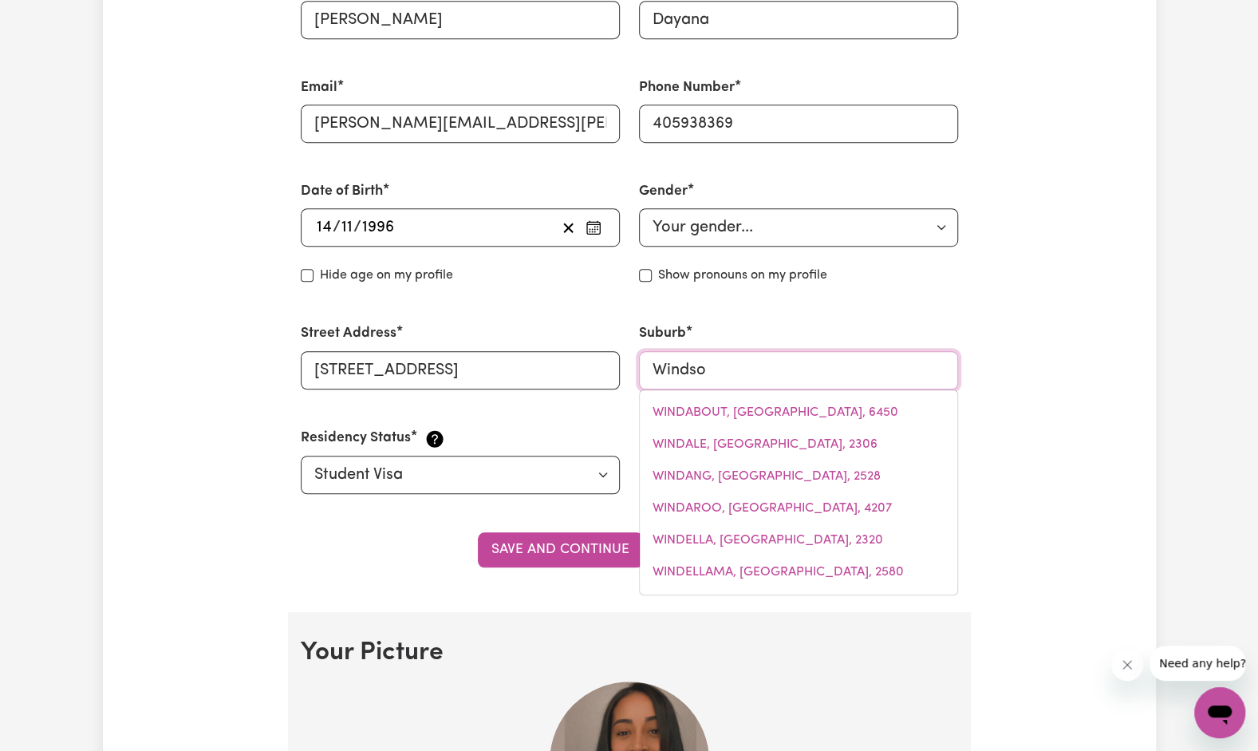
type input "Windsor"
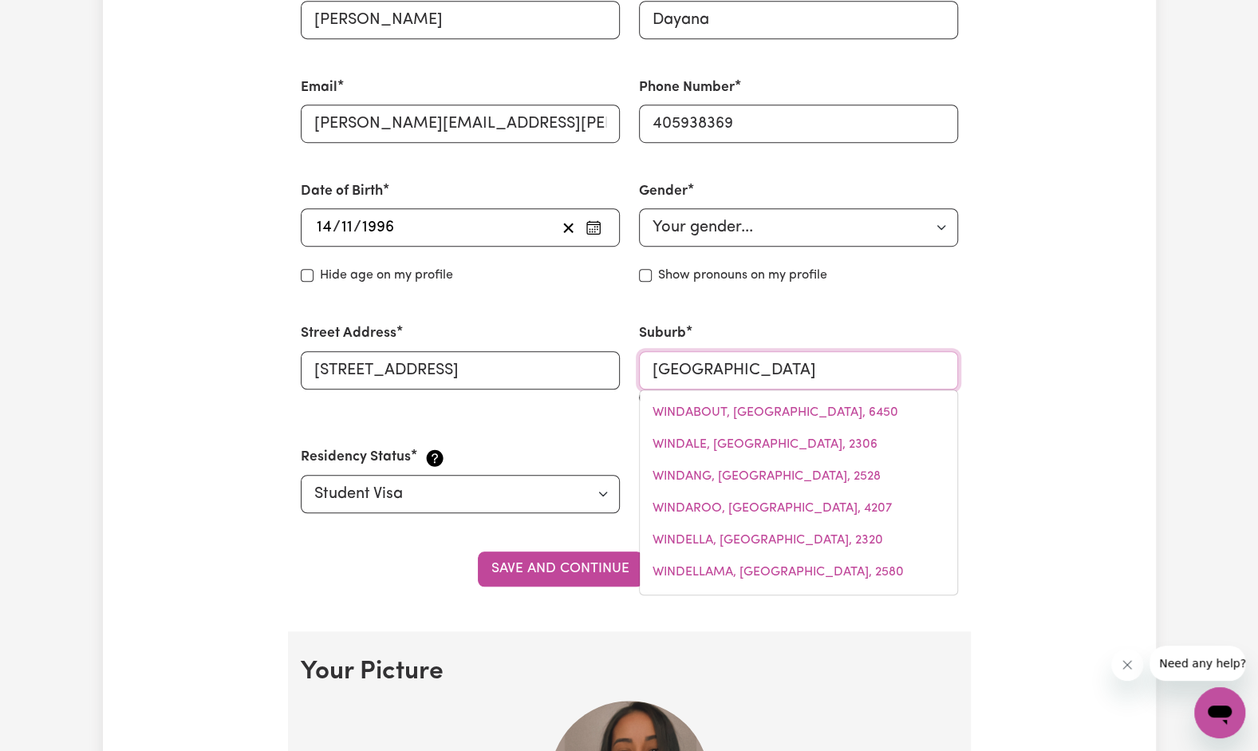
type input "Windsor, New South Wales, 2756"
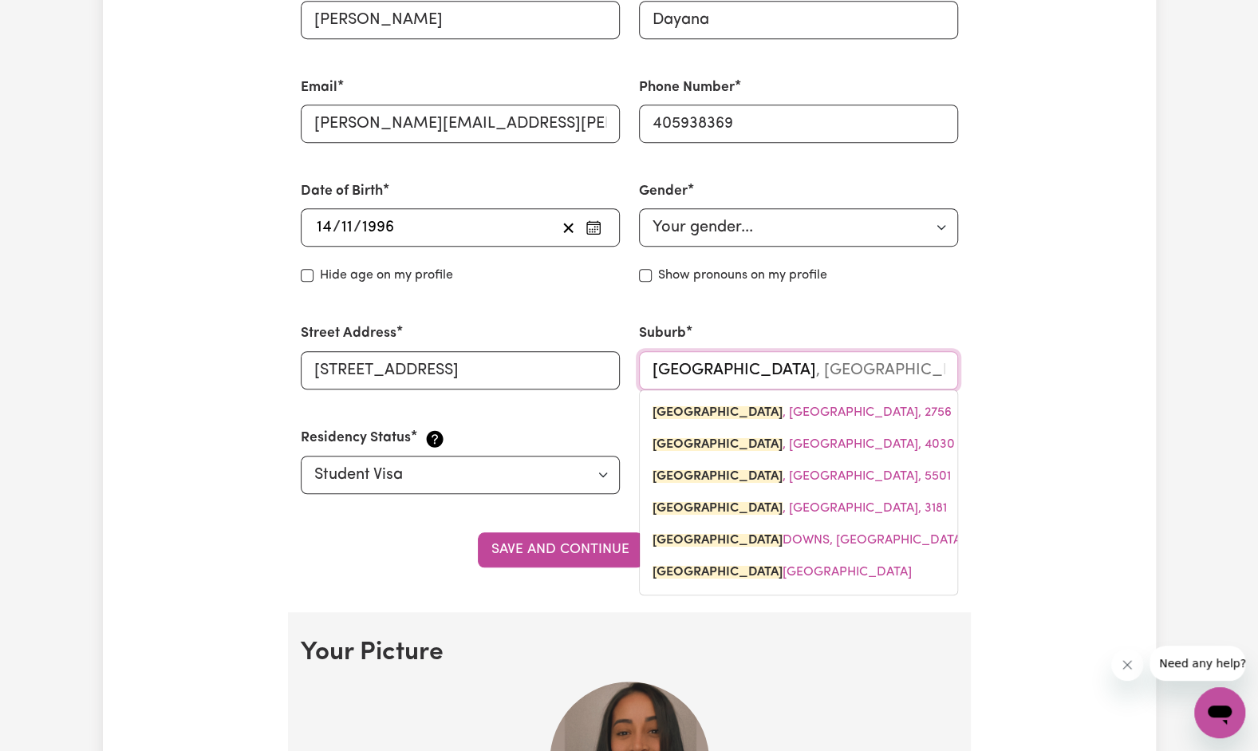
click at [691, 502] on mark "WINDSOR" at bounding box center [718, 508] width 130 height 13
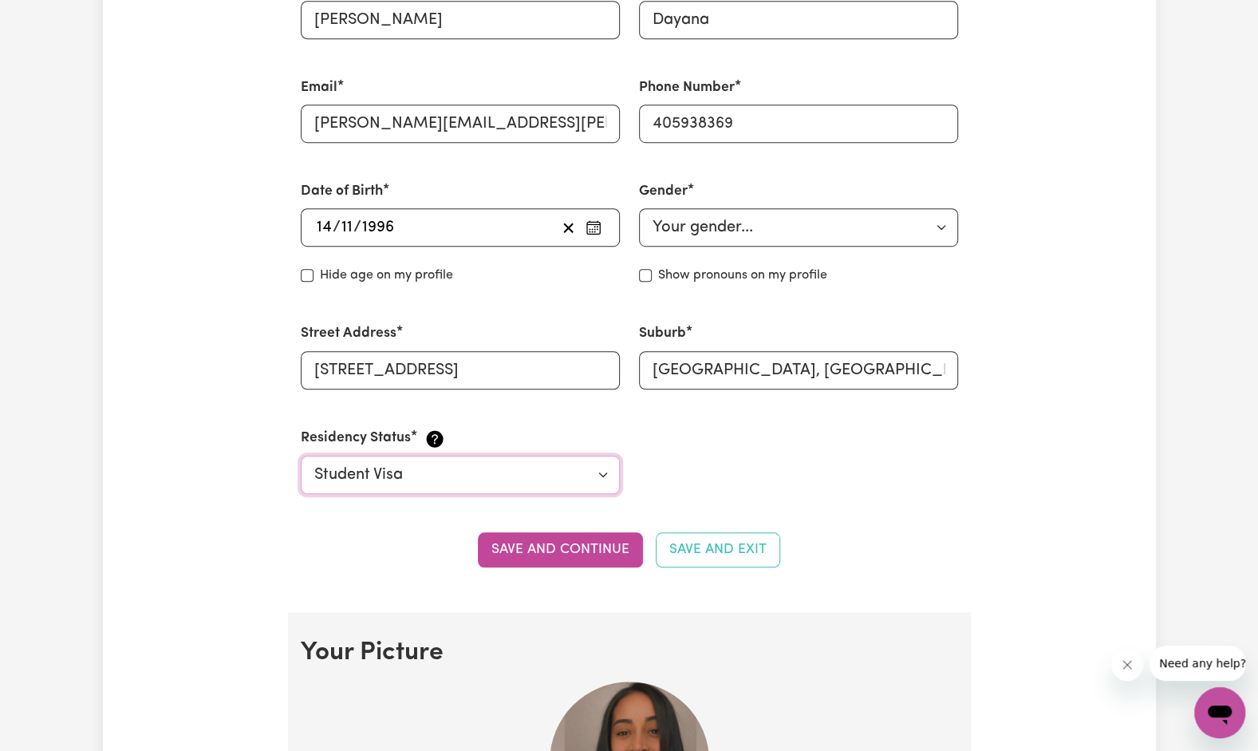
click at [575, 464] on select "Select your residency status... Australian citizen Australian PR Temporary Work…" at bounding box center [460, 475] width 319 height 38
click at [557, 550] on button "Save and continue" at bounding box center [560, 549] width 165 height 35
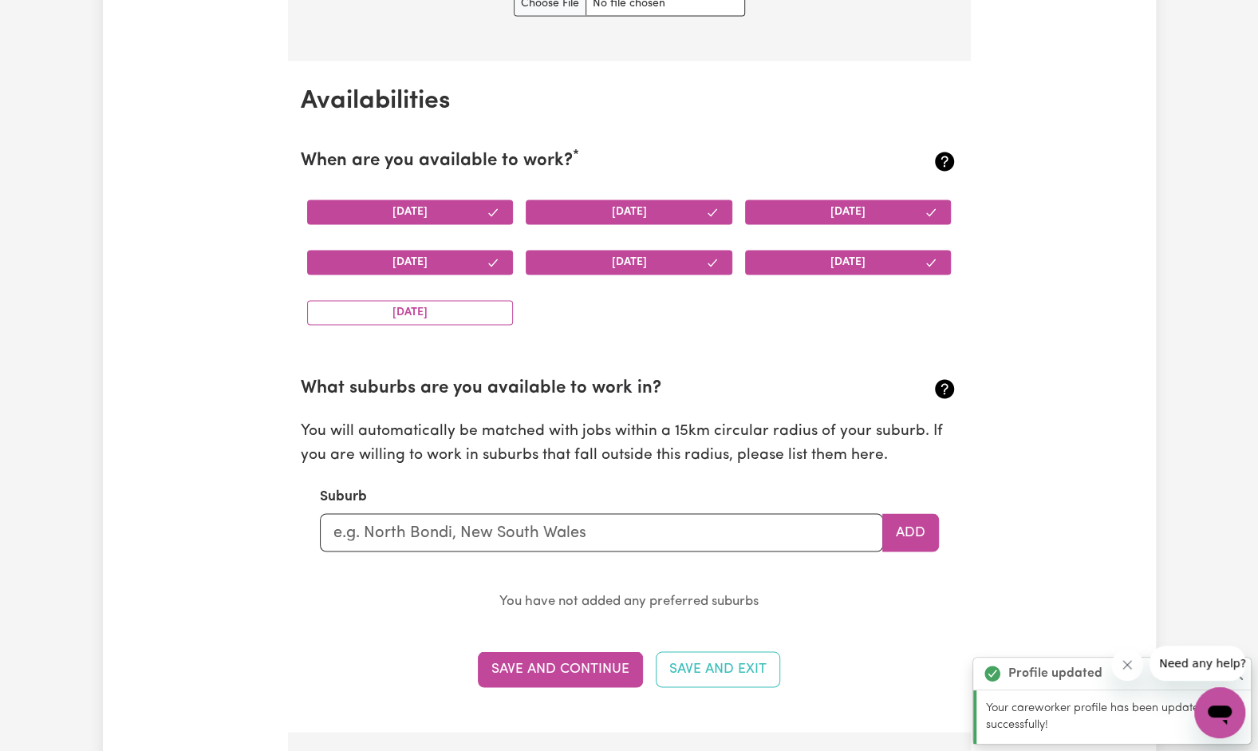
scroll to position [1435, 0]
click at [509, 527] on input "text" at bounding box center [601, 532] width 563 height 38
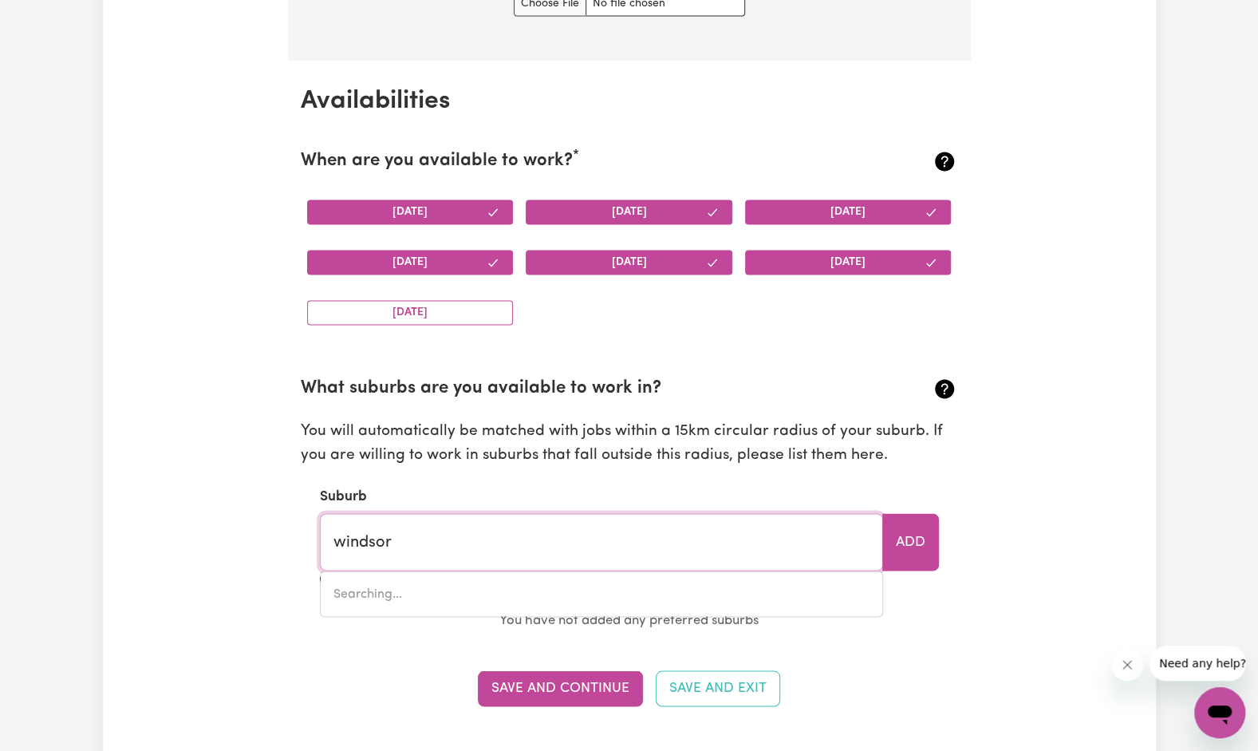
type input "windso"
type input "windsoR DOWNS, New South Wales, 2756"
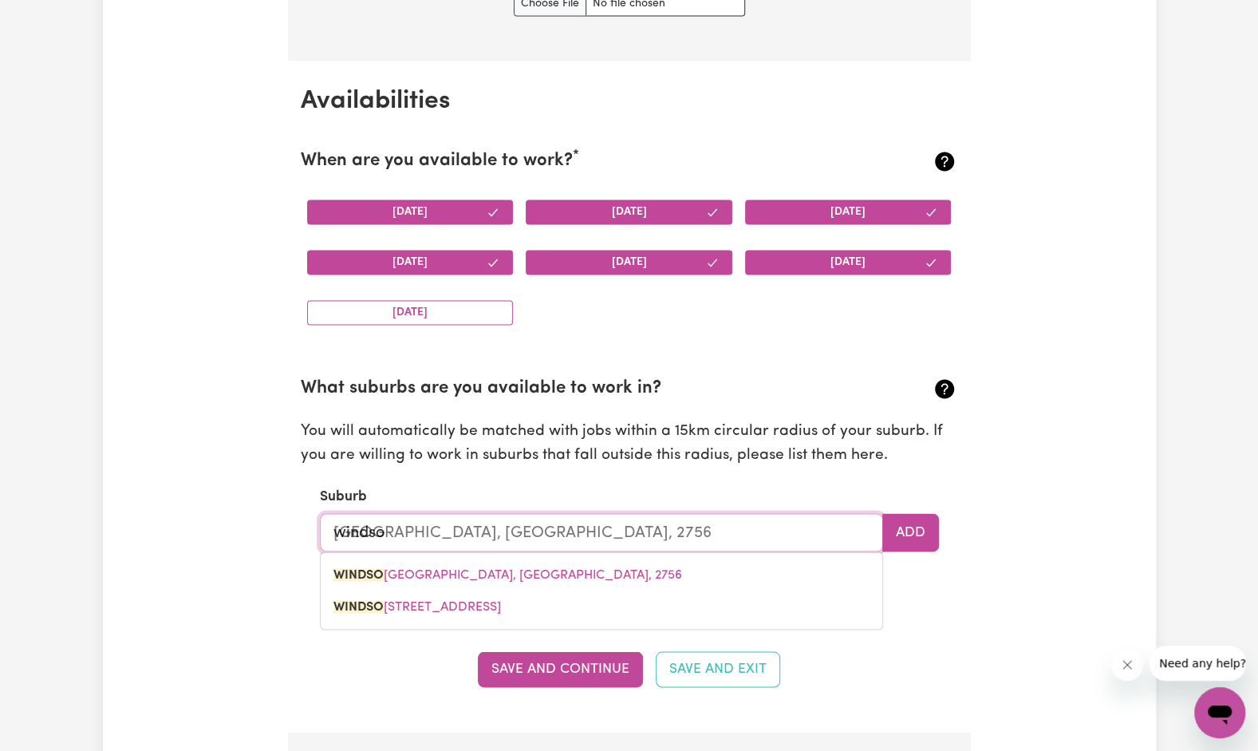
type input "windsor"
type input "windsor DOWNS, New South Wales, 2756"
type input "windsor"
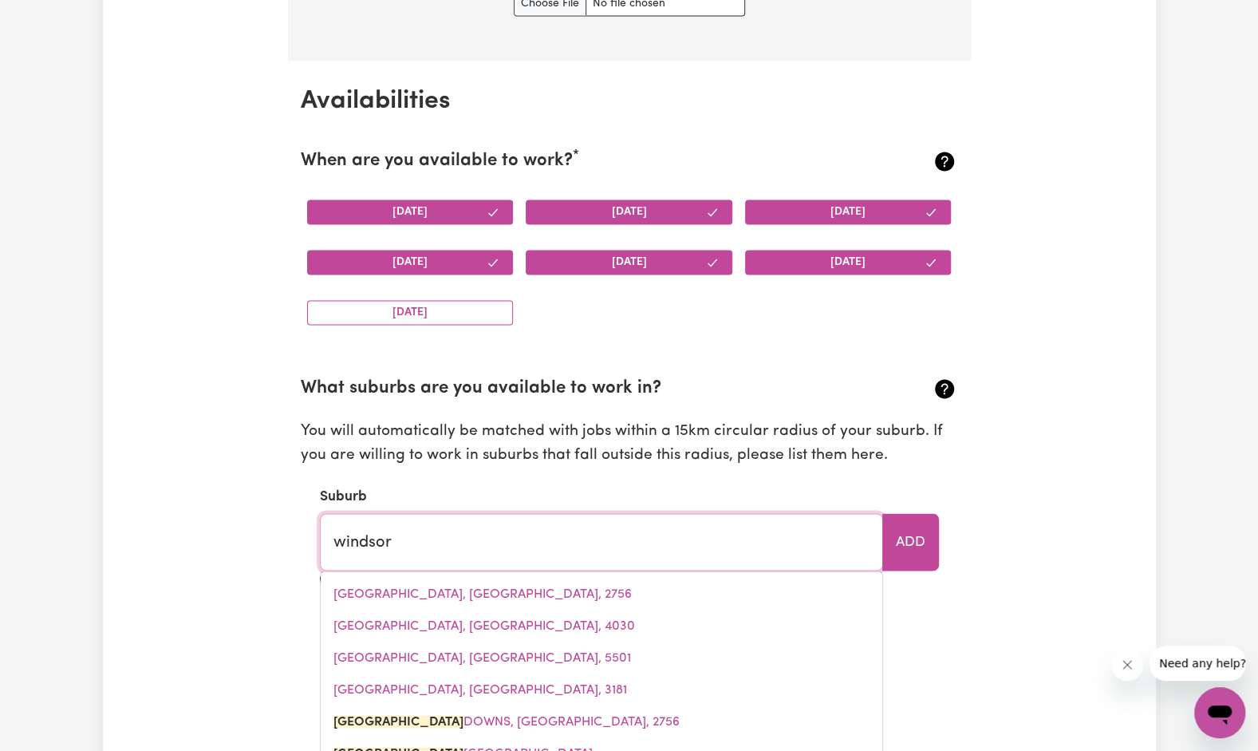
type input "windsor DOWNS, New South Wales, 2756"
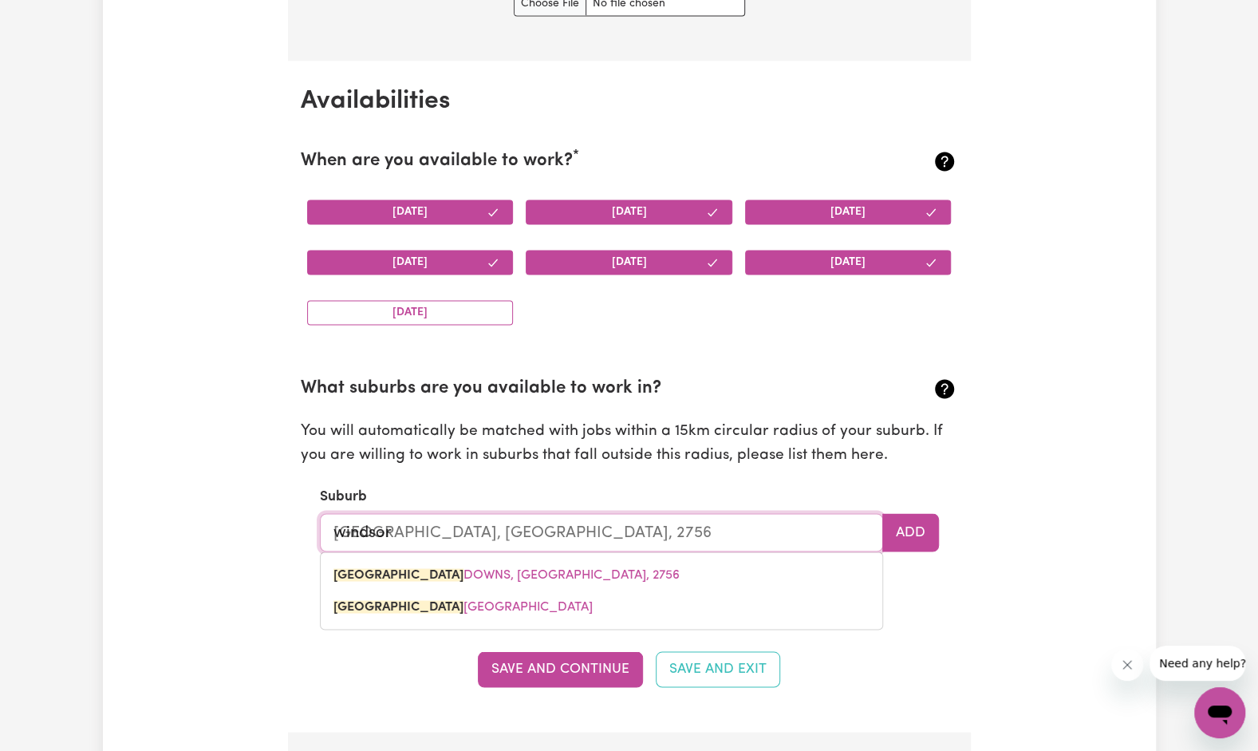
type input "windsor v"
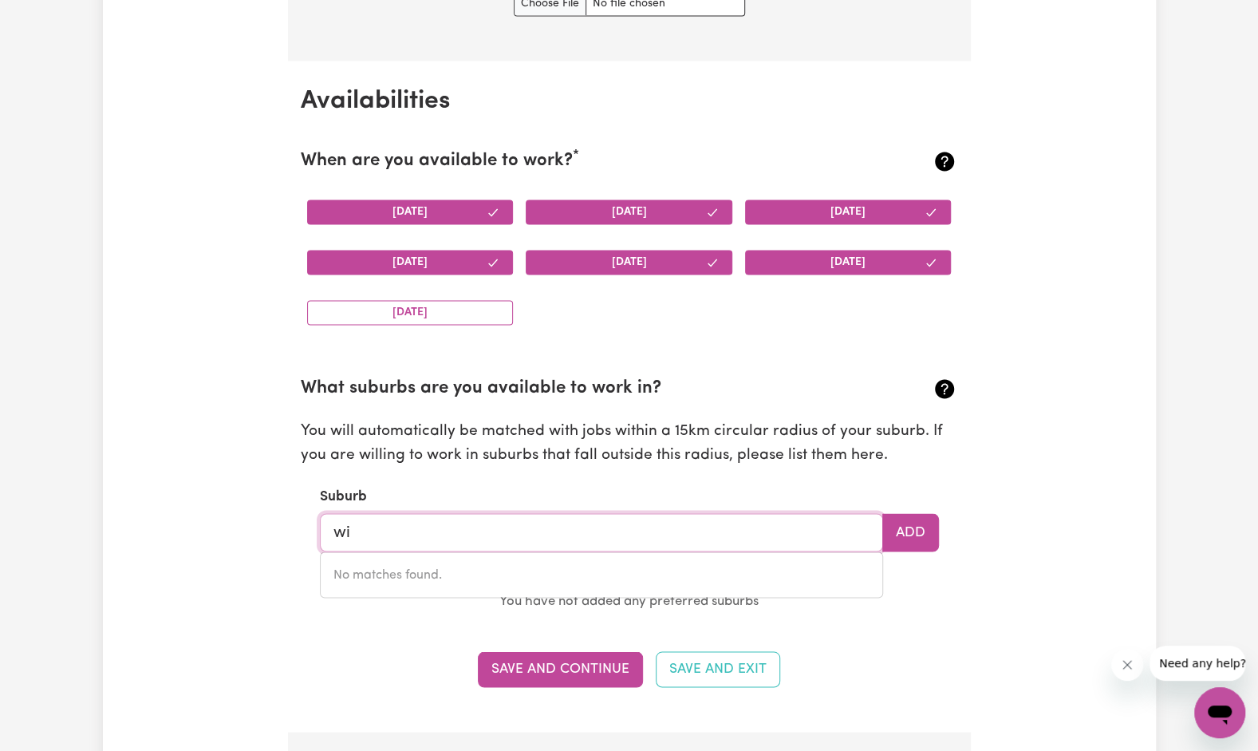
type input "w"
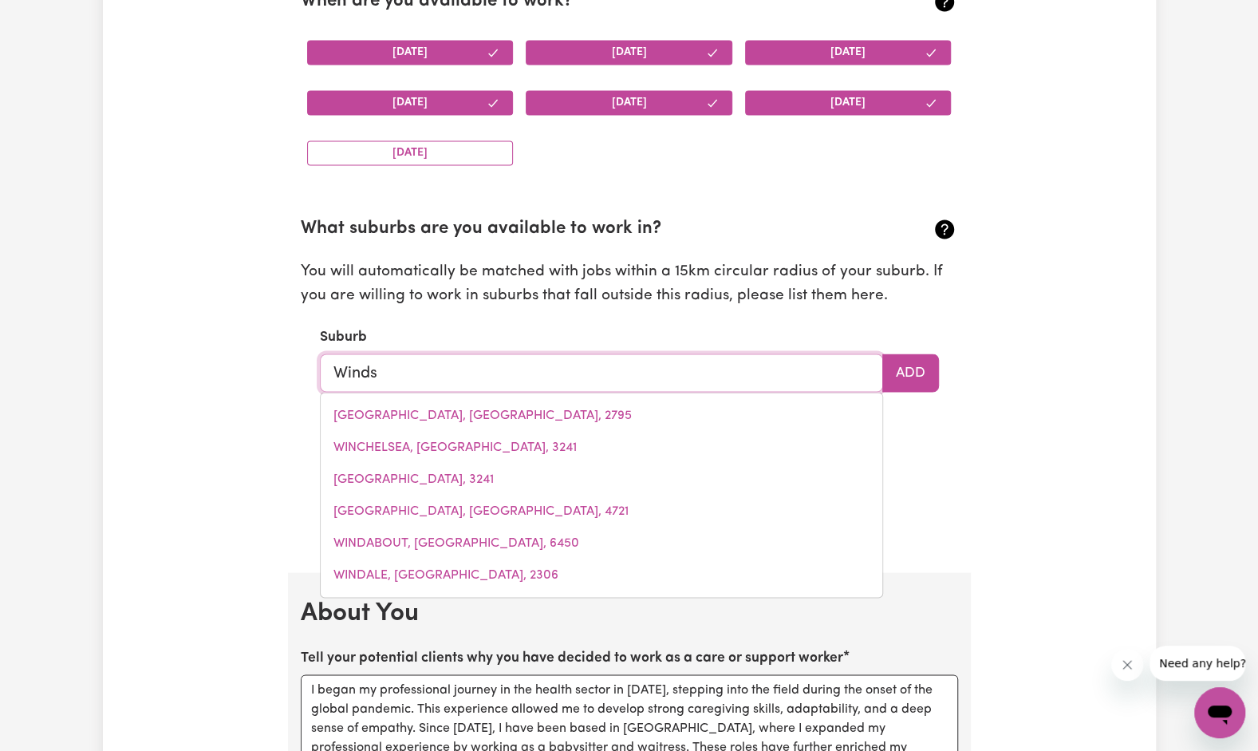
scroll to position [1600, 0]
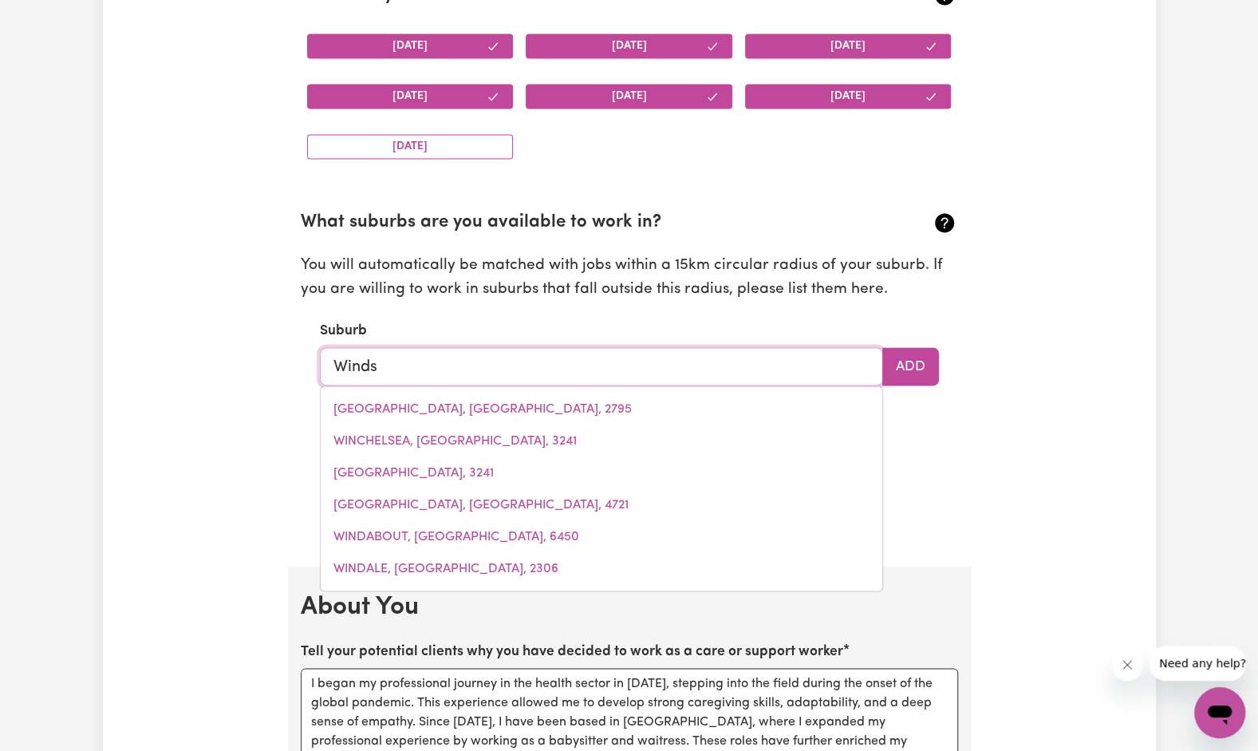
type input "Windso"
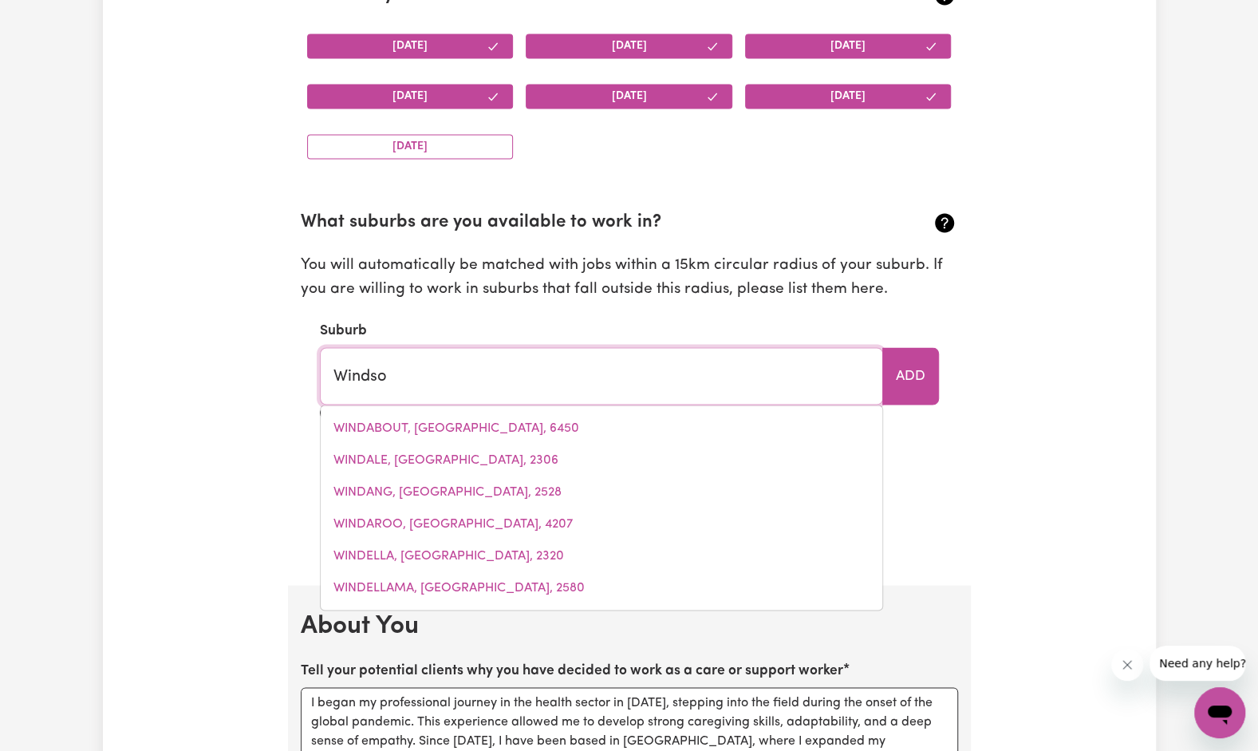
type input "WindsoR, New South Wales, 2756"
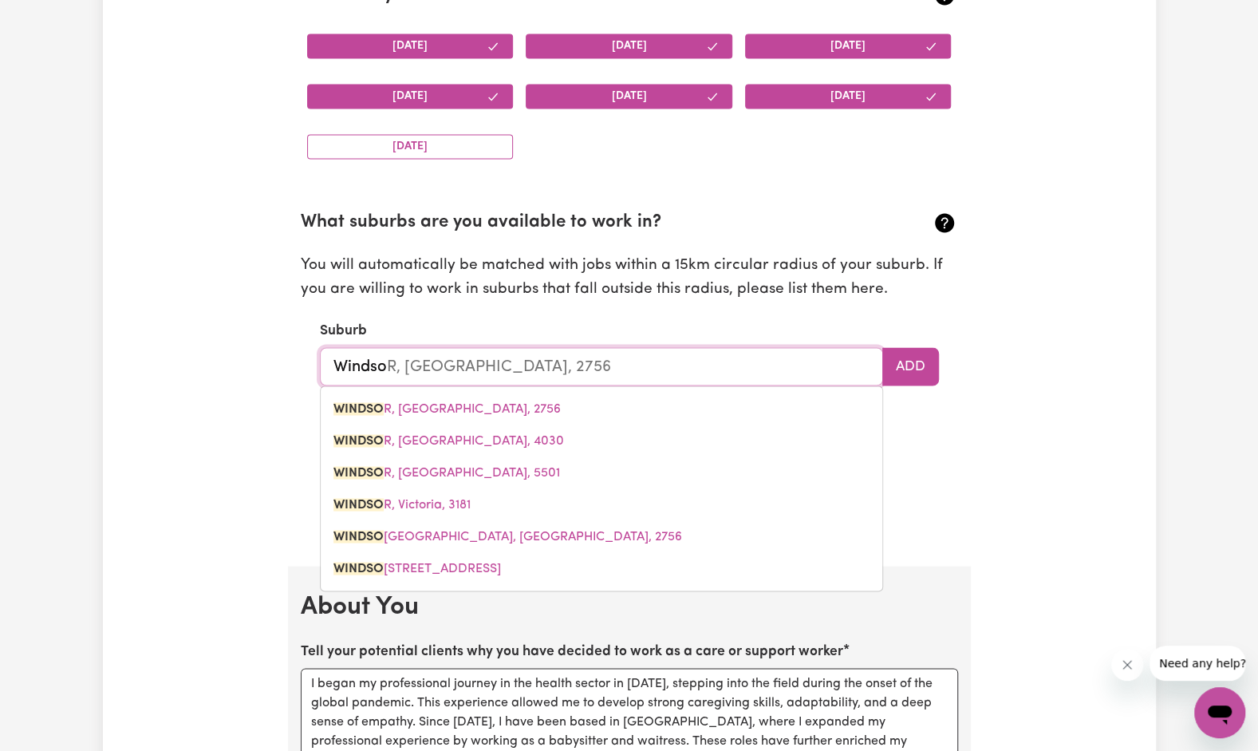
click at [428, 499] on span "WINDSO R, Victoria, 3181" at bounding box center [401, 504] width 137 height 13
type input "WINDSOR, Victoria, 3181"
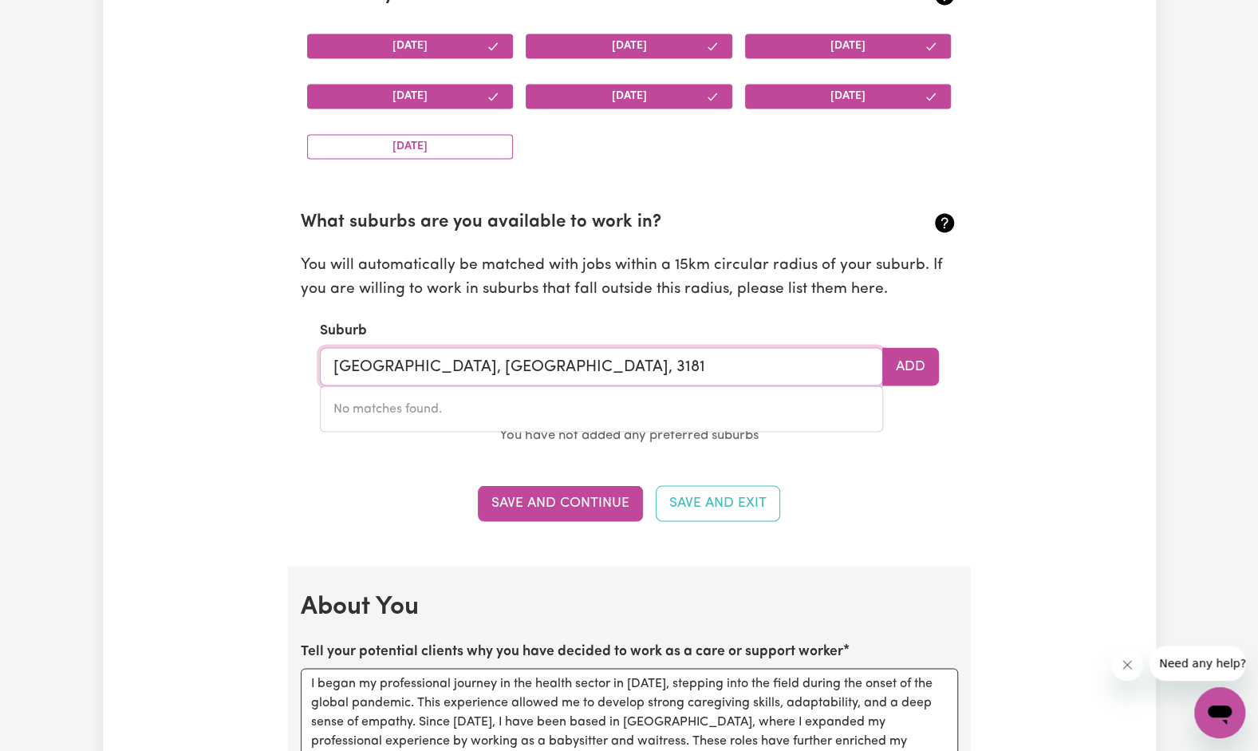
type input "WINDSOR, Victoria, 3181"
click at [582, 486] on button "Save and Continue" at bounding box center [560, 502] width 165 height 35
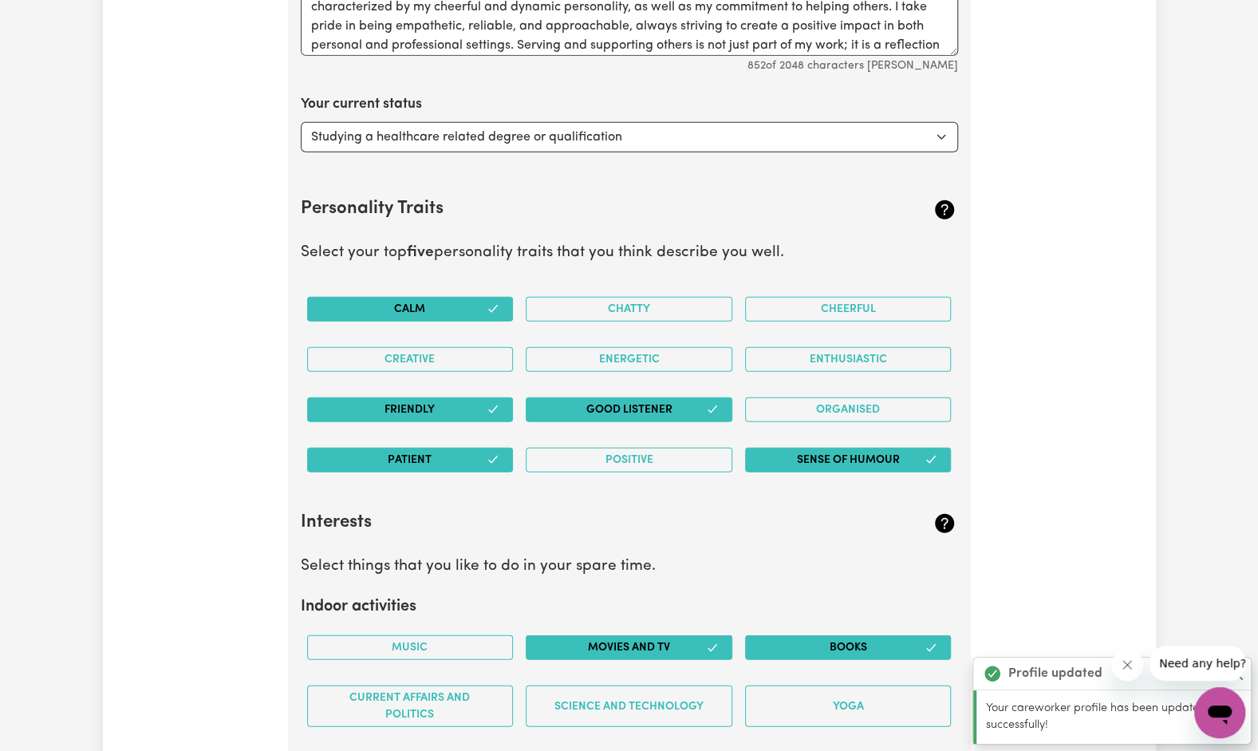
scroll to position [2377, 0]
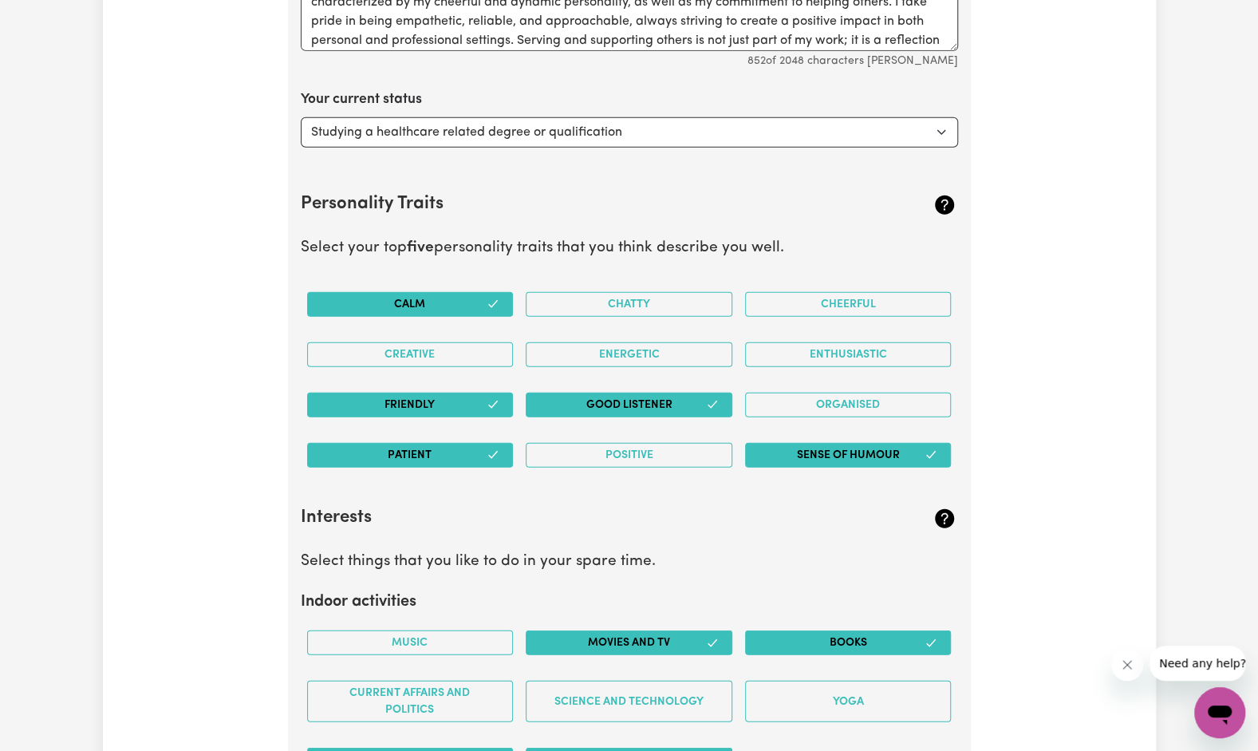
click at [606, 446] on button "Positive" at bounding box center [629, 455] width 207 height 25
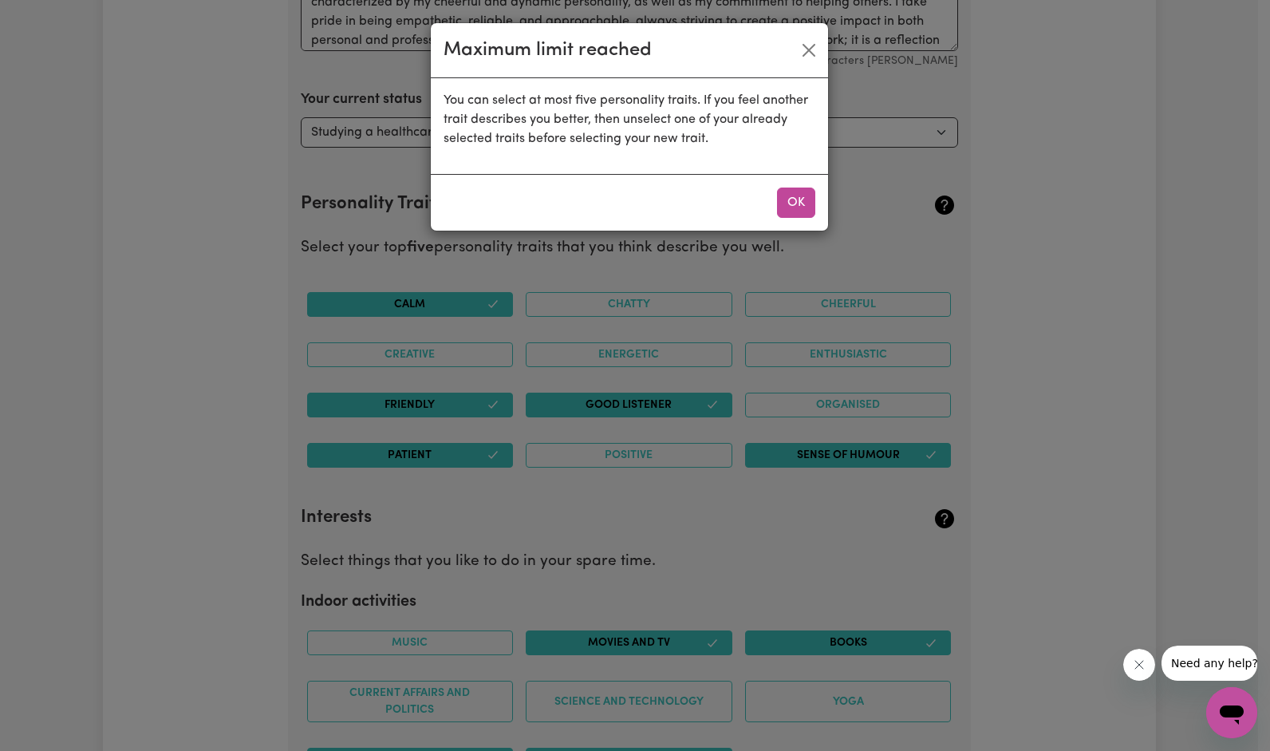
click at [794, 202] on button "OK" at bounding box center [796, 202] width 38 height 30
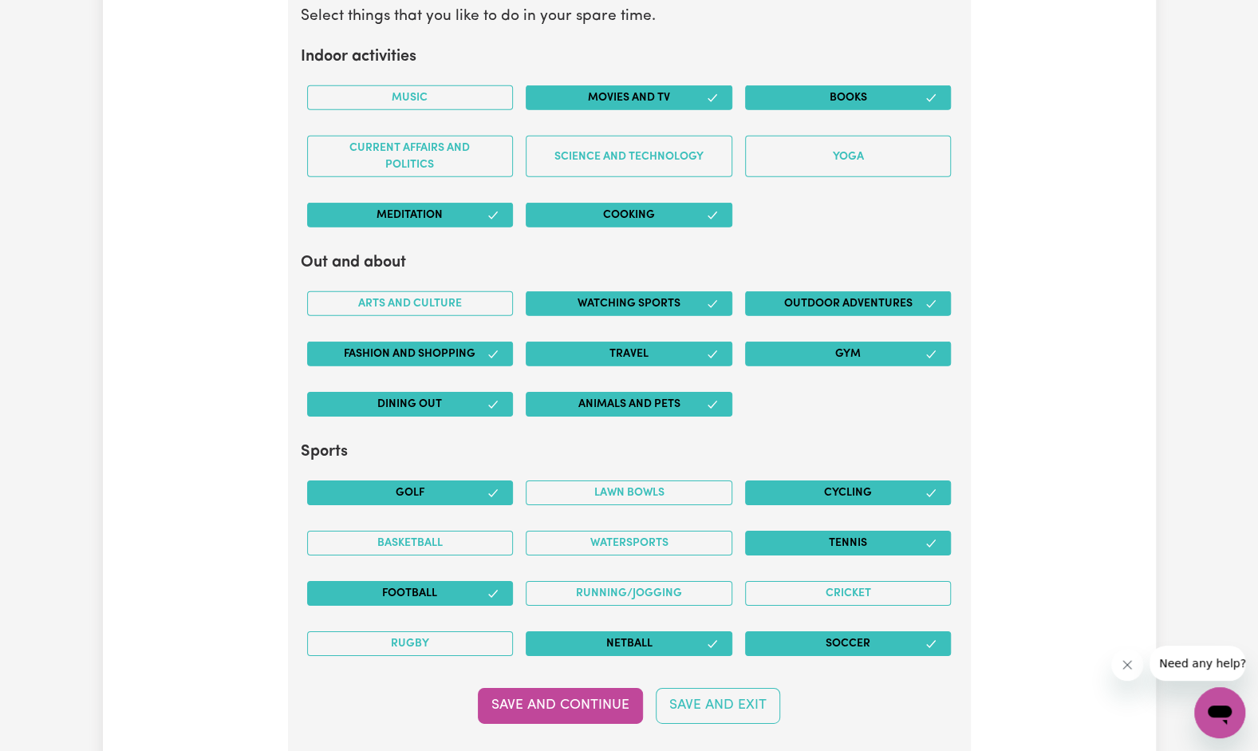
scroll to position [2918, 0]
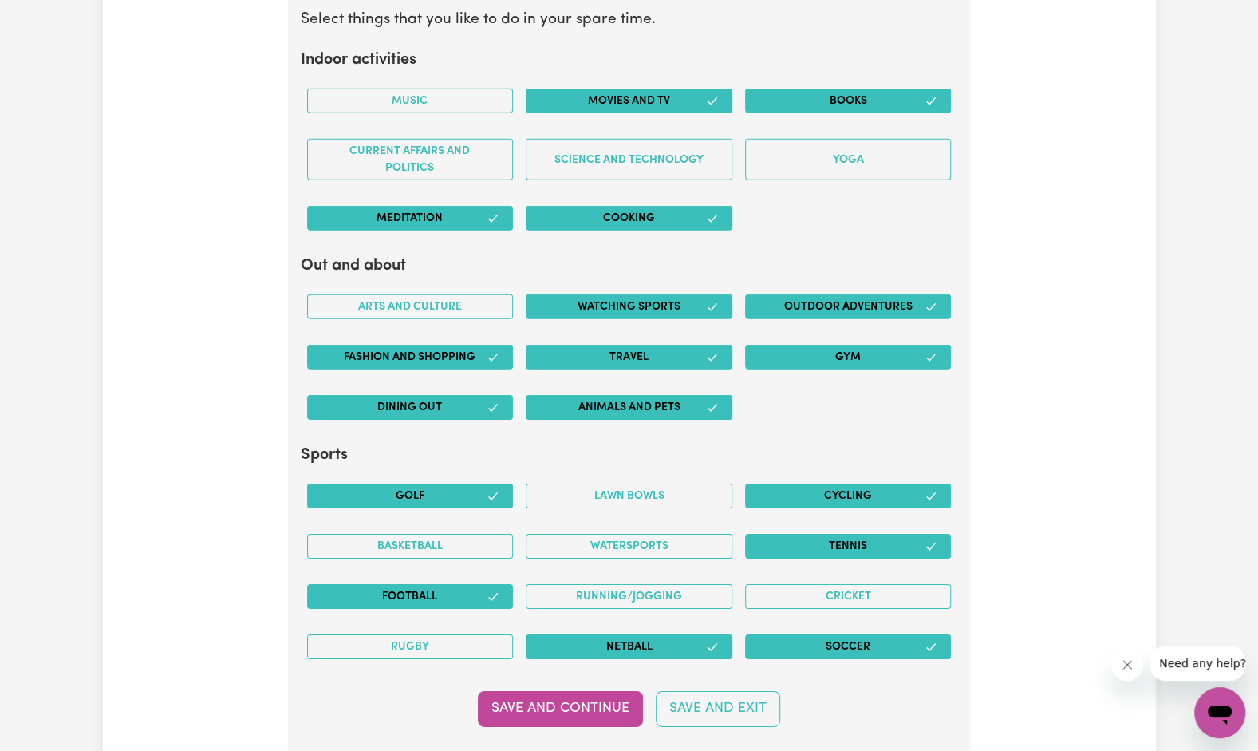
click at [831, 160] on button "Yoga" at bounding box center [848, 159] width 207 height 41
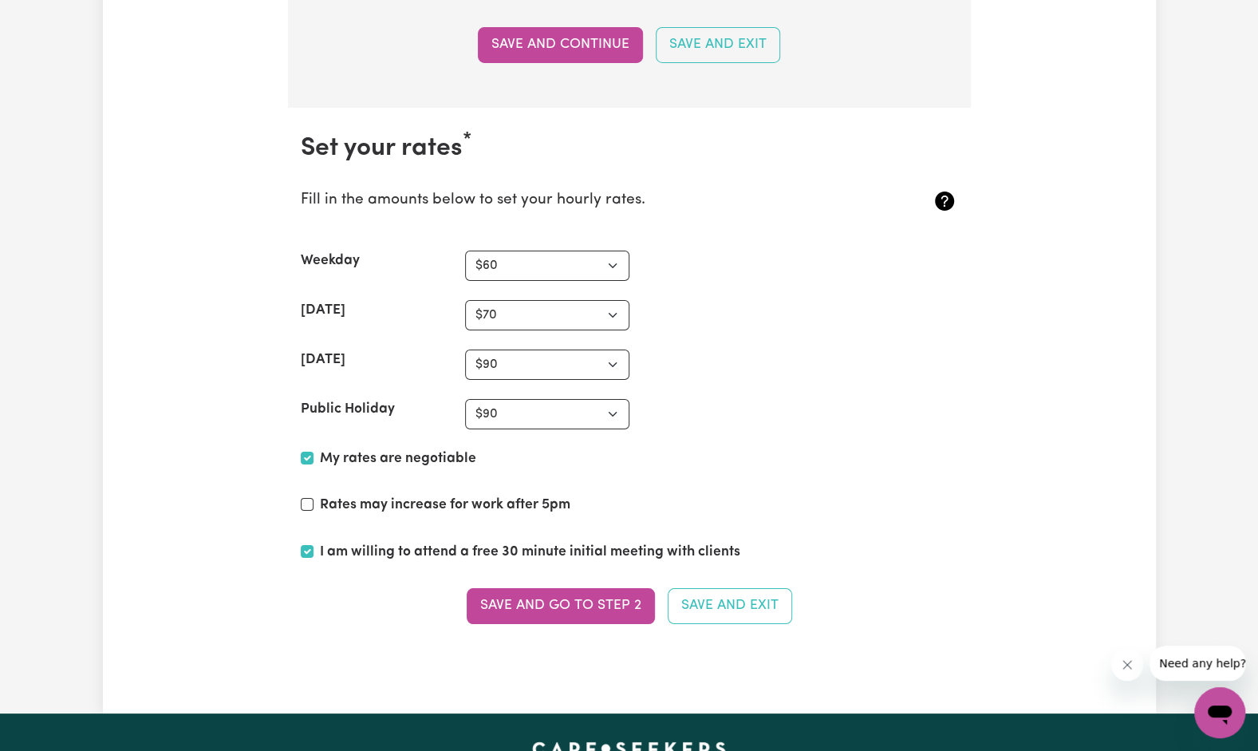
scroll to position [3584, 0]
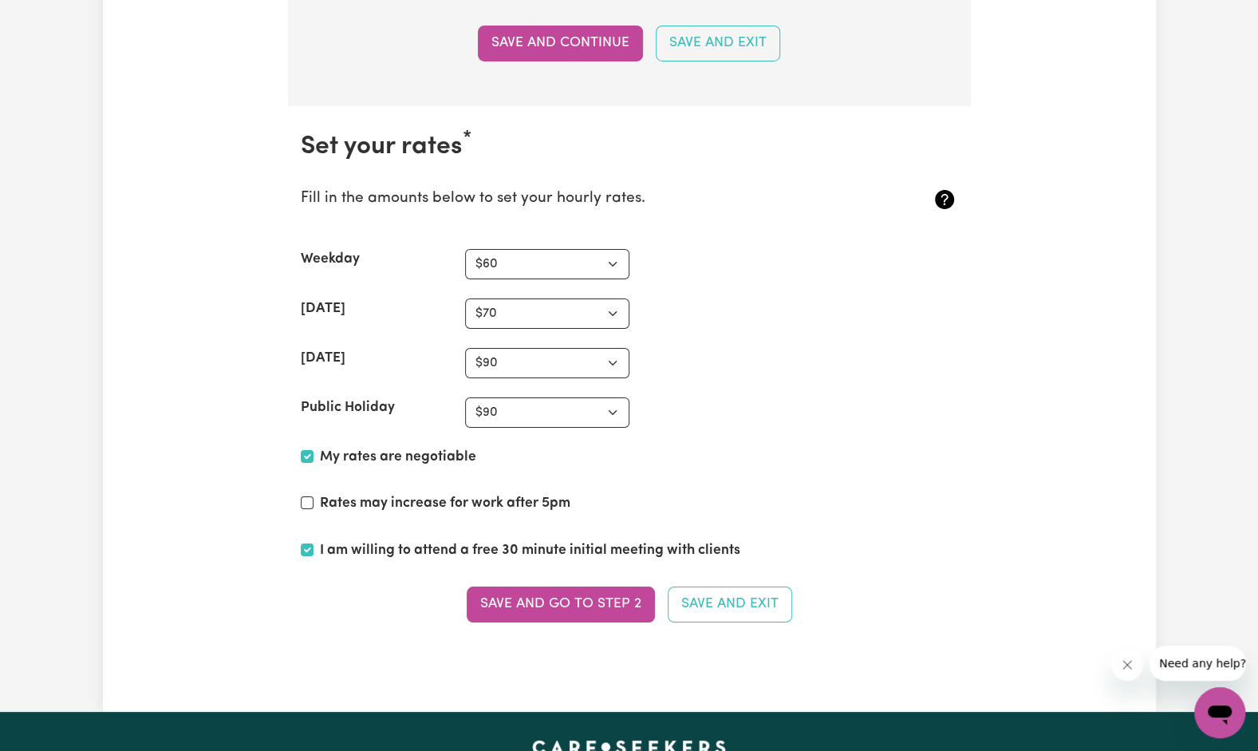
drag, startPoint x: 562, startPoint y: 590, endPoint x: 527, endPoint y: 597, distance: 35.8
click at [527, 597] on button "Save and go to Step 2" at bounding box center [561, 603] width 188 height 35
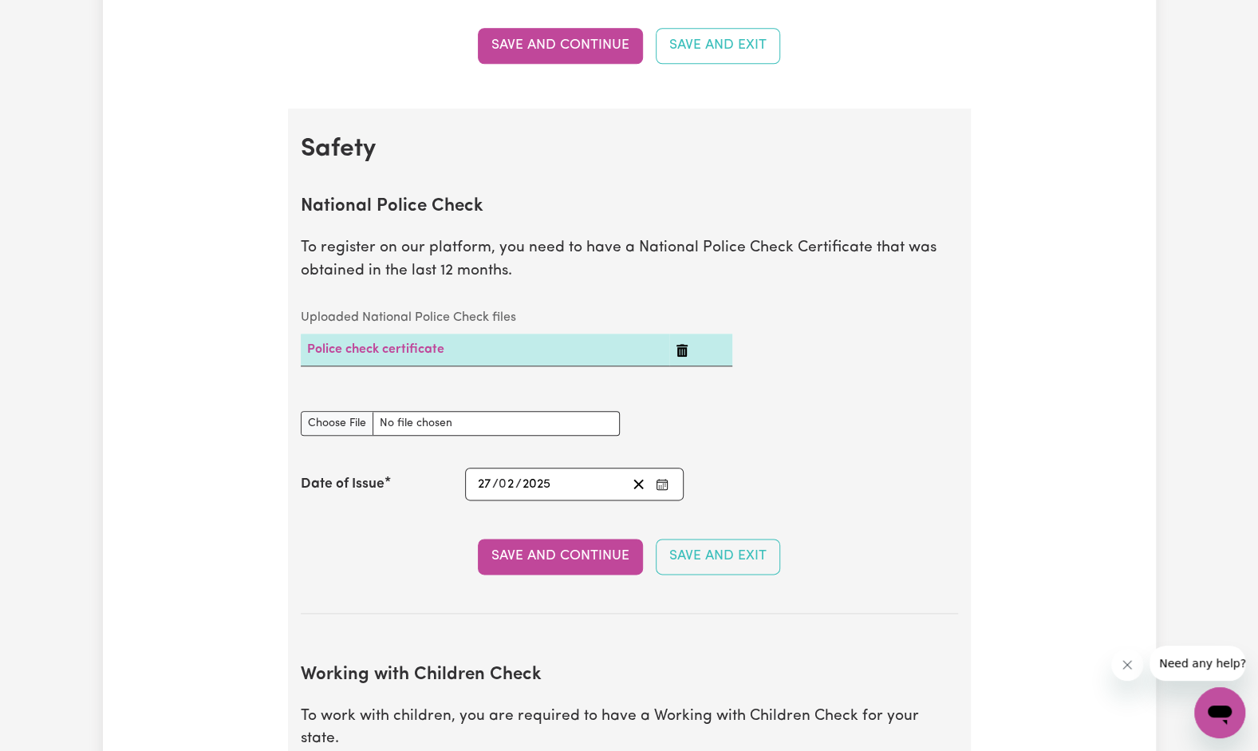
scroll to position [917, 0]
click at [530, 555] on button "Save and Continue" at bounding box center [560, 555] width 165 height 35
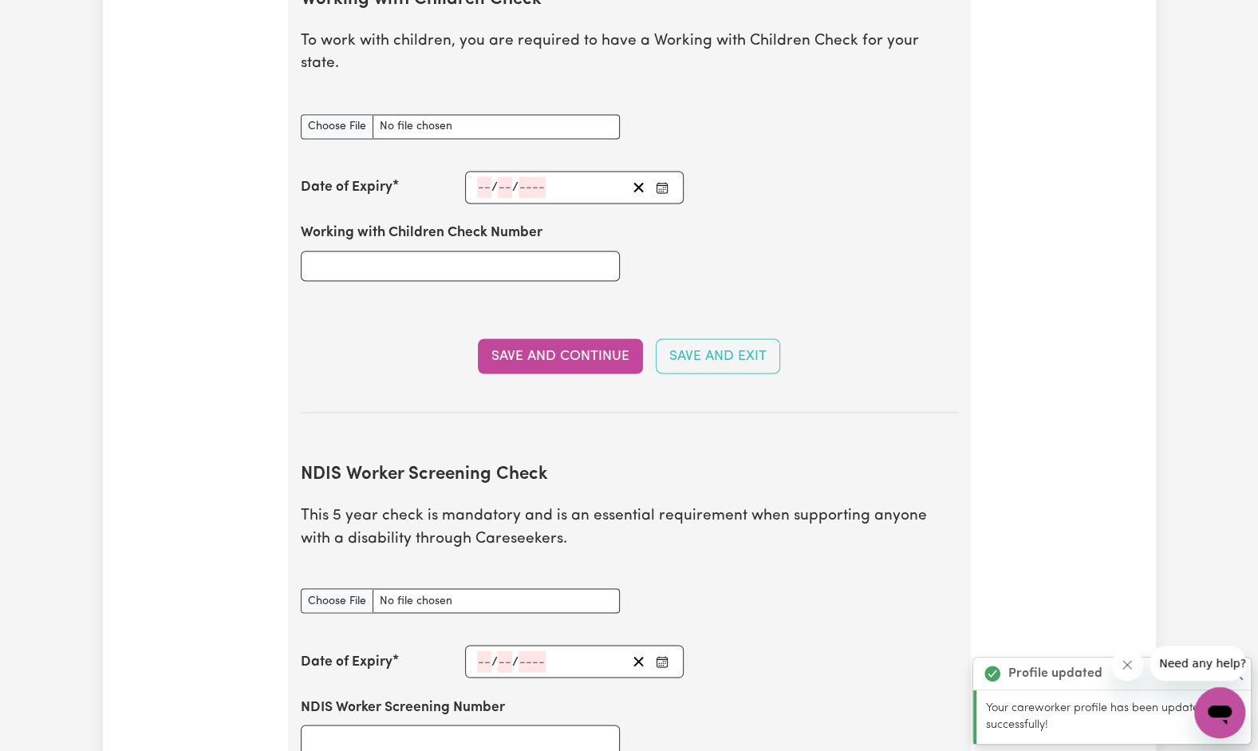
scroll to position [1482, 0]
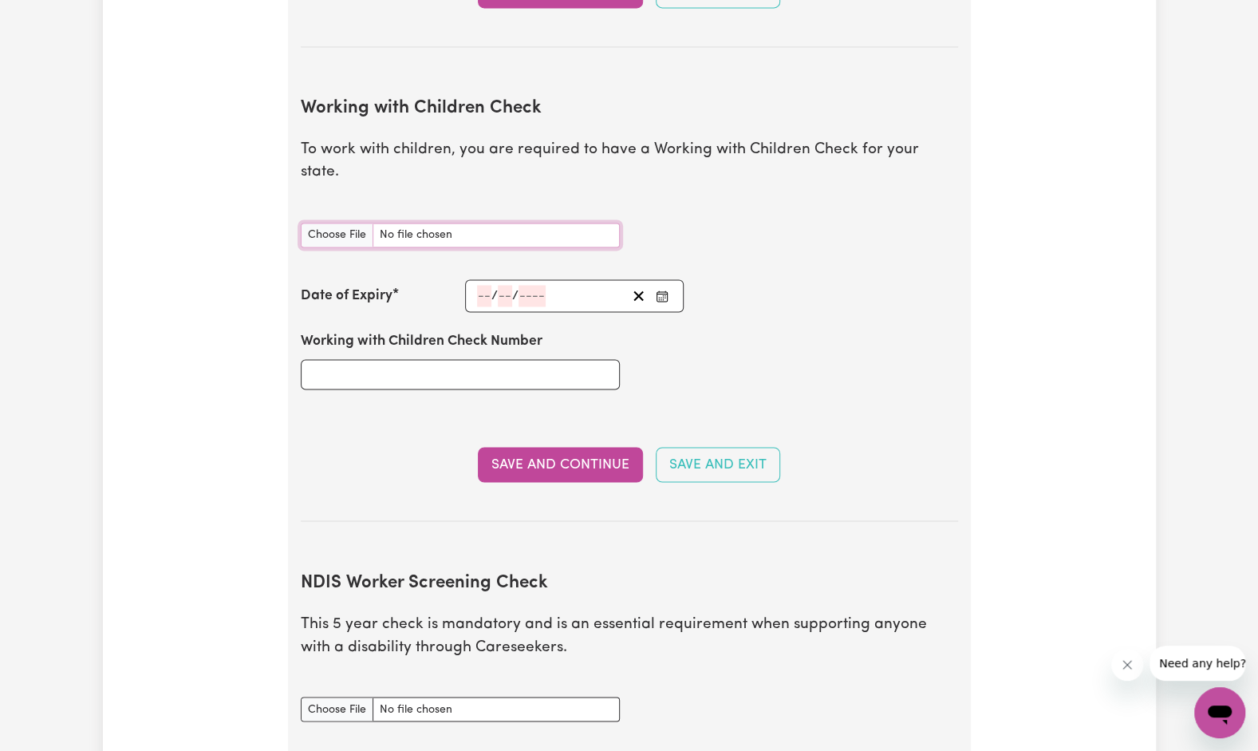
click at [353, 223] on input "Working with Children Check document" at bounding box center [460, 235] width 319 height 25
click at [368, 223] on input "Working with Children Check document" at bounding box center [460, 235] width 319 height 25
type input "C:\fakepath\WWC.jpeg"
click at [664, 290] on icon "Enter the Date of Expiry of your Working with Children Check" at bounding box center [662, 296] width 13 height 13
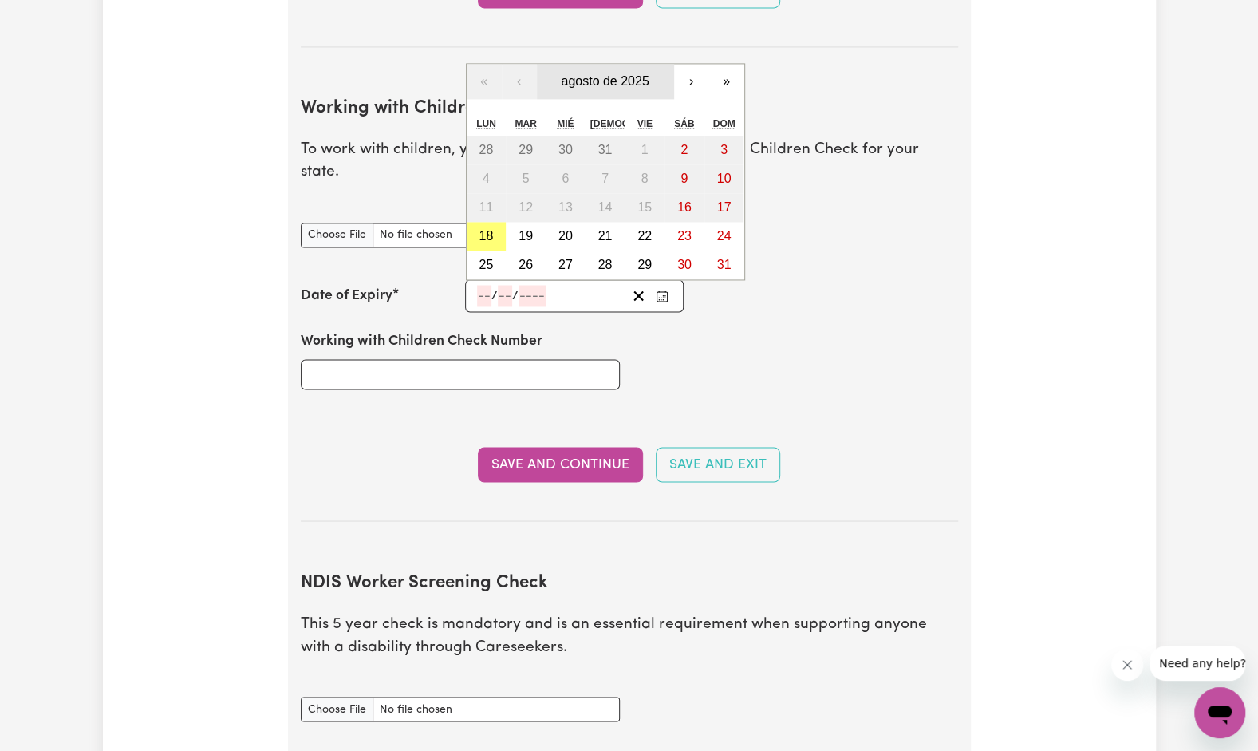
click at [657, 64] on button "agosto de 2025" at bounding box center [605, 81] width 137 height 35
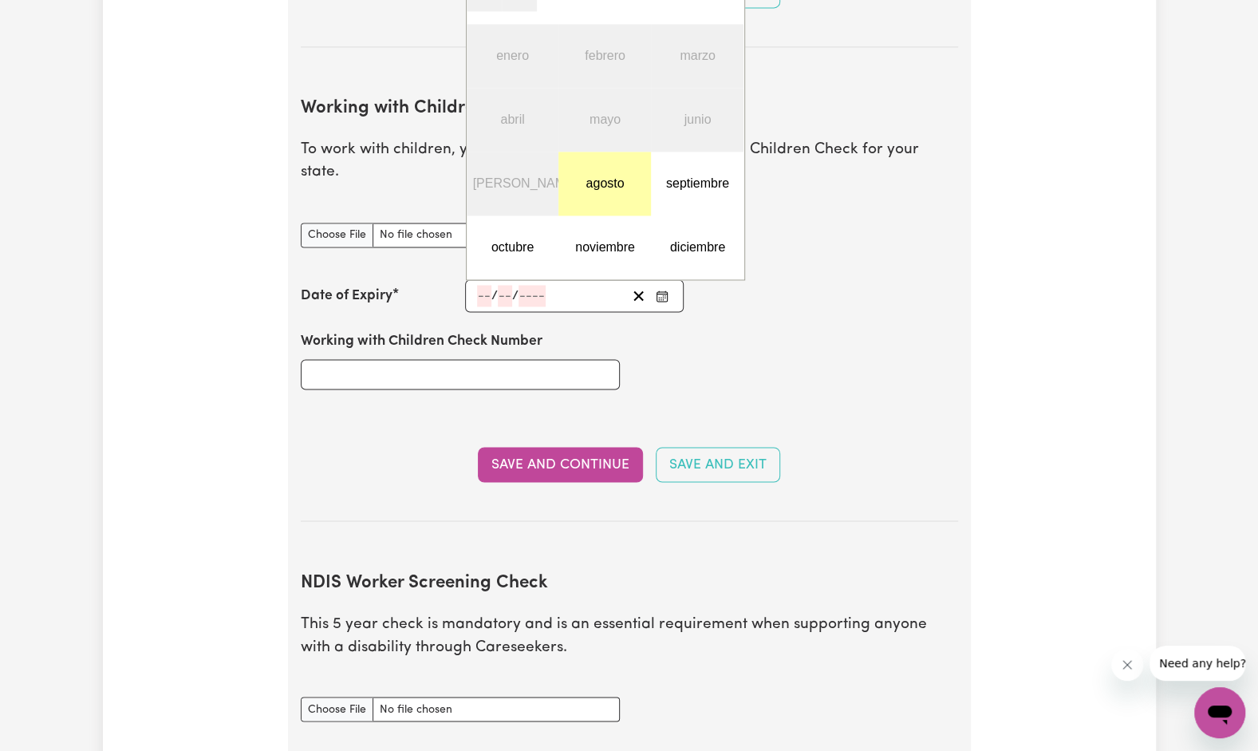
click at [618, 176] on abbr "agosto" at bounding box center [605, 183] width 38 height 14
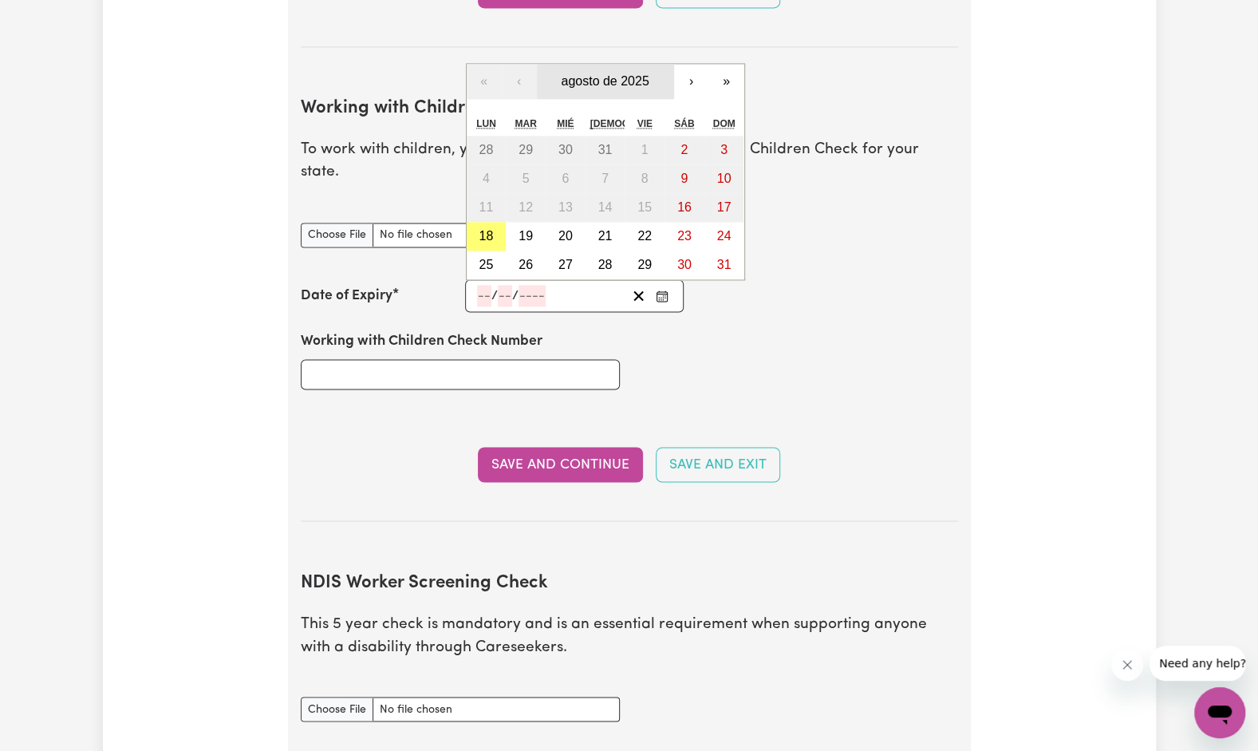
click at [641, 74] on span "agosto de 2025" at bounding box center [605, 81] width 88 height 14
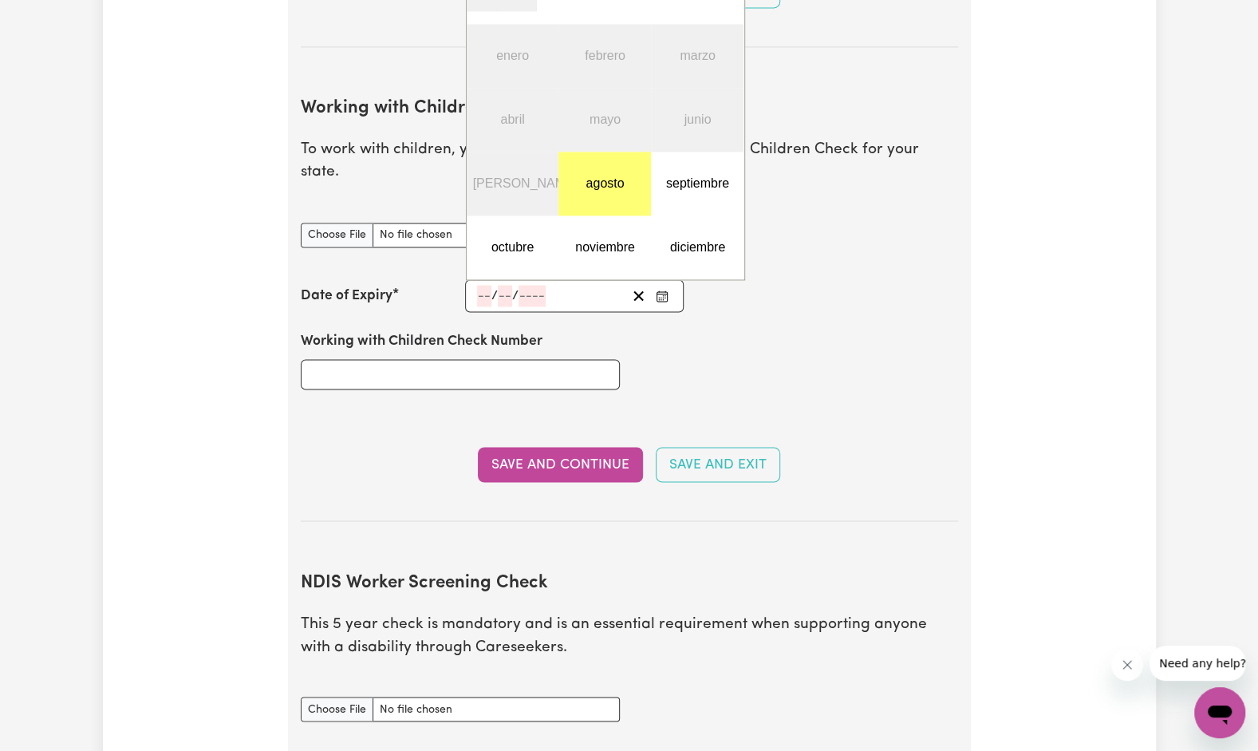
click at [557, 285] on div "/ /" at bounding box center [552, 296] width 152 height 22
type input "12"
type input "08"
type input "203"
type input "2030-08-12"
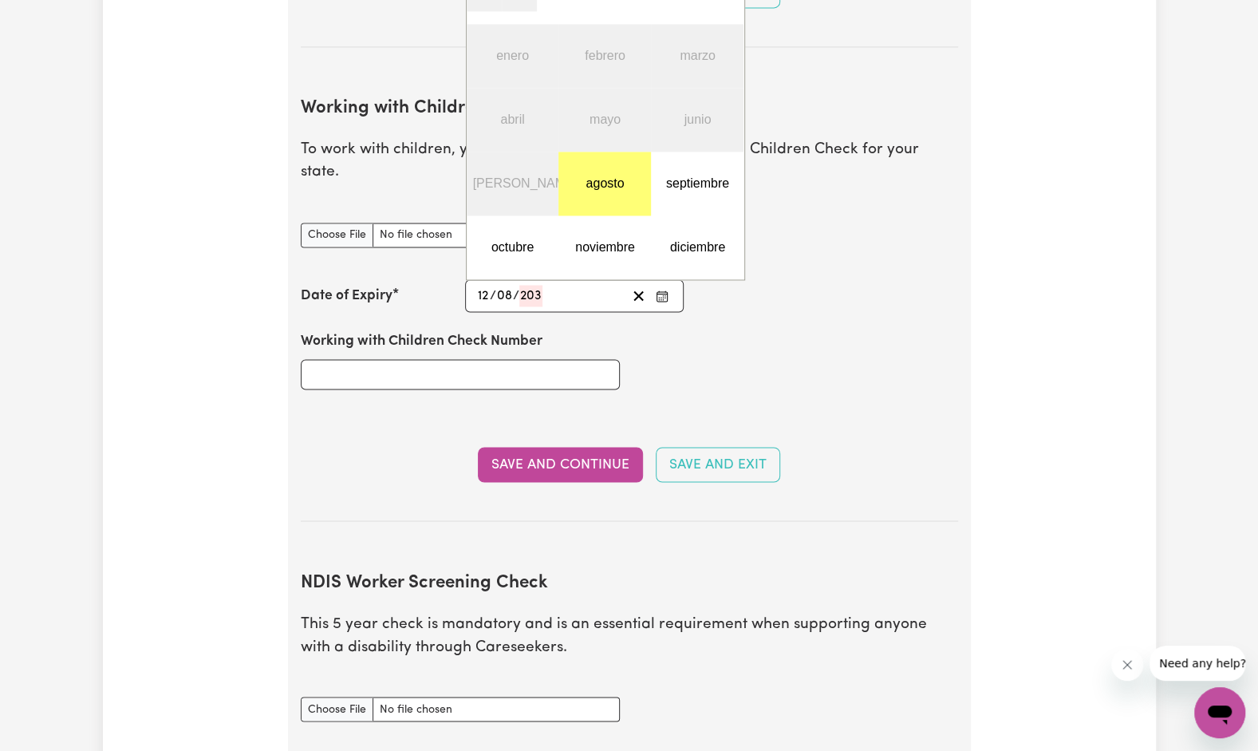
type input "8"
type input "2030"
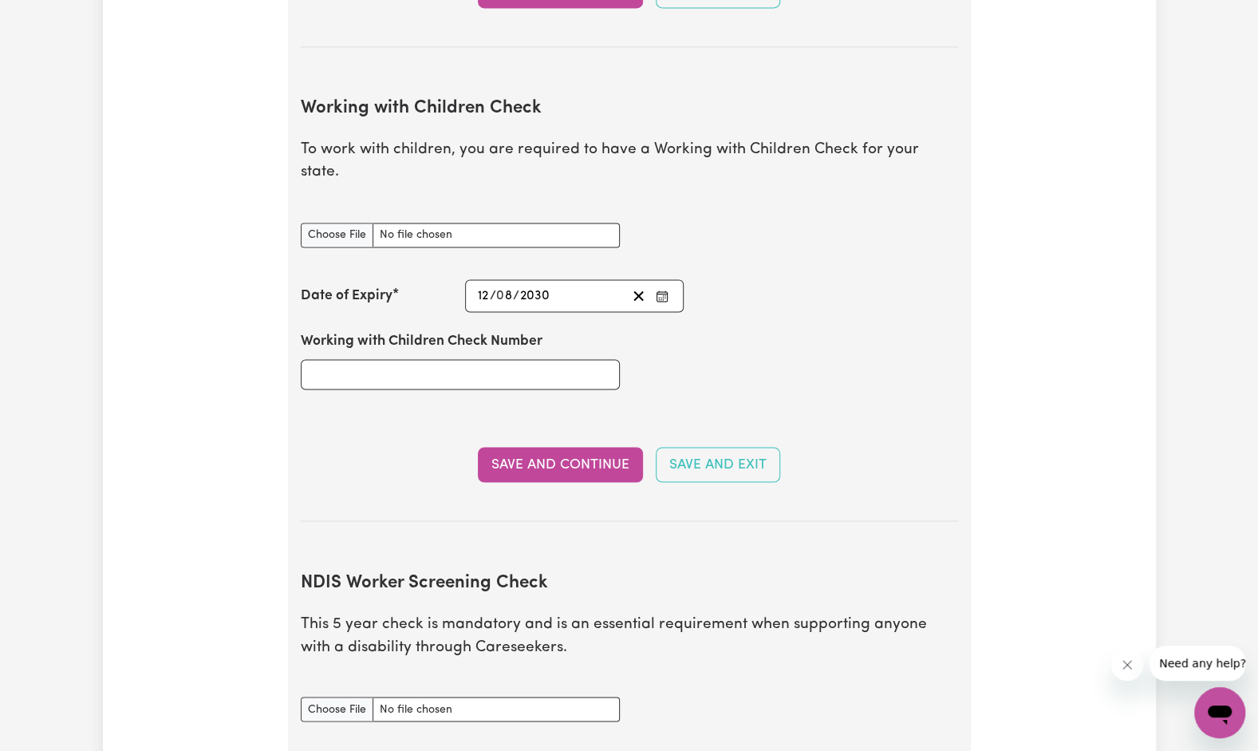
click at [728, 339] on div "Working with Children Check Number" at bounding box center [629, 360] width 677 height 96
click at [531, 359] on input "Working with Children Check Number" at bounding box center [460, 374] width 319 height 30
type input "3558981A"
click at [544, 447] on button "Save and Continue" at bounding box center [560, 464] width 165 height 35
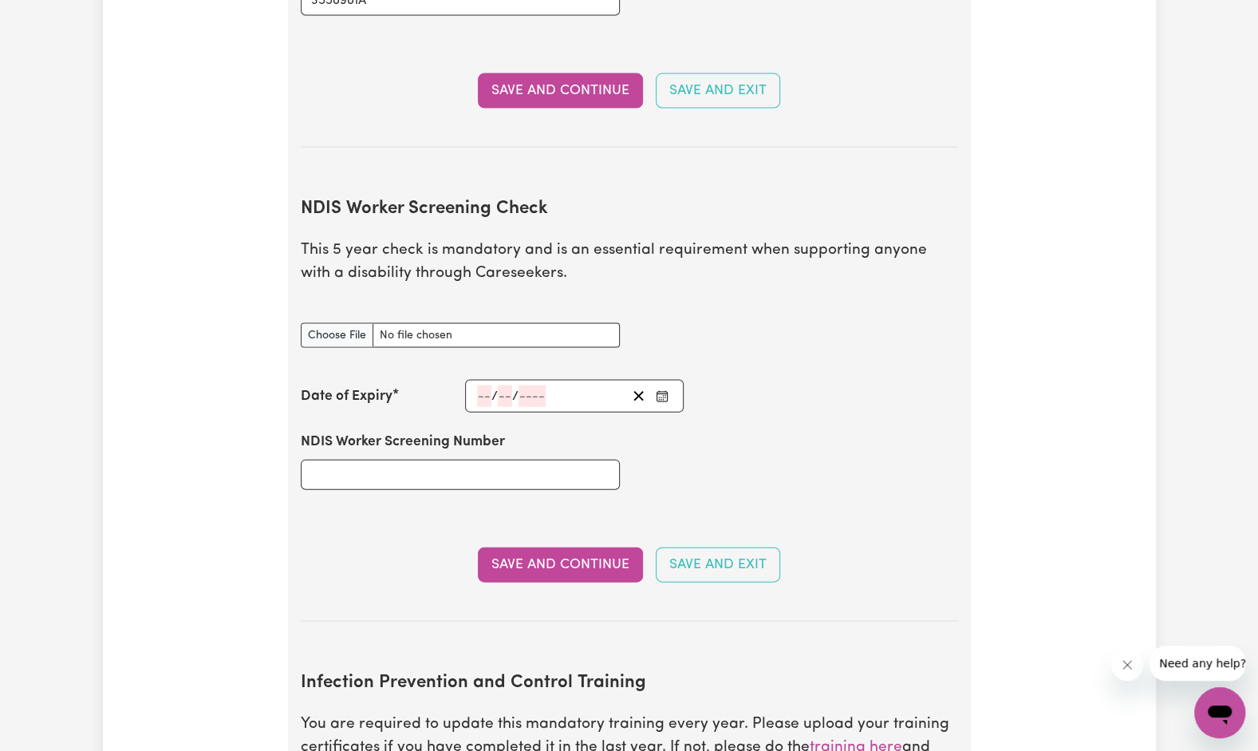
scroll to position [1982, 0]
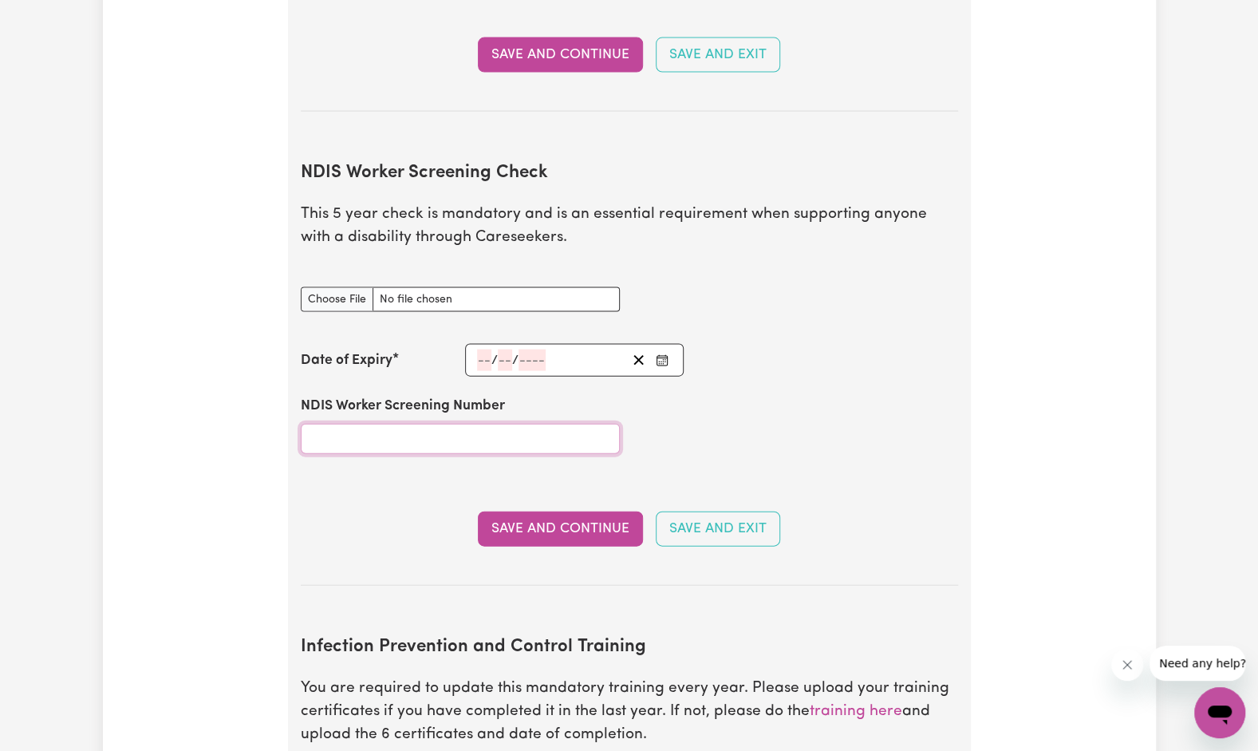
click at [397, 424] on input "NDIS Worker Screening Number" at bounding box center [460, 439] width 319 height 30
type input "25798022"
click at [523, 511] on button "Save and Continue" at bounding box center [560, 528] width 165 height 35
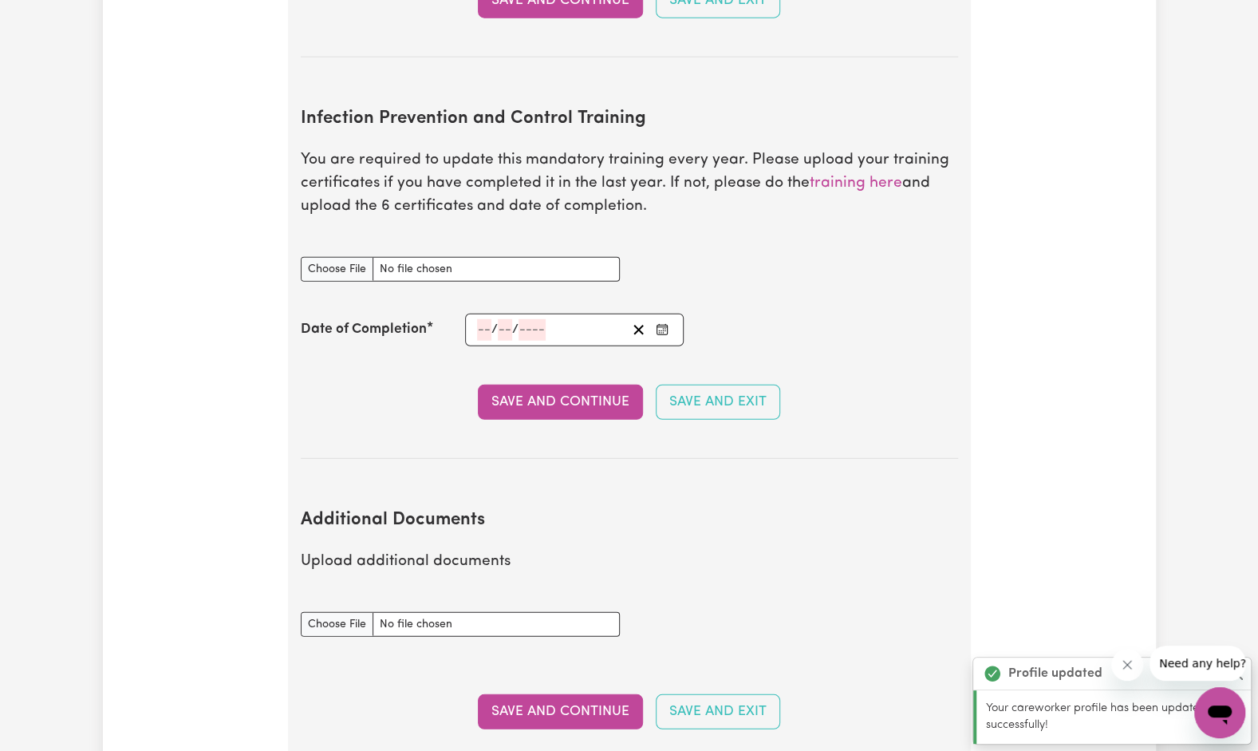
scroll to position [2564, 0]
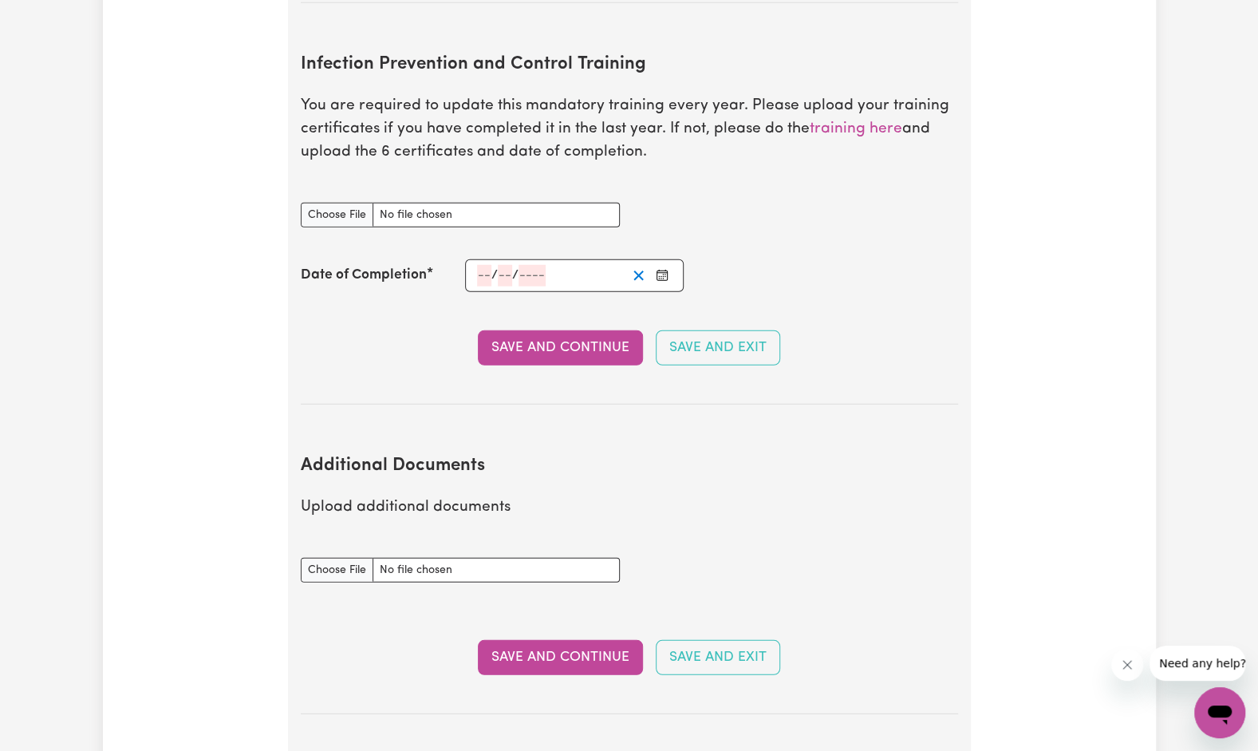
click at [633, 268] on icon "Clear date" at bounding box center [638, 275] width 15 height 15
click at [643, 271] on line "Clear date" at bounding box center [638, 275] width 9 height 9
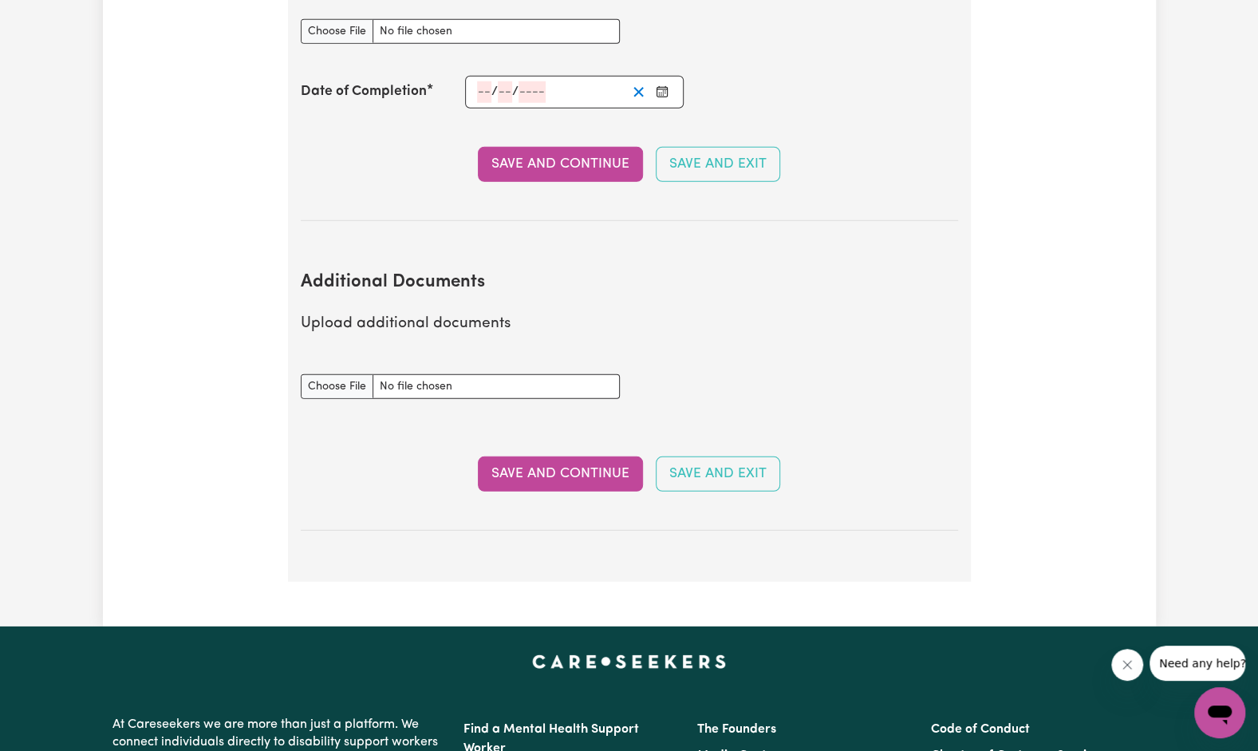
scroll to position [2749, 0]
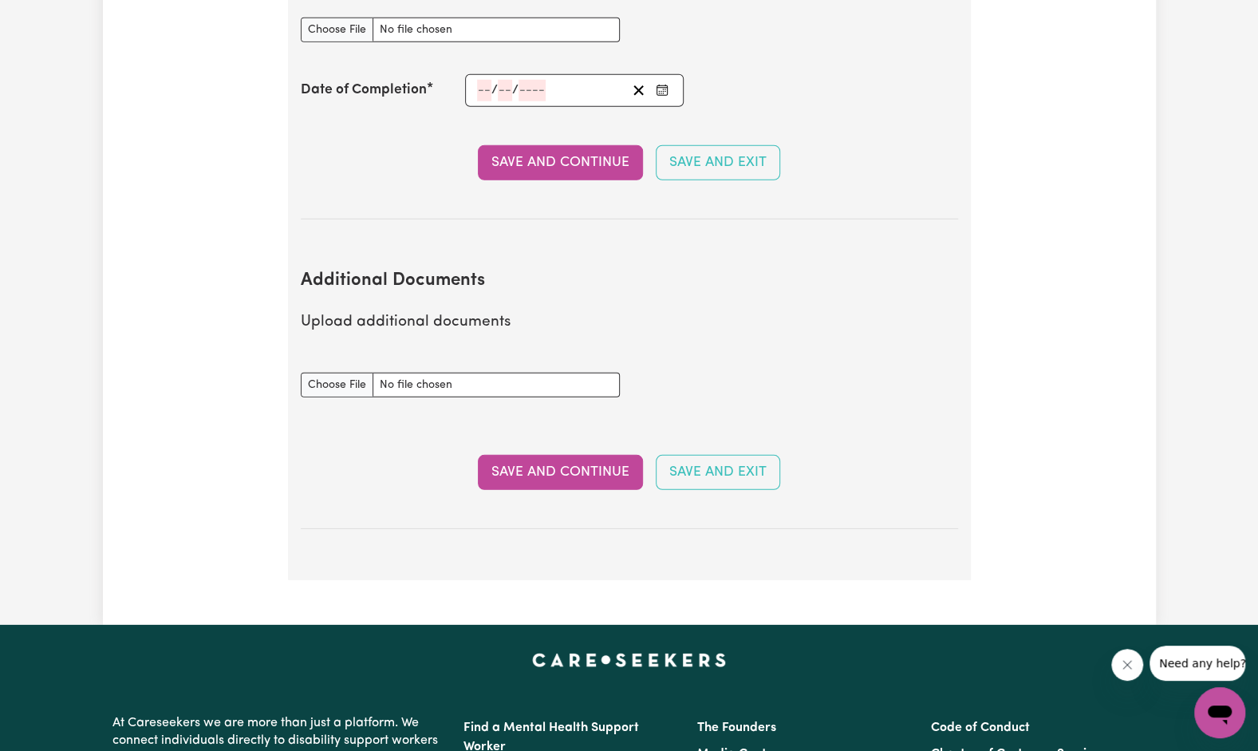
click at [555, 455] on button "Save and Continue" at bounding box center [560, 472] width 165 height 35
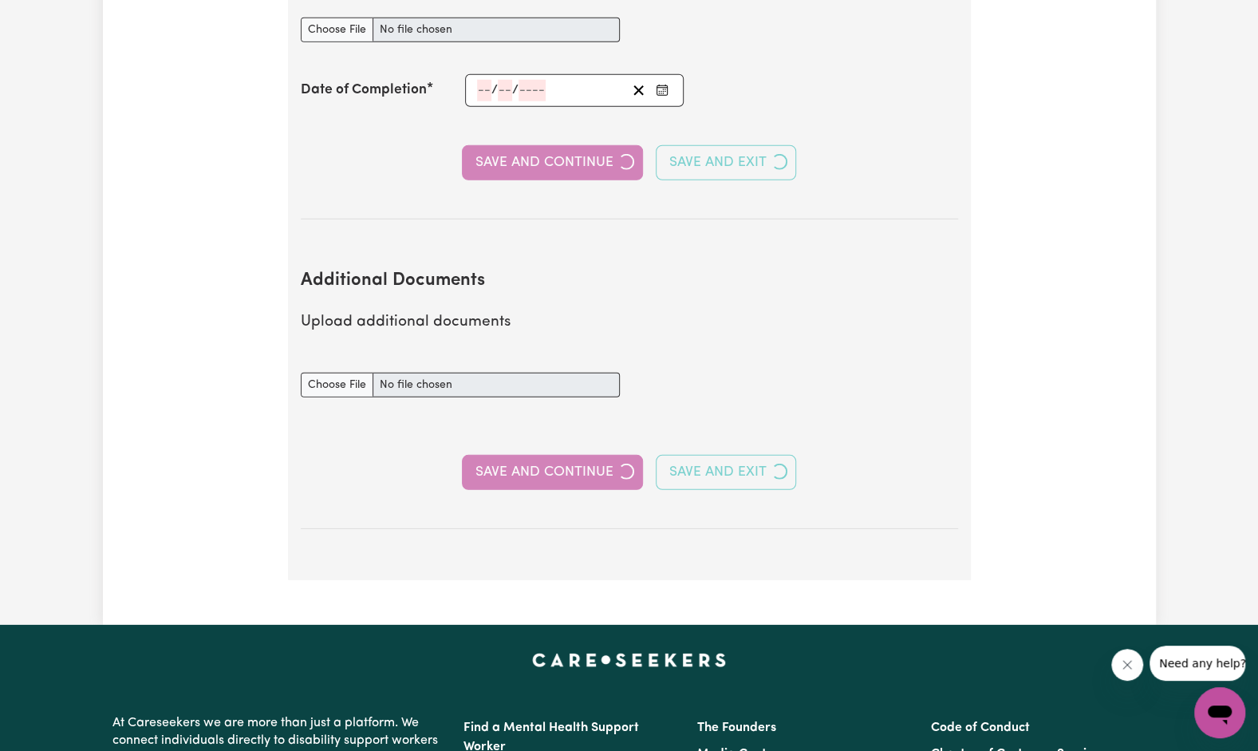
select select "2024"
select select "2023"
select select "2025"
select select "2023"
select select "2025"
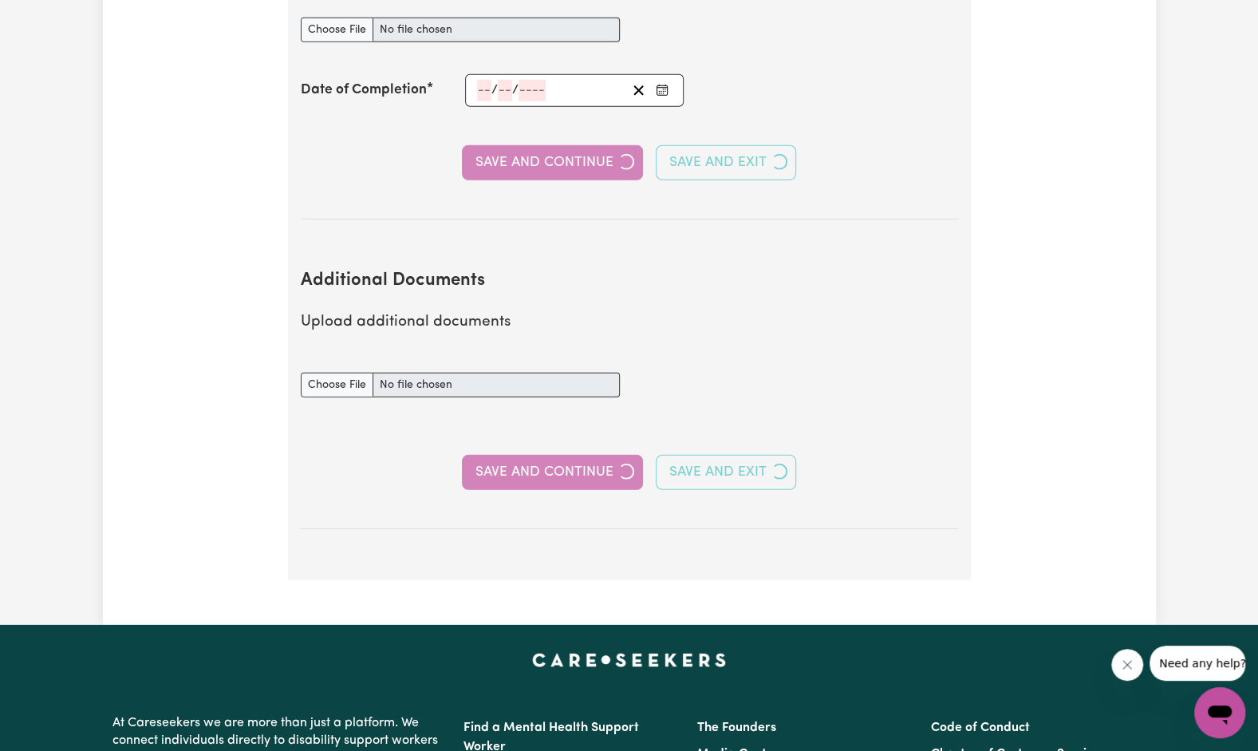
select select "Certificate III (Individual Support)"
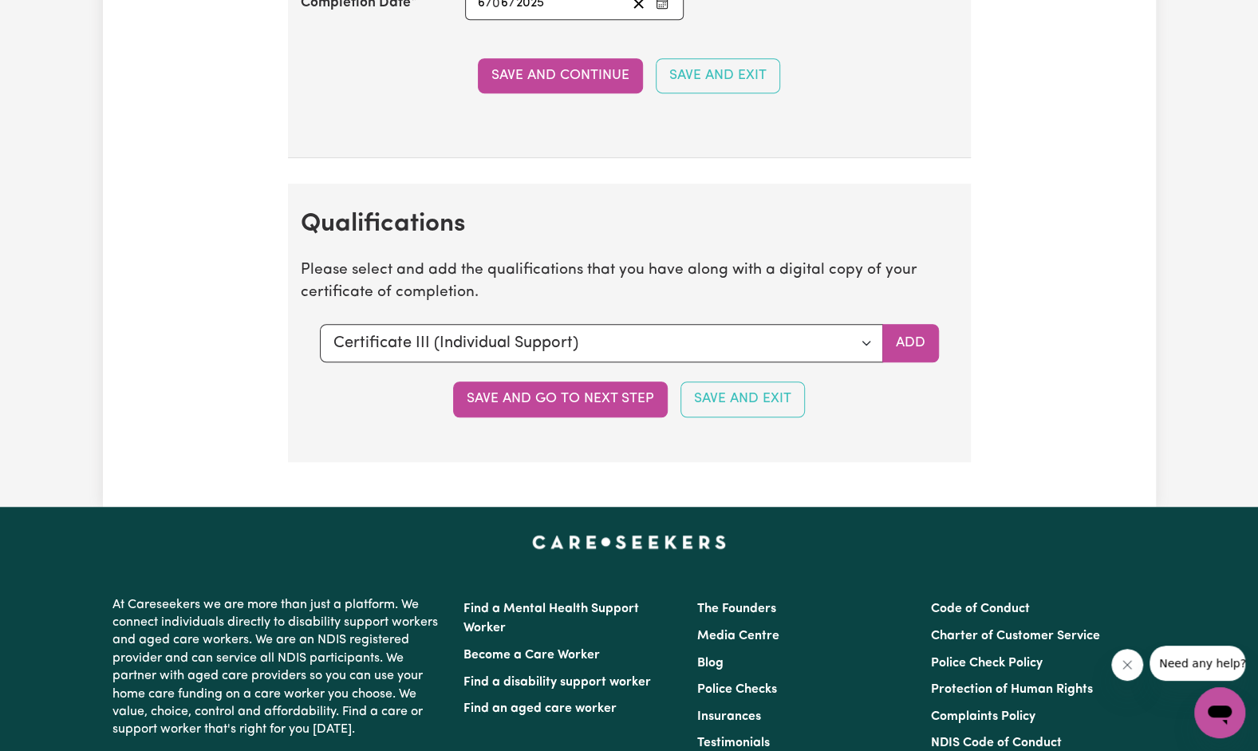
scroll to position [4309, 0]
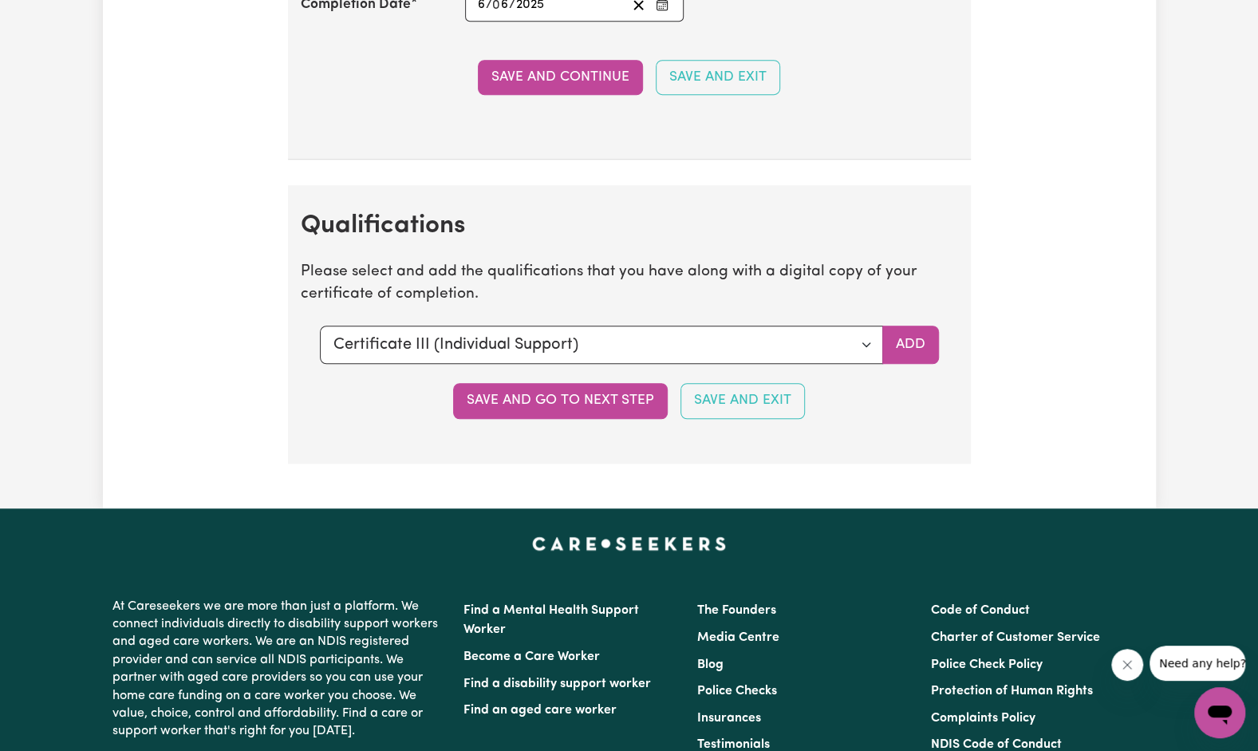
click at [570, 391] on button "Save and go to next step" at bounding box center [560, 400] width 215 height 35
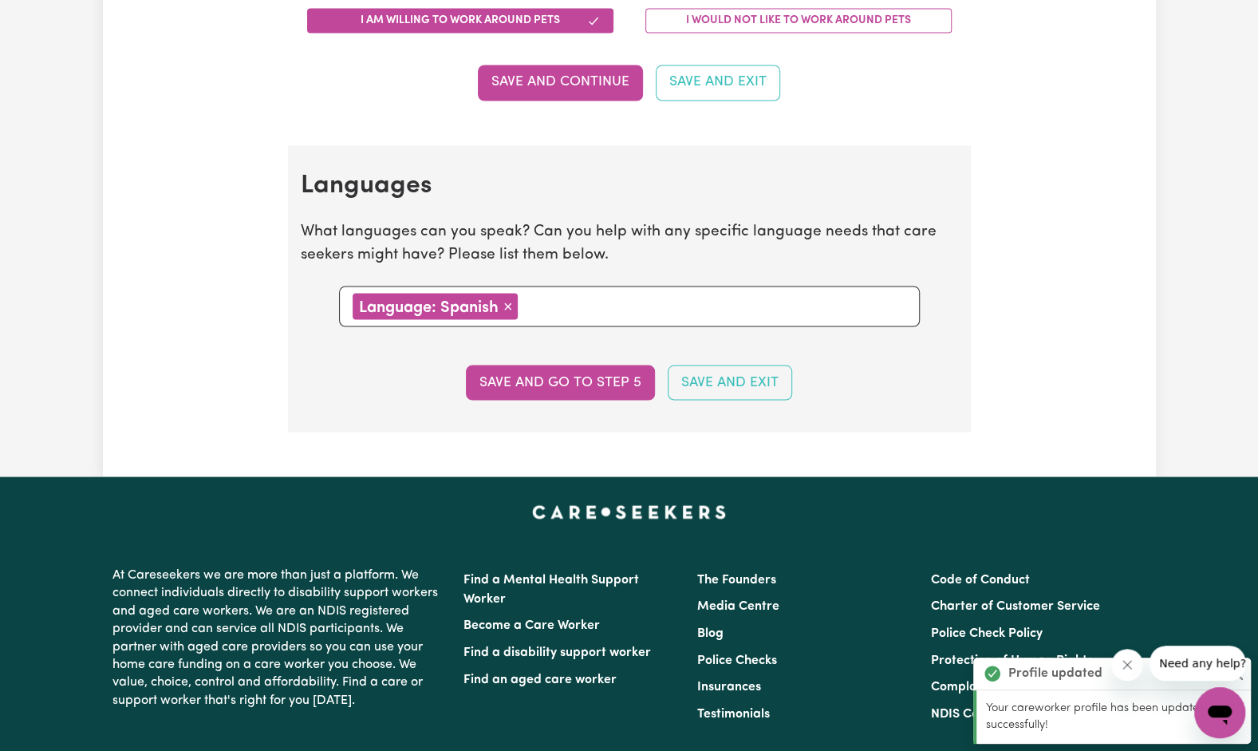
scroll to position [1687, 0]
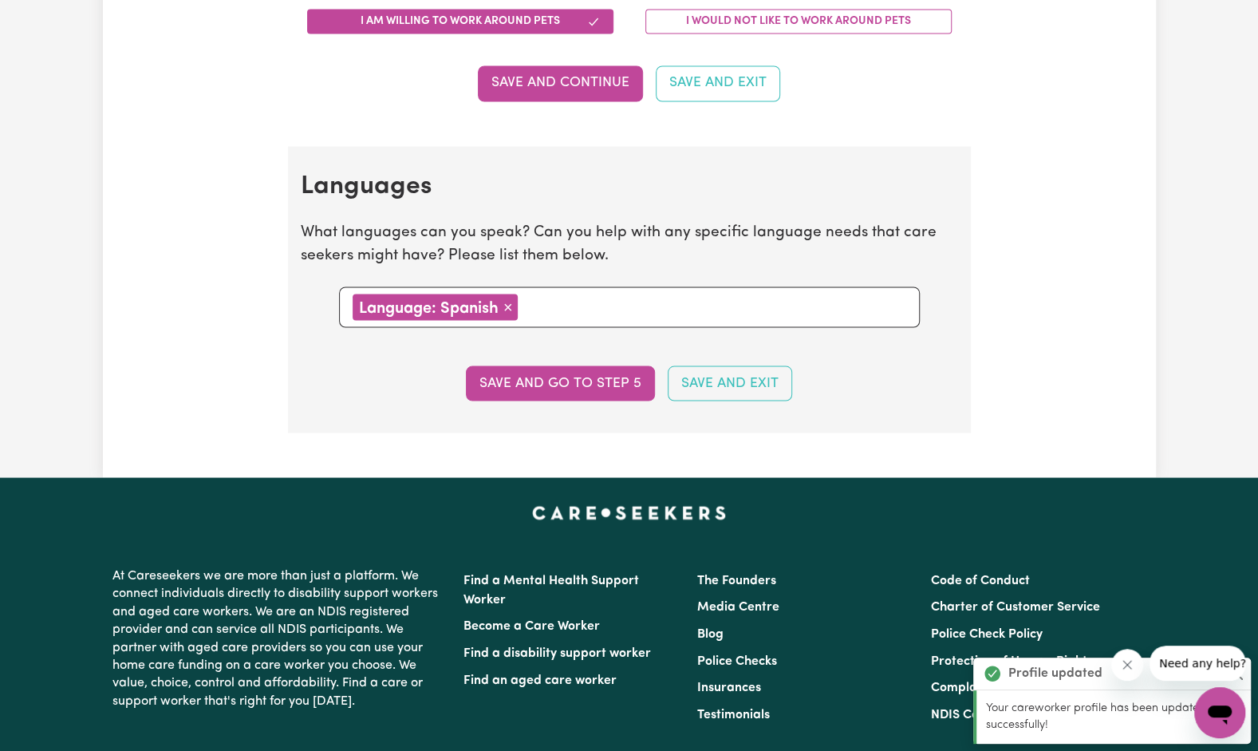
click at [553, 373] on button "Save and go to step 5" at bounding box center [560, 382] width 189 height 35
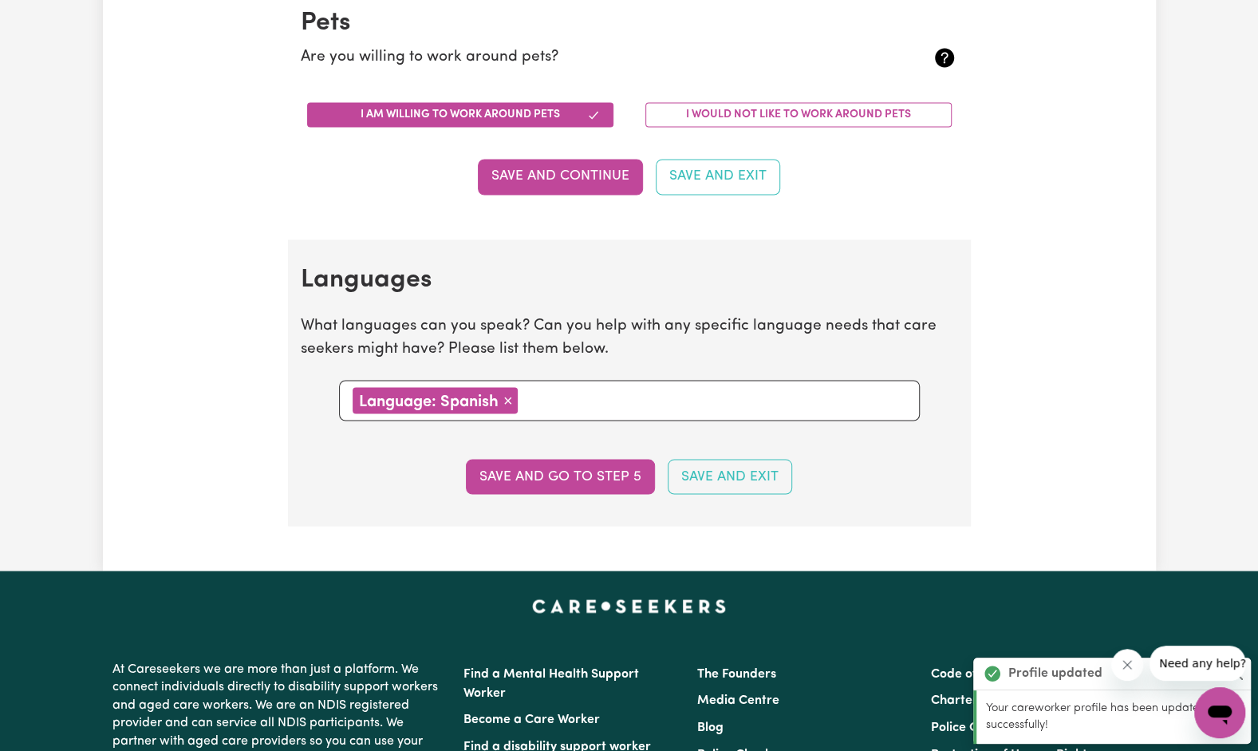
select select "I am providing services through another platform"
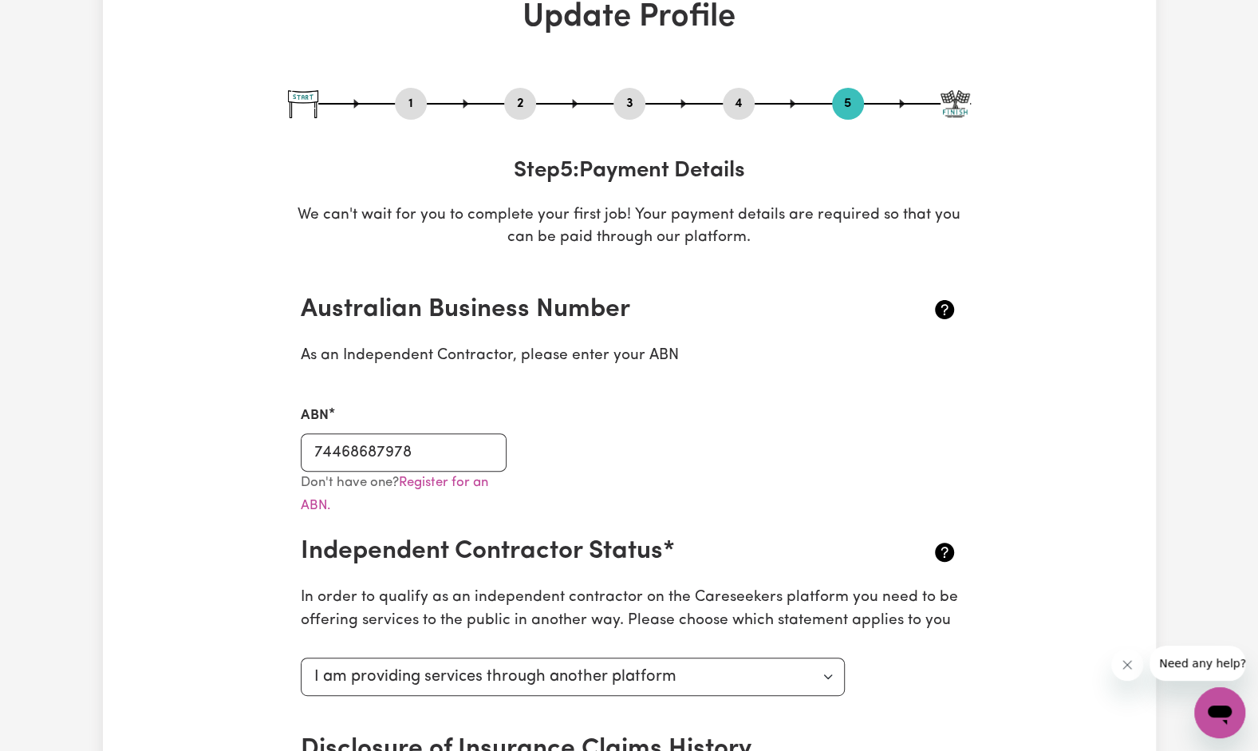
scroll to position [0, 0]
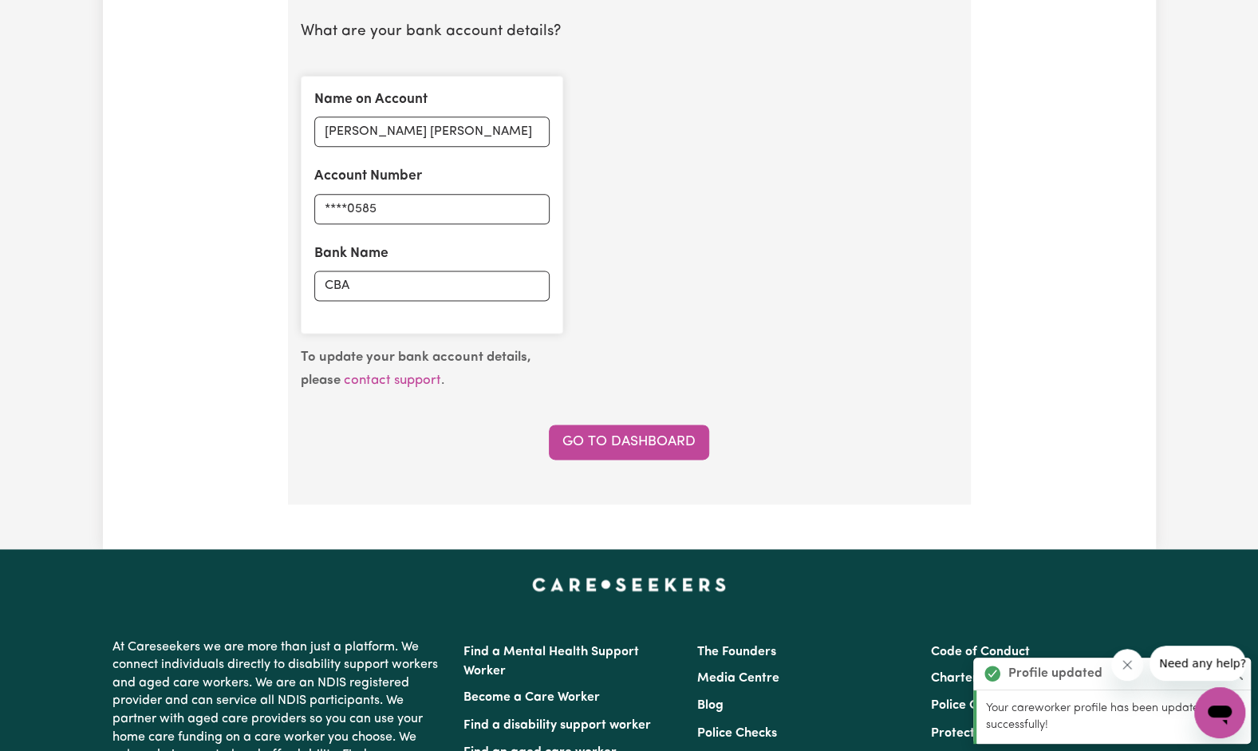
click at [590, 429] on link "Go to Dashboard" at bounding box center [629, 441] width 160 height 35
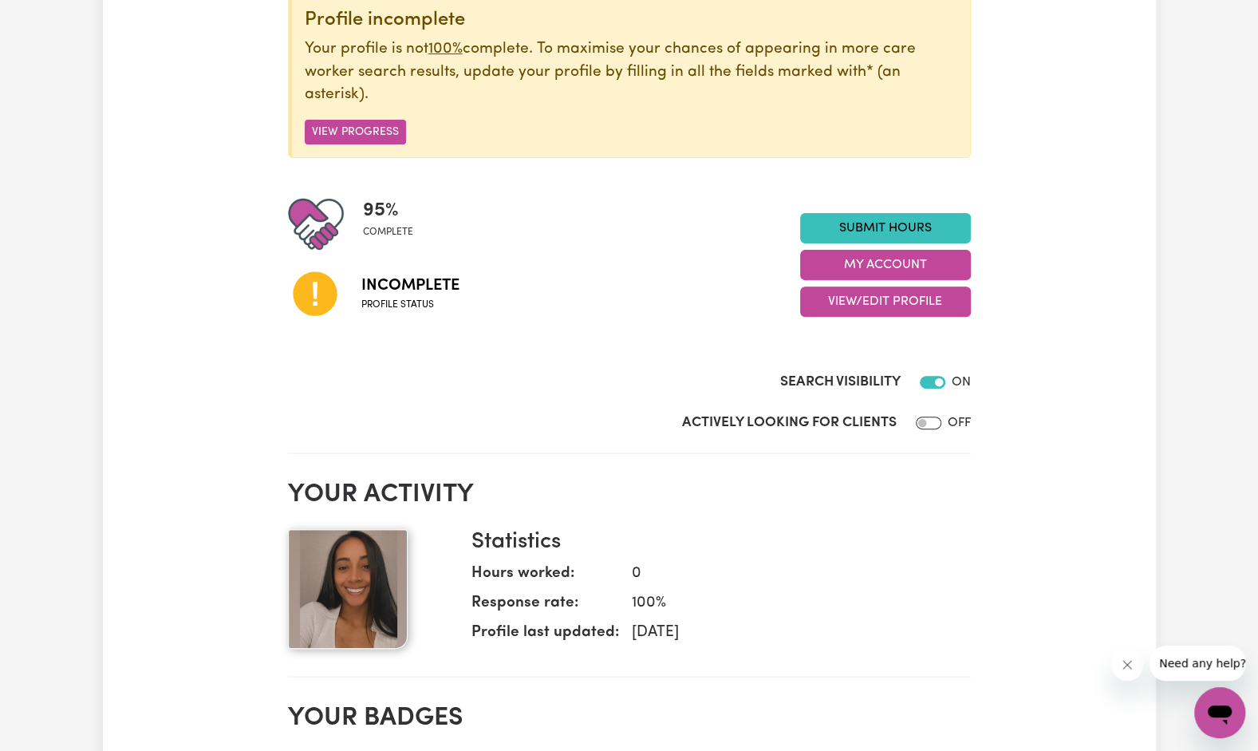
scroll to position [213, 0]
click at [930, 427] on input "Actively Looking for Clients" at bounding box center [929, 423] width 26 height 13
checkbox input "true"
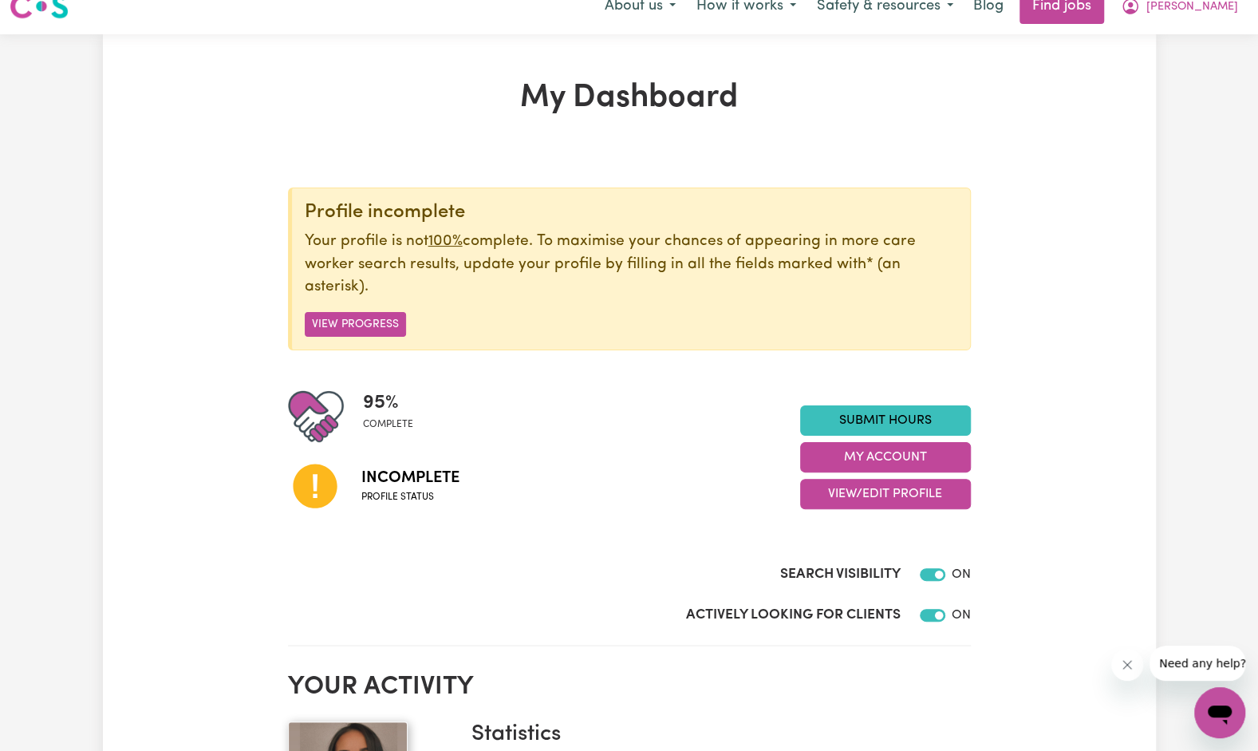
scroll to position [0, 0]
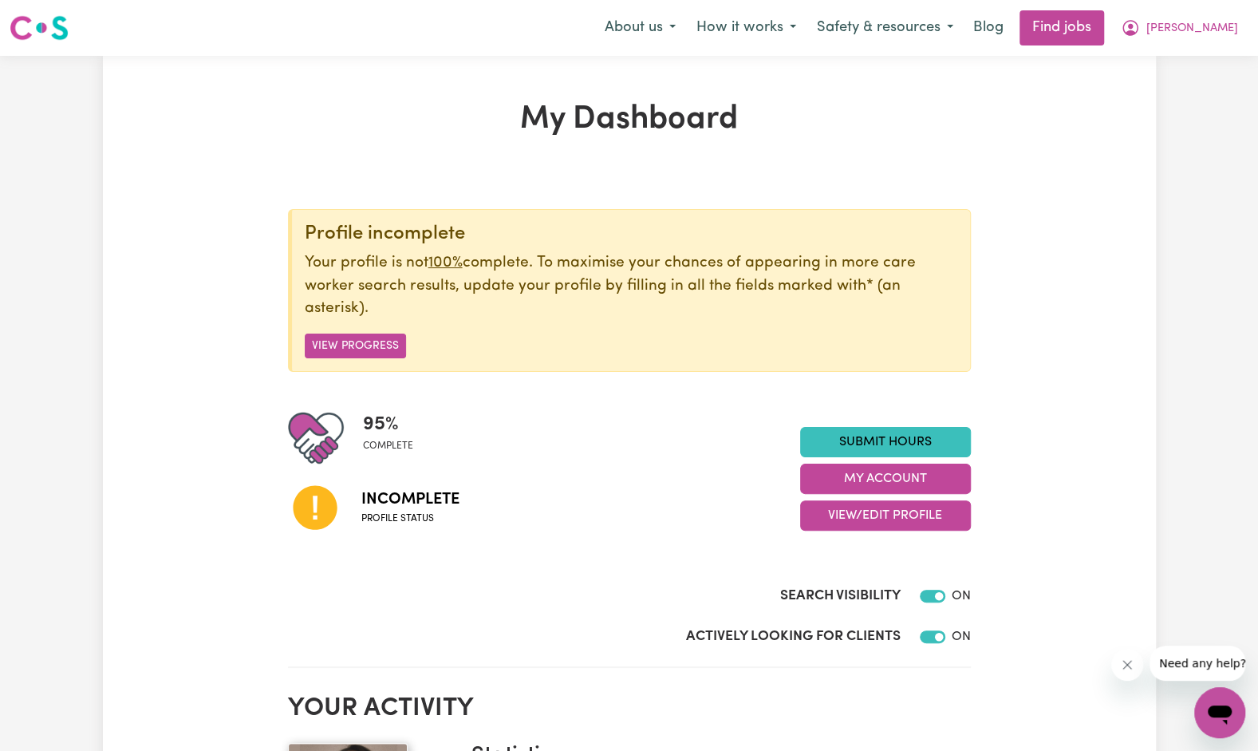
click at [1139, 34] on icon "My Account" at bounding box center [1131, 28] width 16 height 16
click at [1170, 101] on link "My Dashboard" at bounding box center [1185, 92] width 126 height 30
click at [1096, 26] on link "Find jobs" at bounding box center [1062, 27] width 85 height 35
